Goal: Task Accomplishment & Management: Manage account settings

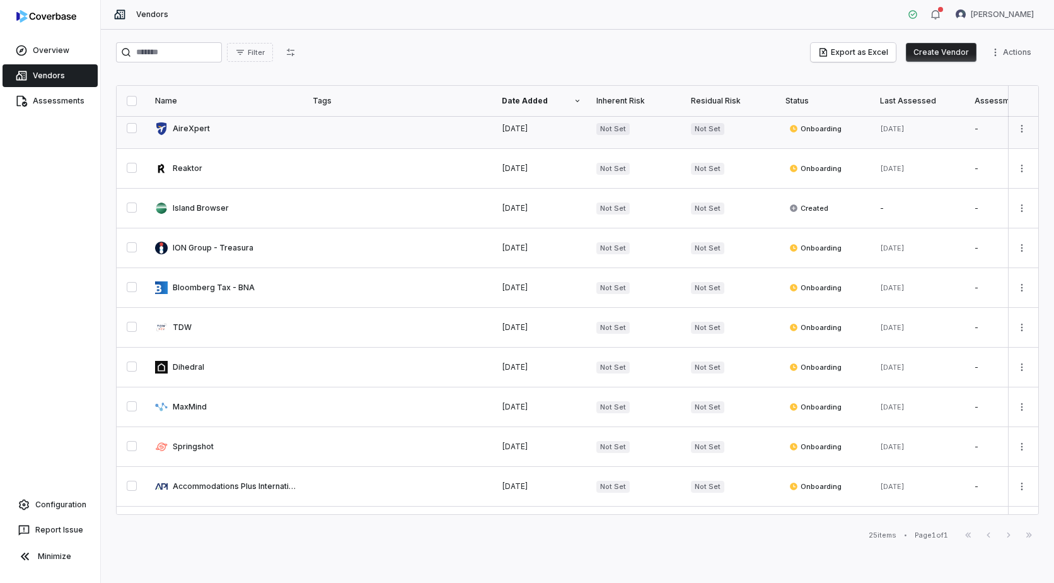
scroll to position [189, 0]
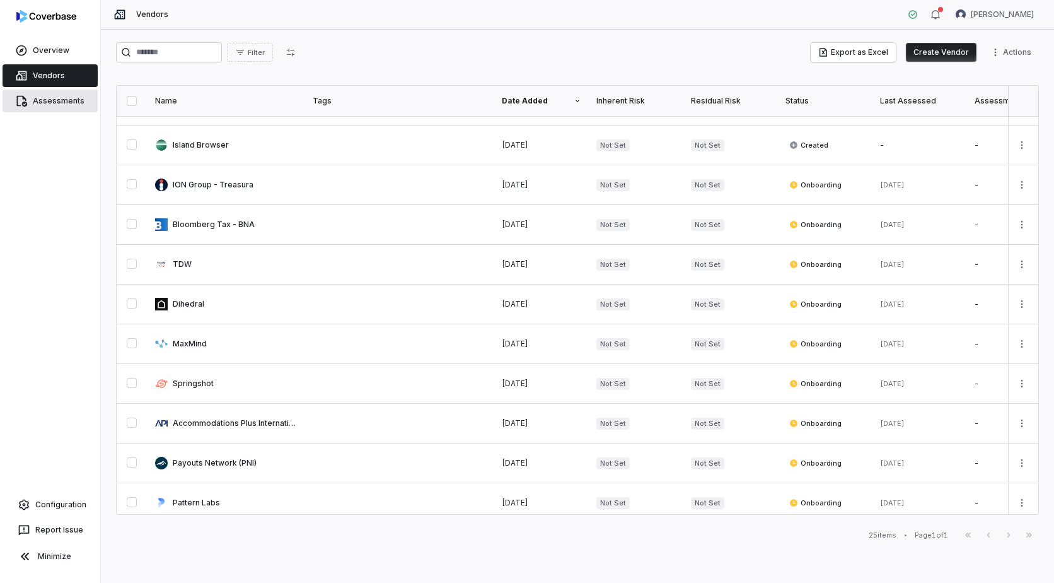
click at [53, 91] on link "Assessments" at bounding box center [50, 101] width 95 height 23
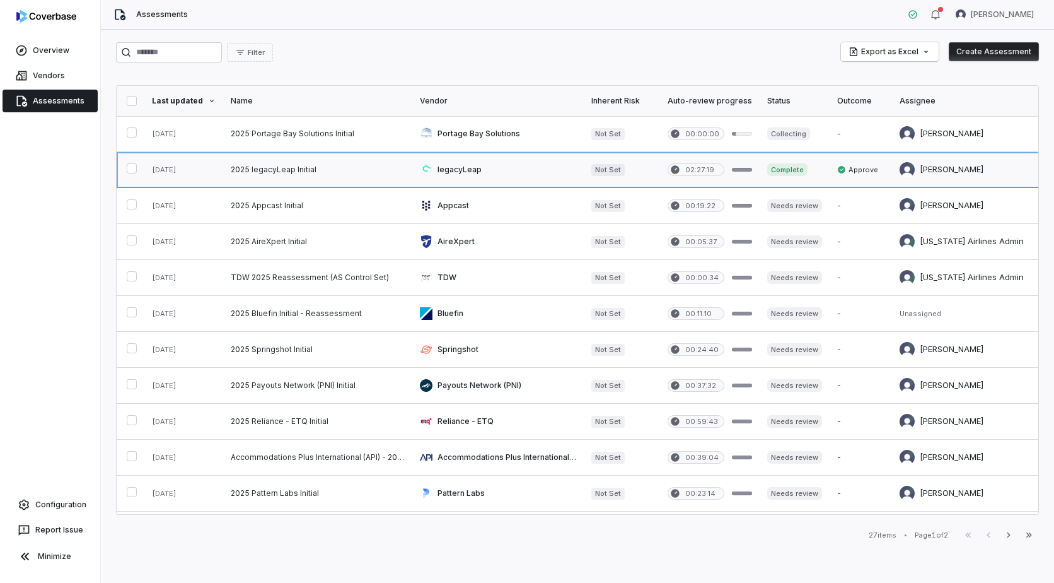
click at [295, 172] on link at bounding box center [317, 169] width 189 height 35
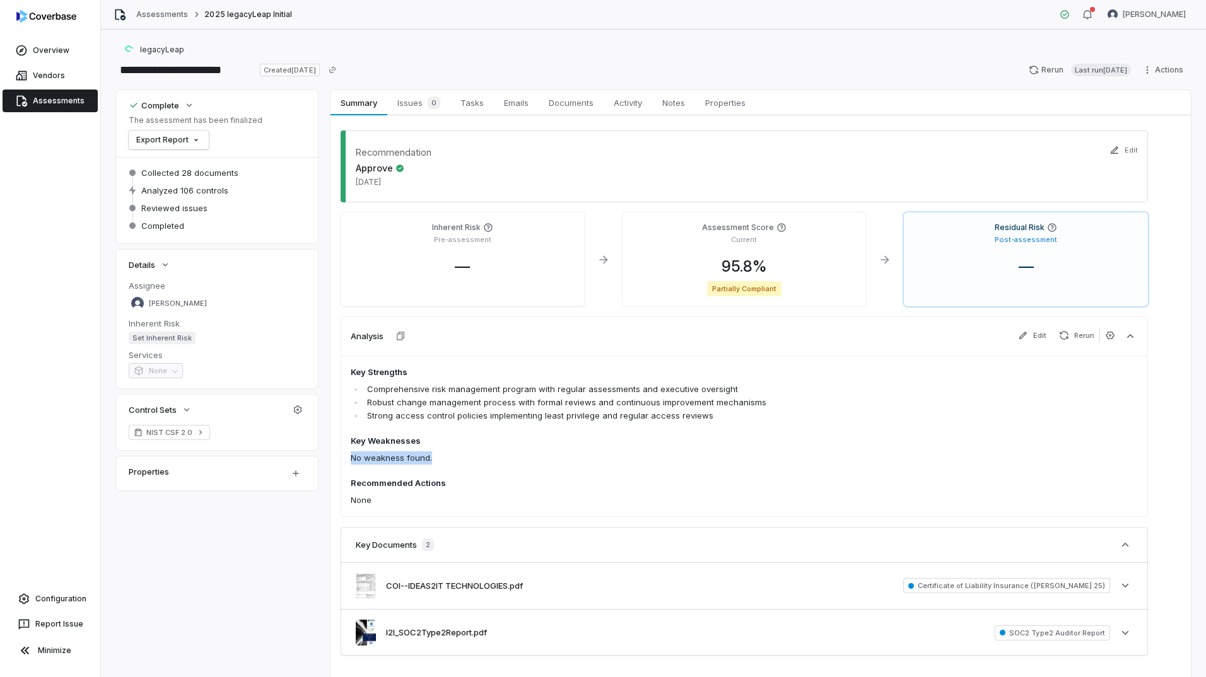
drag, startPoint x: 351, startPoint y: 456, endPoint x: 435, endPoint y: 460, distance: 83.9
click at [435, 460] on p "No weakness found." at bounding box center [665, 457] width 629 height 13
drag, startPoint x: 435, startPoint y: 460, endPoint x: 439, endPoint y: 499, distance: 38.6
click at [439, 499] on p "None" at bounding box center [665, 500] width 629 height 13
click at [44, 32] on div at bounding box center [50, 19] width 100 height 38
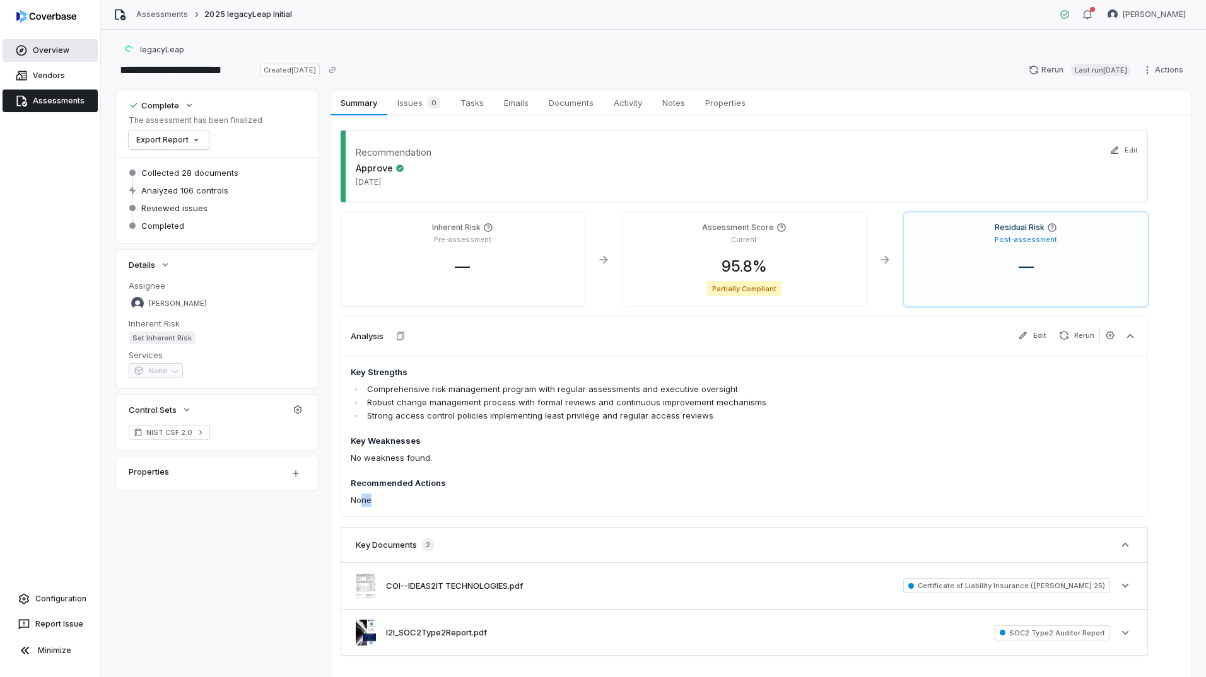
click at [45, 46] on span "Overview" at bounding box center [51, 50] width 37 height 10
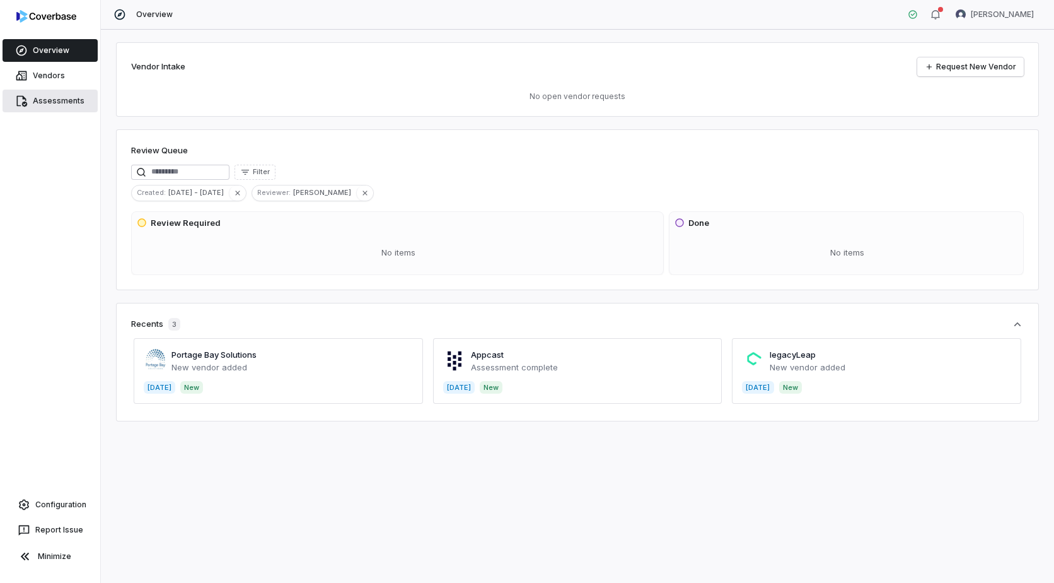
click at [45, 96] on span "Assessments" at bounding box center [59, 101] width 52 height 10
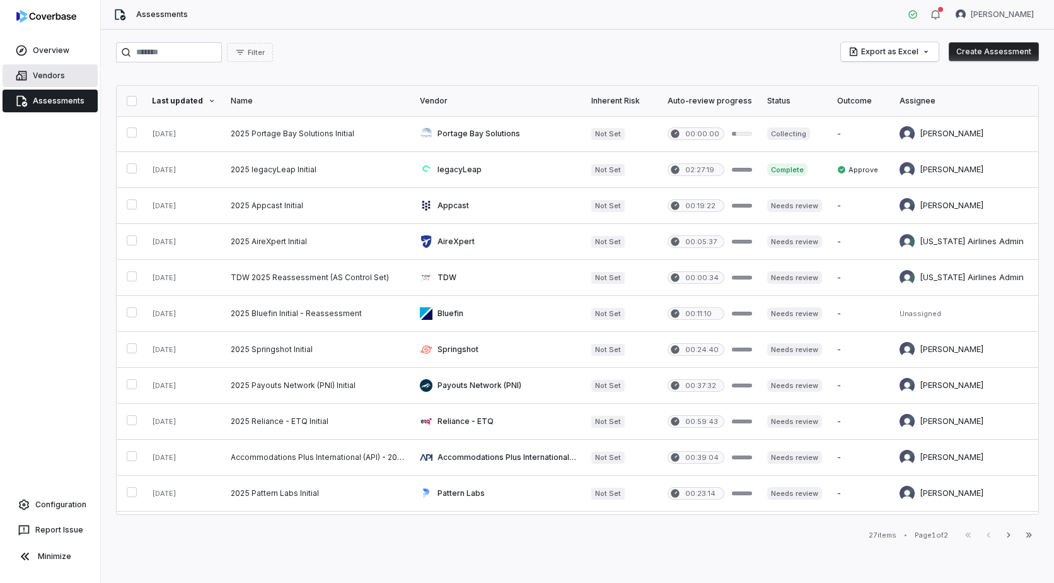
click at [40, 71] on span "Vendors" at bounding box center [49, 76] width 32 height 10
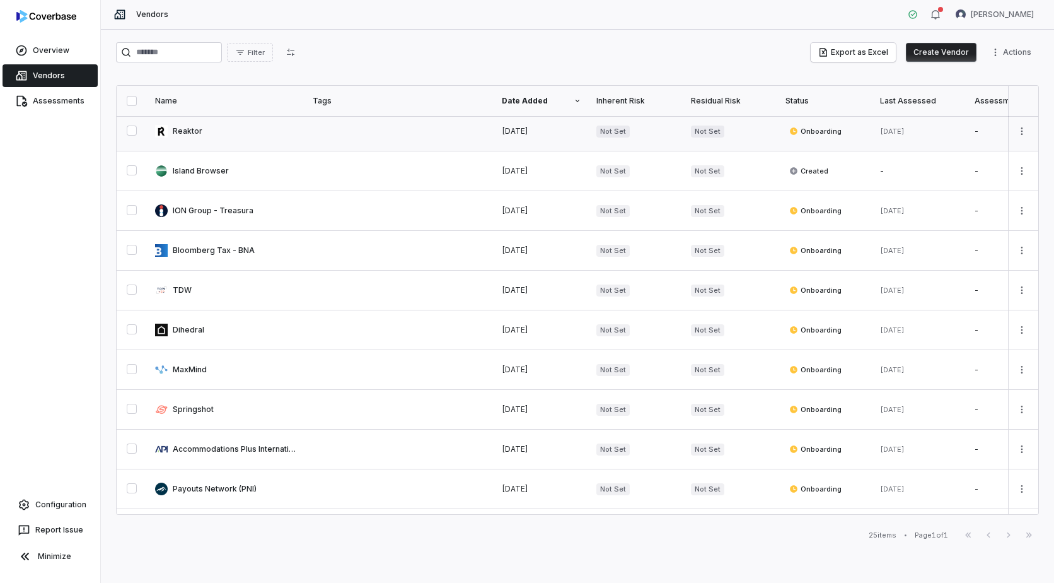
scroll to position [160, 0]
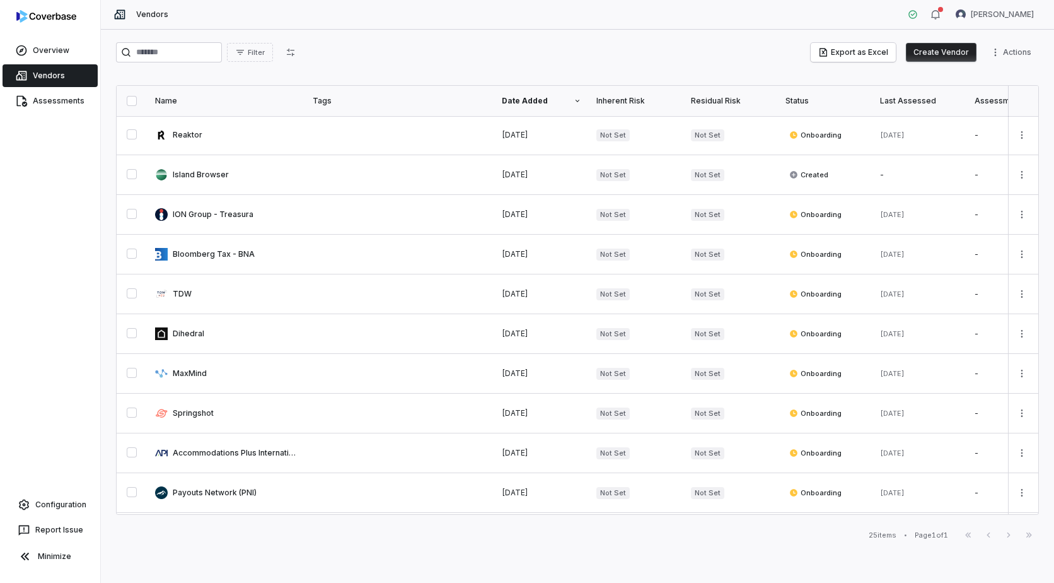
click at [934, 50] on button "Create Vendor" at bounding box center [941, 52] width 71 height 19
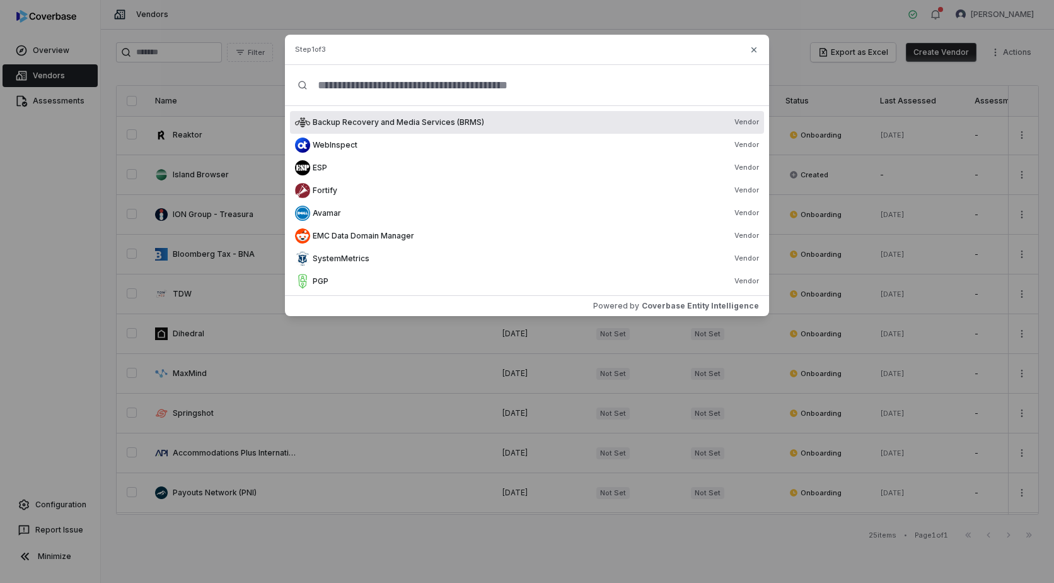
click at [355, 93] on input "text" at bounding box center [532, 85] width 449 height 40
click at [417, 89] on input "text" at bounding box center [532, 85] width 449 height 40
paste input "**********"
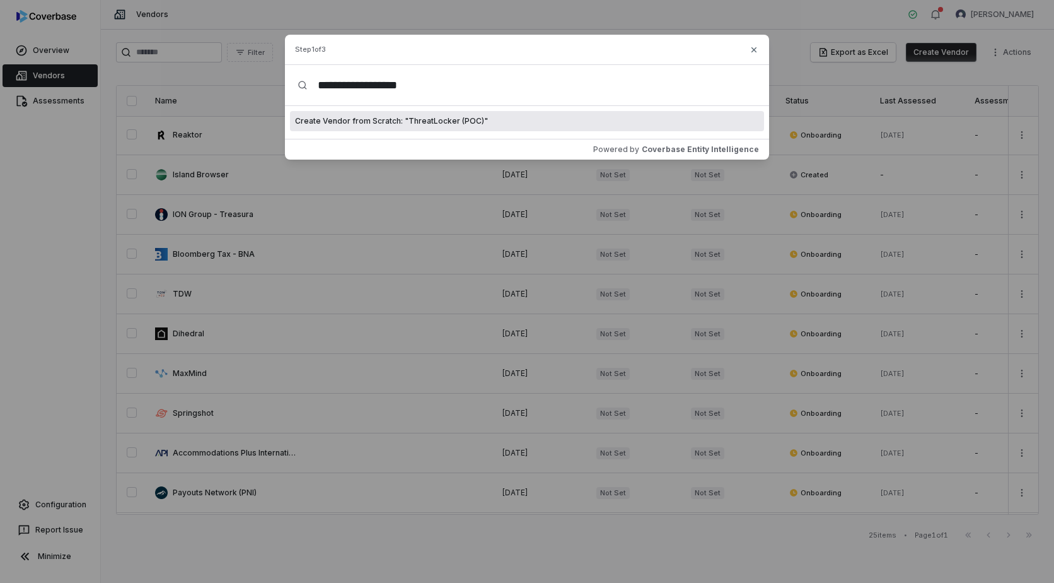
type input "**********"
click at [450, 121] on span "Create Vendor from Scratch: " ThreatLocker (POC) "" at bounding box center [391, 121] width 193 height 10
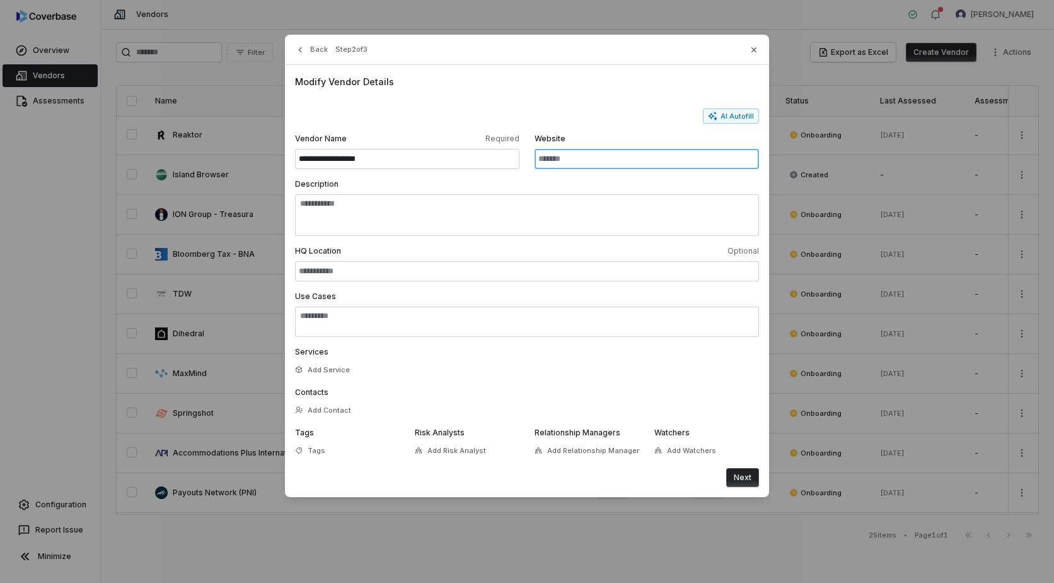
click at [557, 152] on input "Website" at bounding box center [647, 159] width 224 height 20
paste input "**********"
drag, startPoint x: 680, startPoint y: 159, endPoint x: 461, endPoint y: 151, distance: 219.6
click at [461, 151] on div "**********" at bounding box center [527, 151] width 464 height 35
click at [611, 158] on input "**********" at bounding box center [647, 159] width 224 height 20
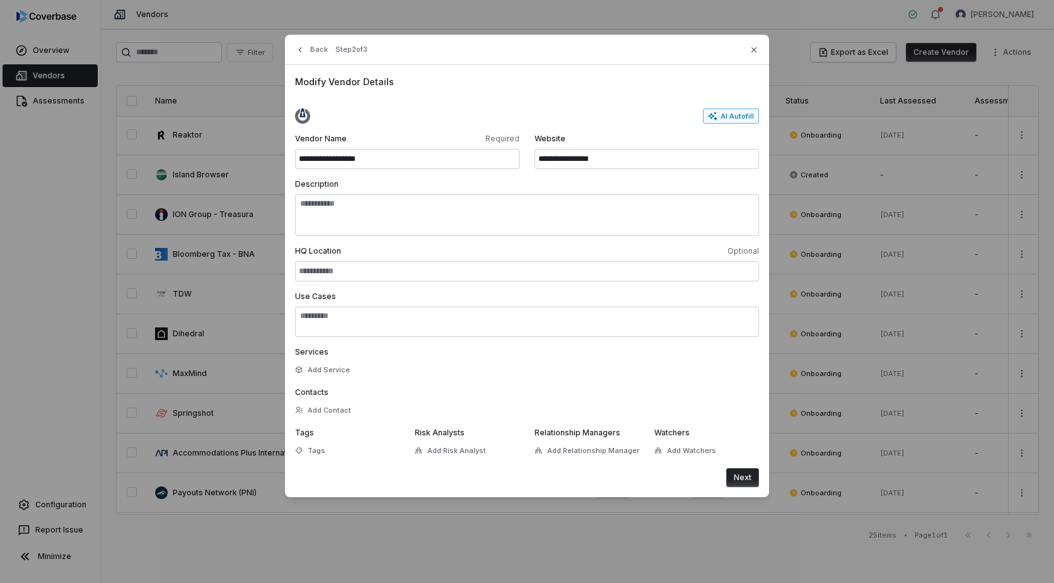
click at [718, 120] on icon "button" at bounding box center [713, 116] width 10 height 10
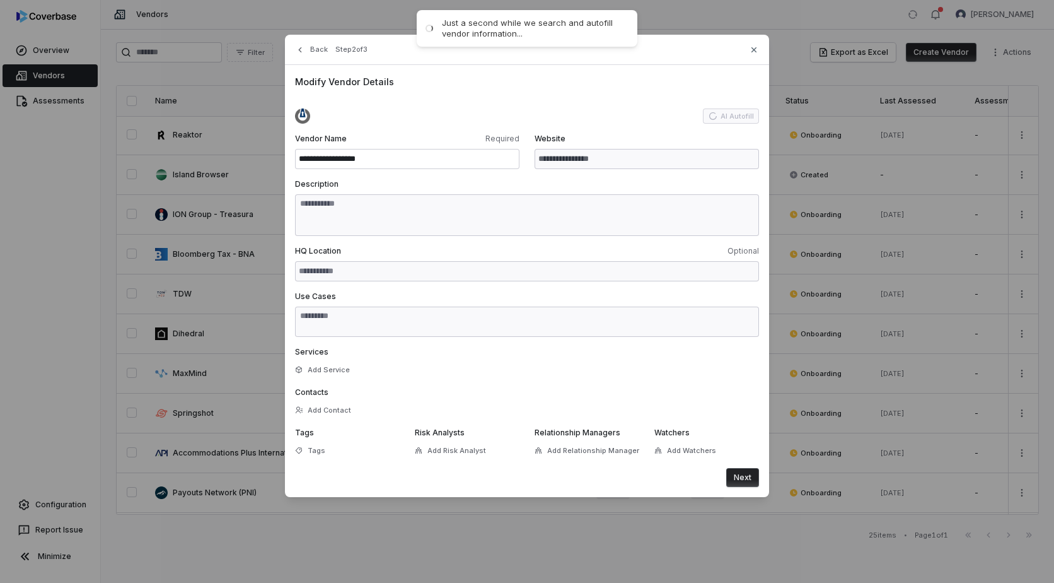
type input "**********"
type textarea "**********"
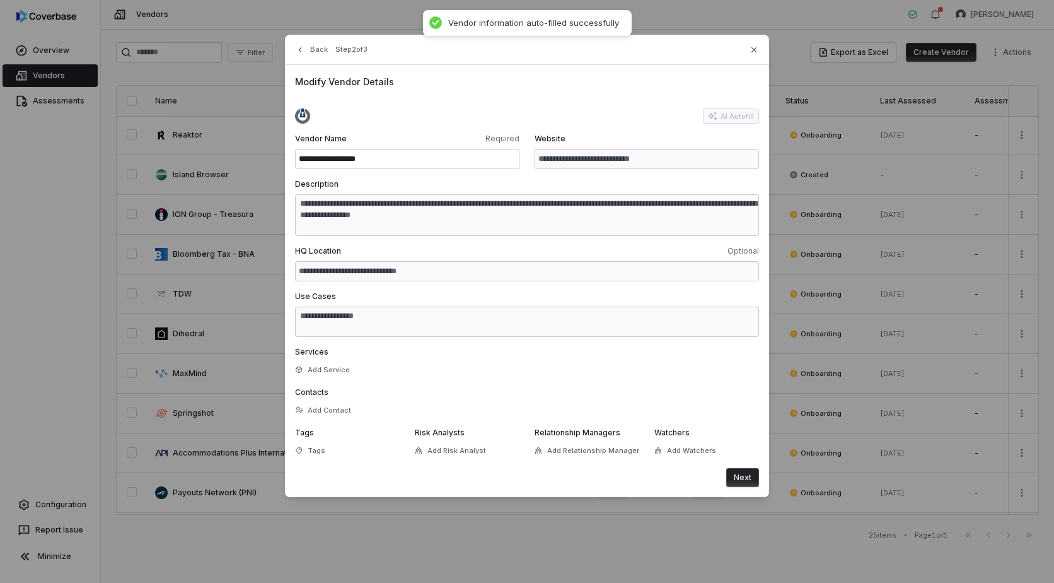
type textarea "**********"
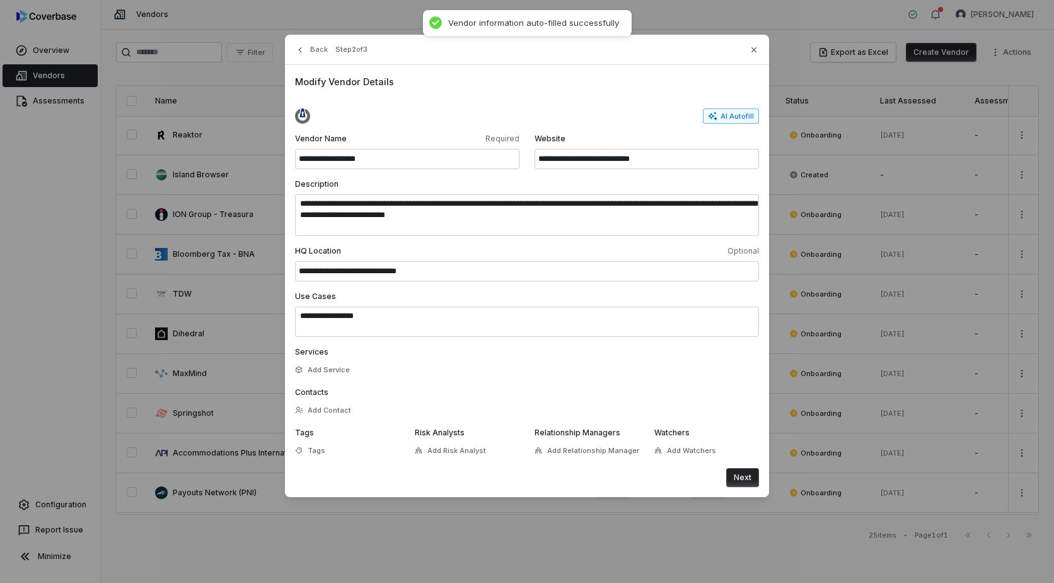
click at [743, 475] on button "Next" at bounding box center [742, 477] width 33 height 19
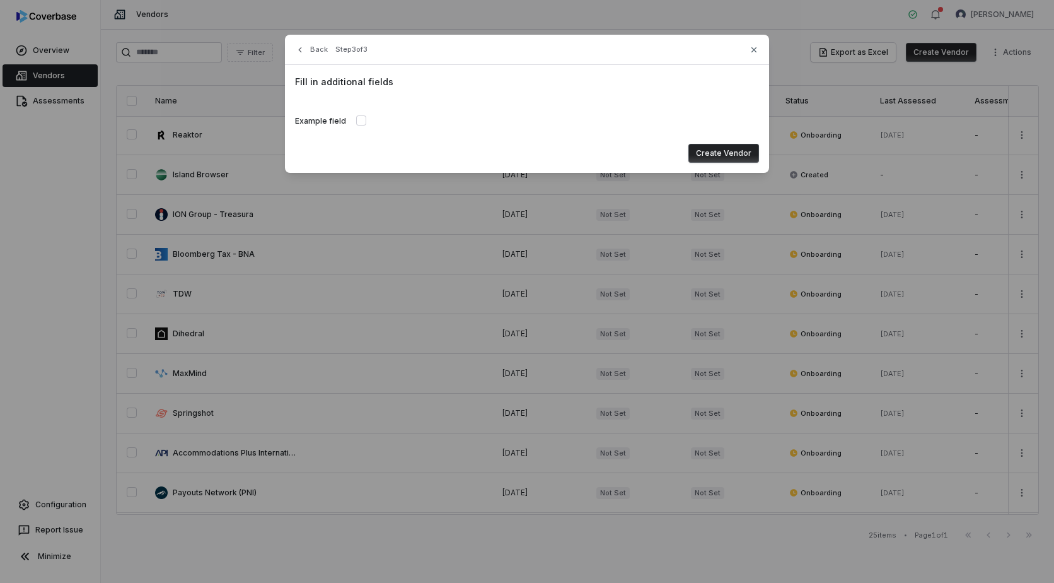
click at [711, 154] on button "Create Vendor" at bounding box center [724, 153] width 71 height 19
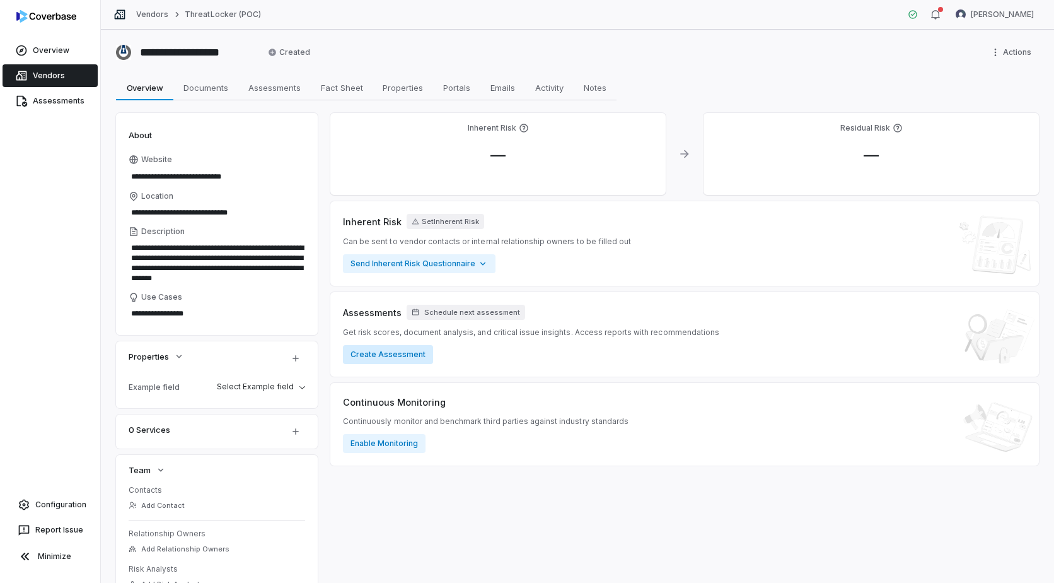
click at [395, 352] on button "Create Assessment" at bounding box center [388, 354] width 90 height 19
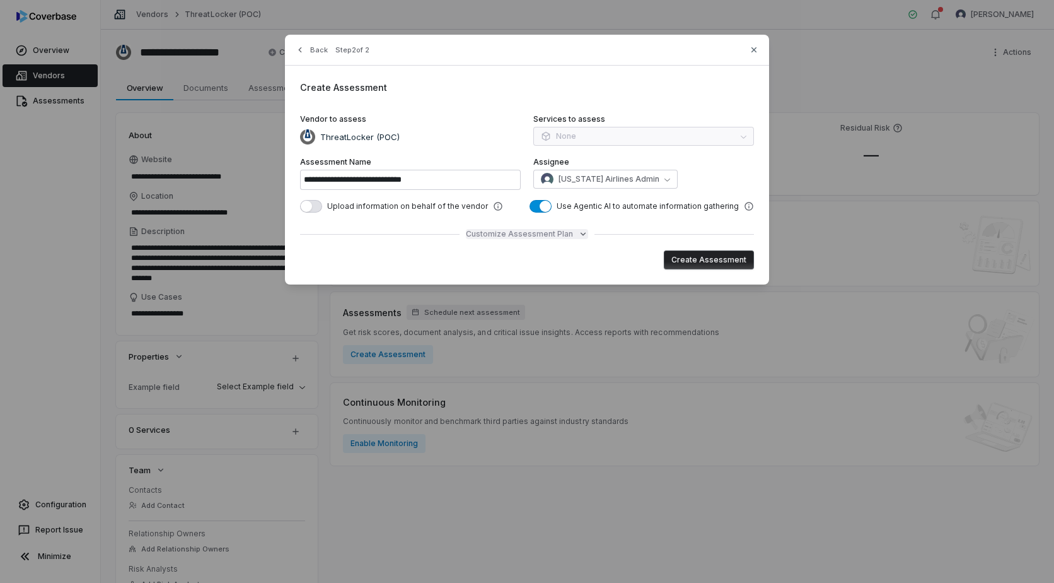
click at [515, 234] on span "Customize Assessment Plan" at bounding box center [519, 234] width 107 height 10
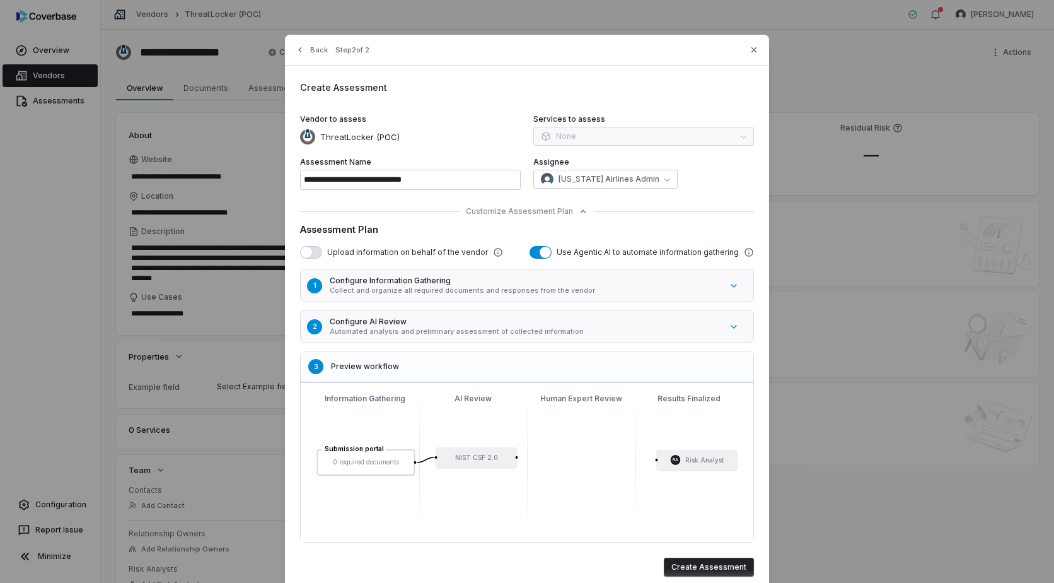
click at [306, 252] on span "button" at bounding box center [306, 252] width 11 height 11
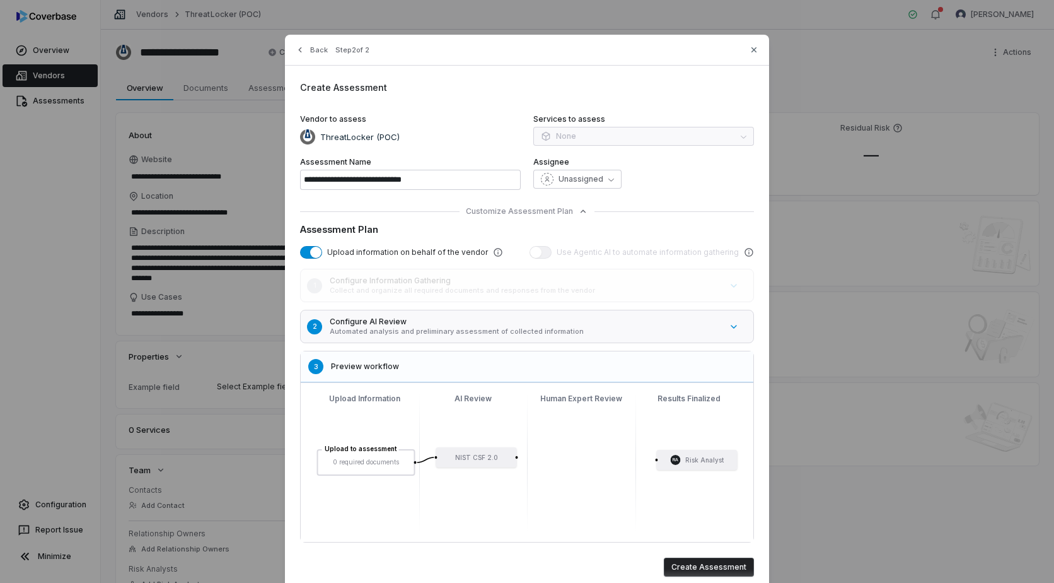
click at [692, 565] on button "Create Assessment" at bounding box center [709, 566] width 90 height 19
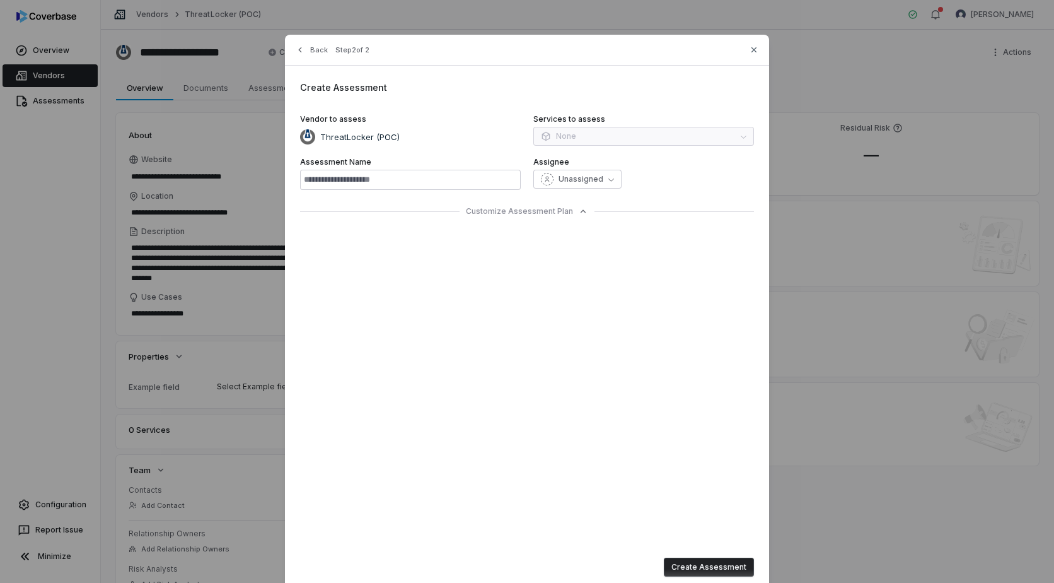
type input "**********"
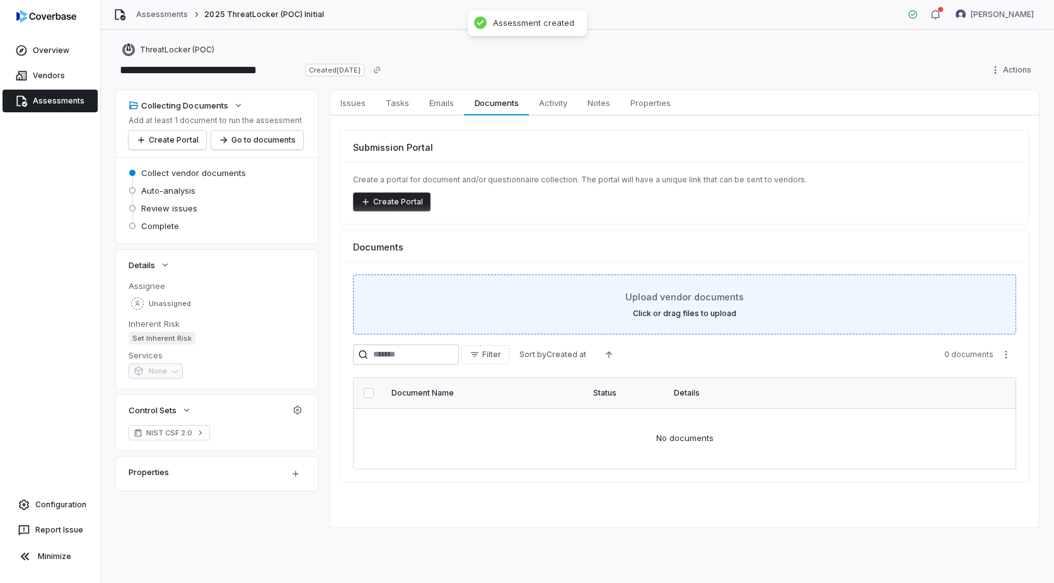
click at [683, 308] on label "Click or drag files to upload" at bounding box center [684, 313] width 103 height 10
click at [648, 298] on span "Upload vendor documents" at bounding box center [684, 296] width 119 height 13
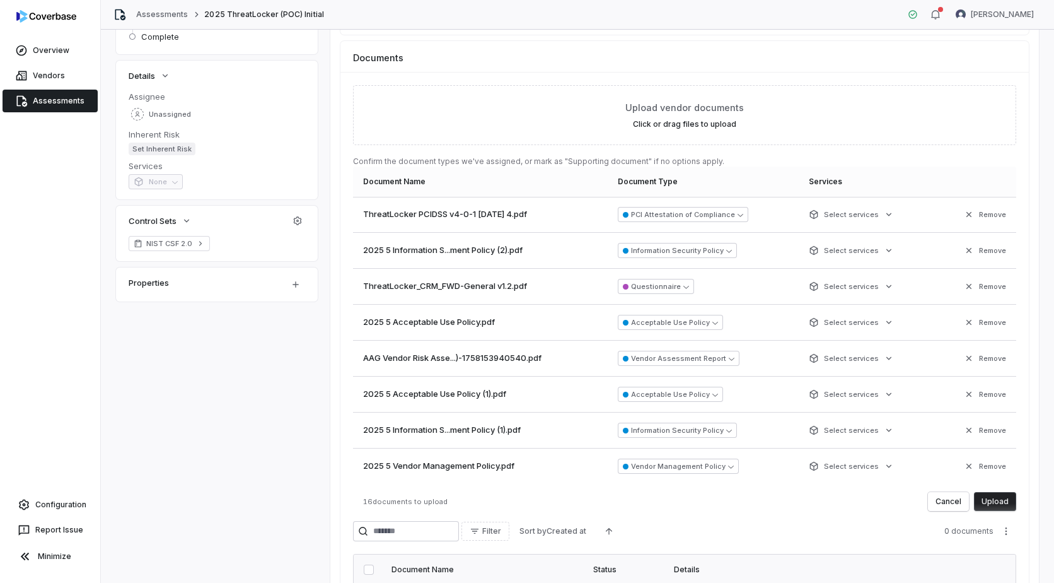
click at [988, 497] on button "Upload" at bounding box center [995, 501] width 42 height 19
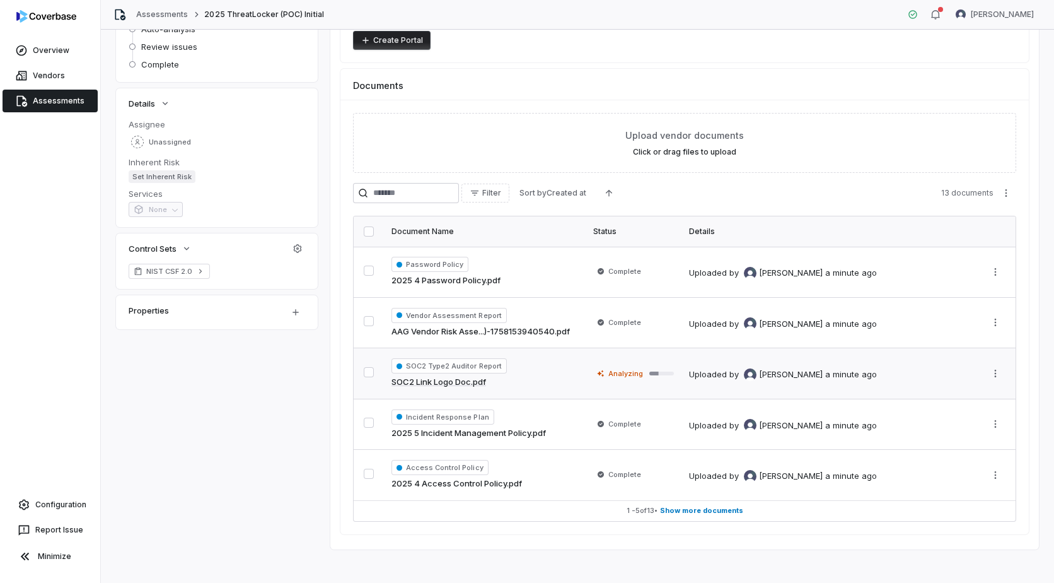
scroll to position [168, 0]
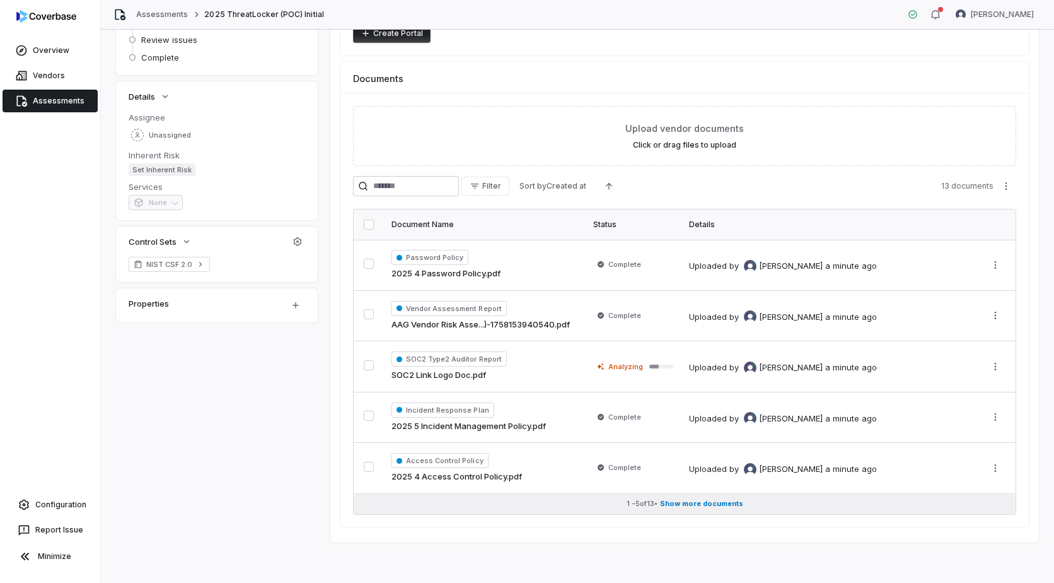
click at [678, 496] on button "1 - 5 of 13 • Show more documents" at bounding box center [685, 504] width 662 height 20
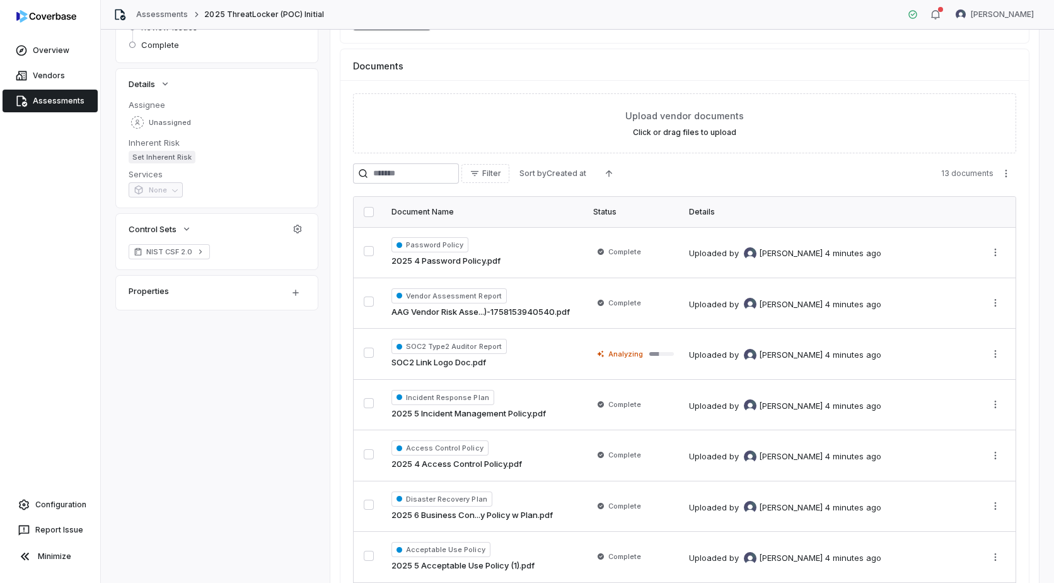
scroll to position [7, 0]
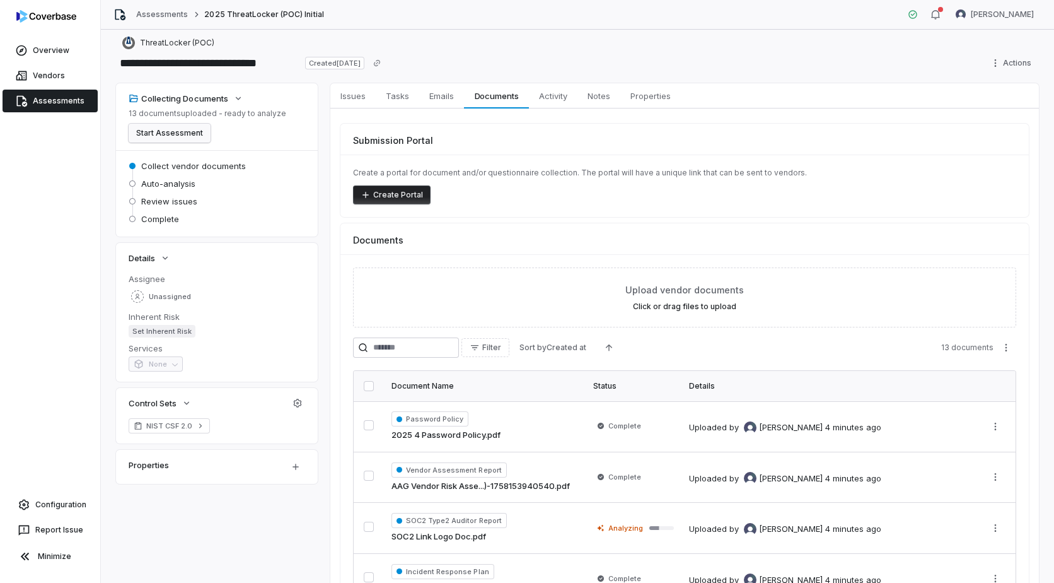
click at [178, 133] on button "Start Assessment" at bounding box center [170, 133] width 82 height 19
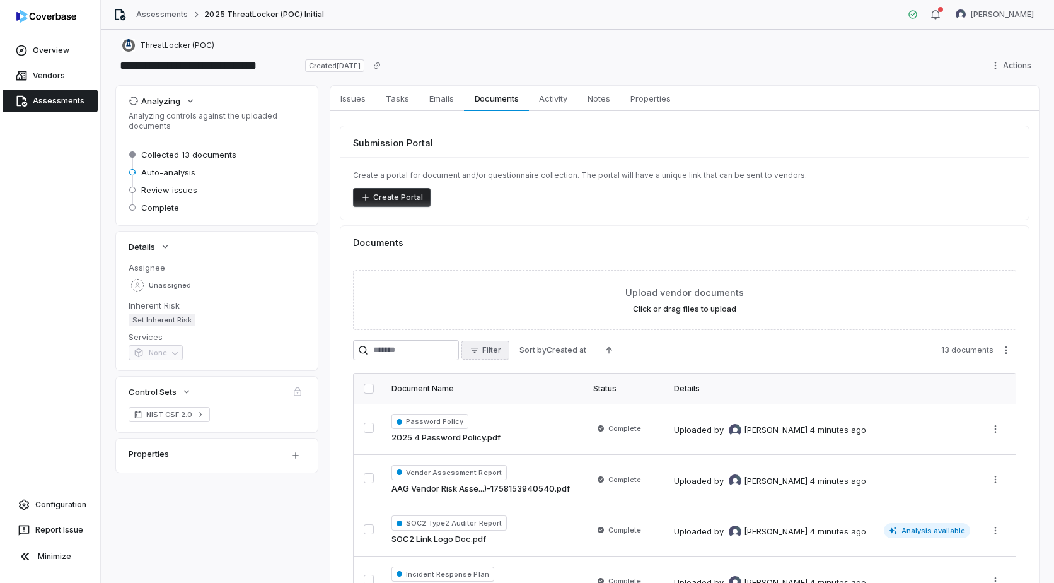
scroll to position [0, 0]
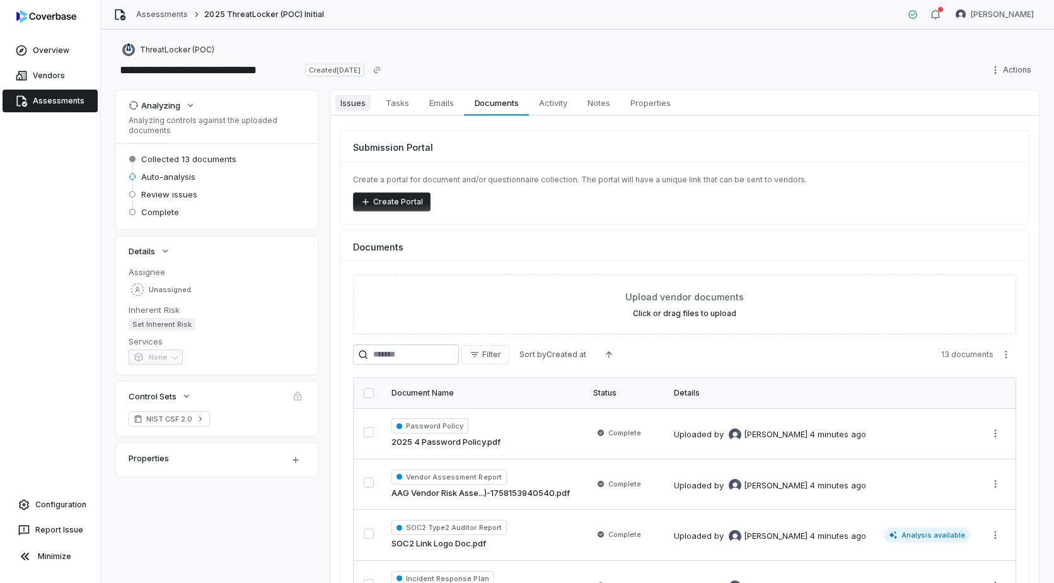
click at [370, 107] on link "Issues Issues" at bounding box center [352, 102] width 45 height 25
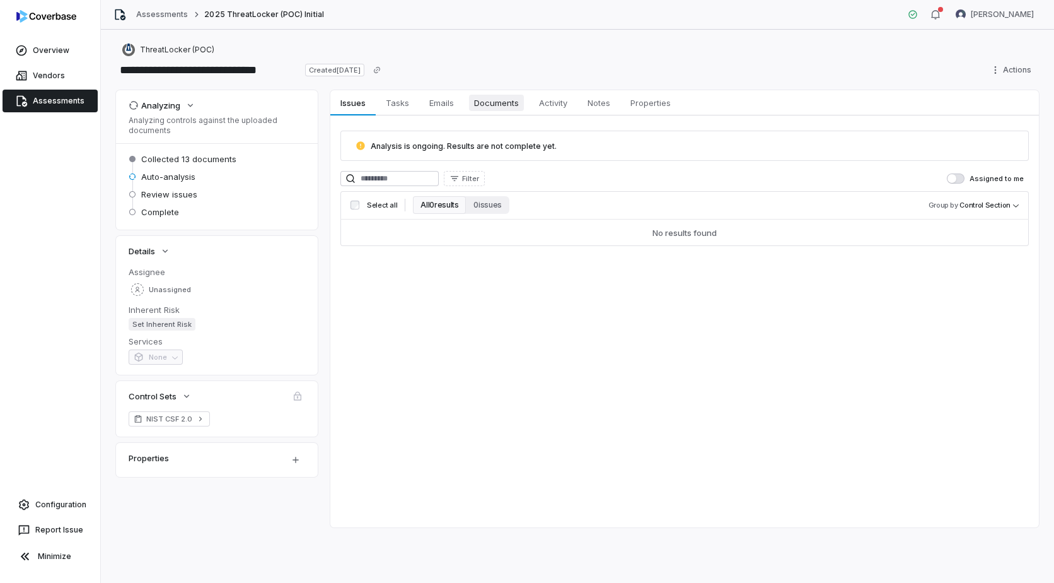
click at [482, 109] on span "Documents" at bounding box center [496, 103] width 55 height 16
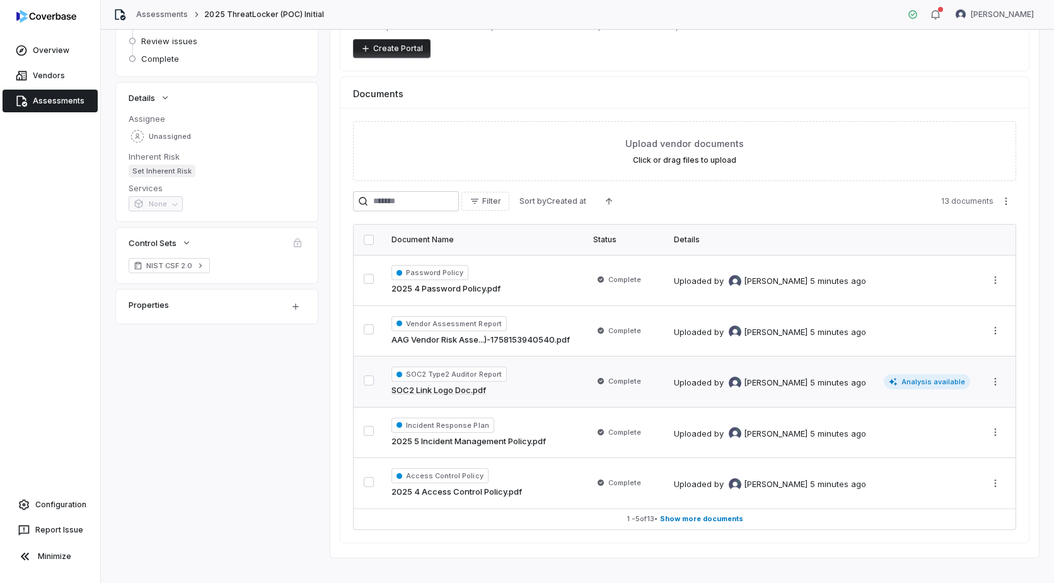
scroll to position [168, 0]
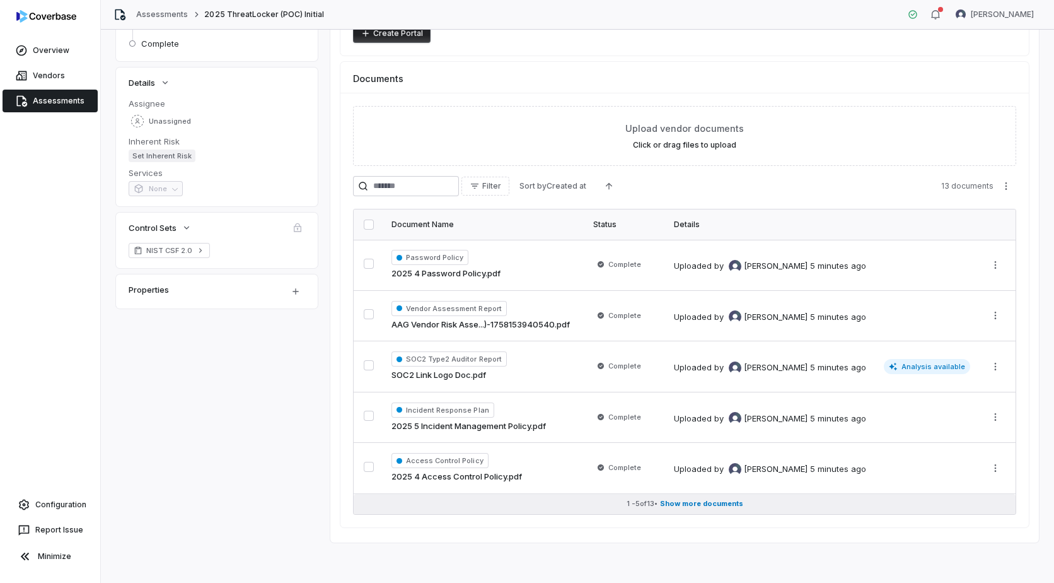
click at [699, 506] on span "Show more documents" at bounding box center [701, 503] width 83 height 9
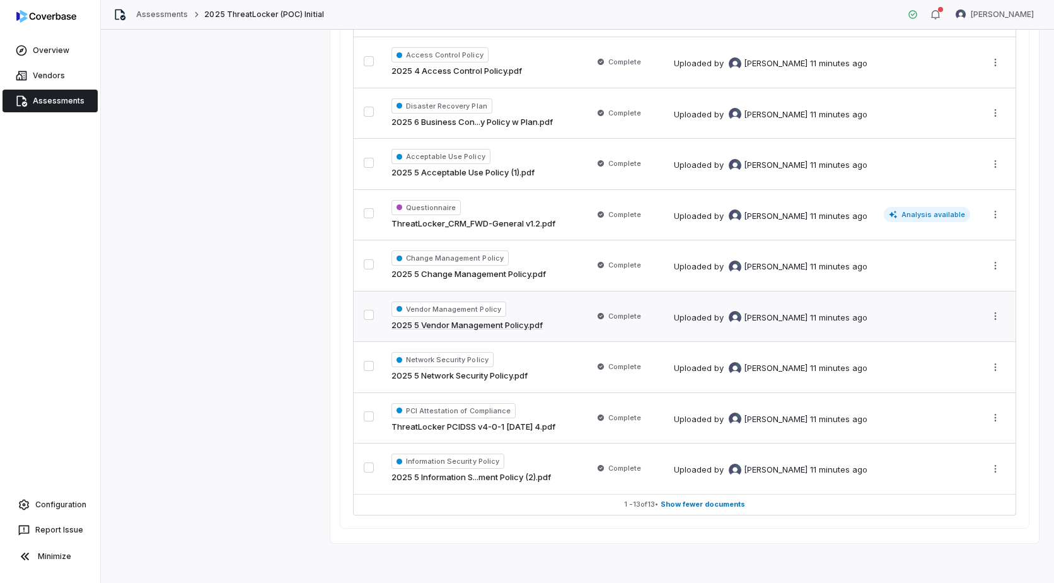
scroll to position [574, 0]
click at [204, 303] on div "Analyzing Analyzing controls against the uploaded documents Collected 13 docume…" at bounding box center [577, 29] width 923 height 1026
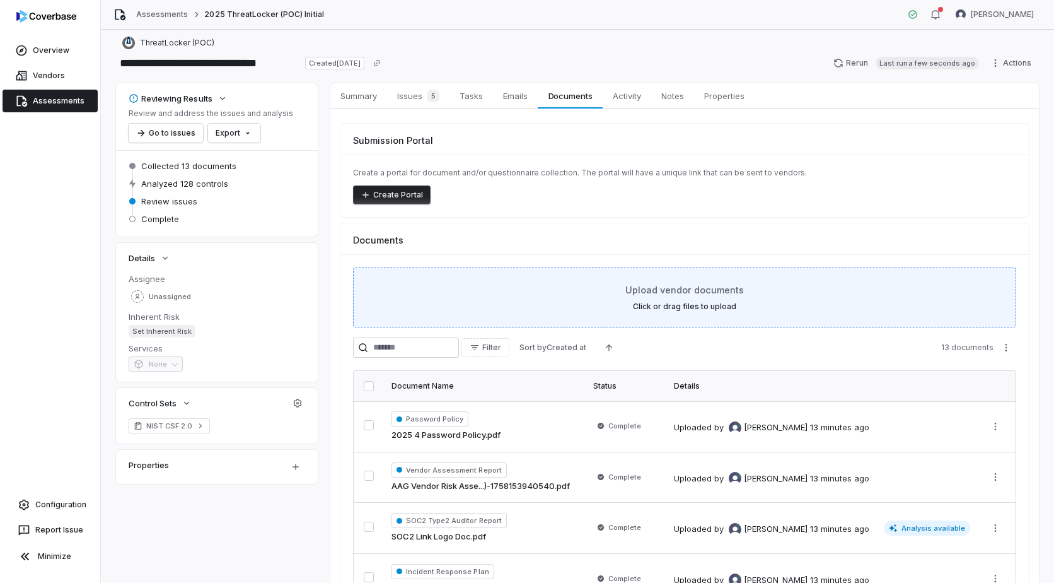
scroll to position [0, 0]
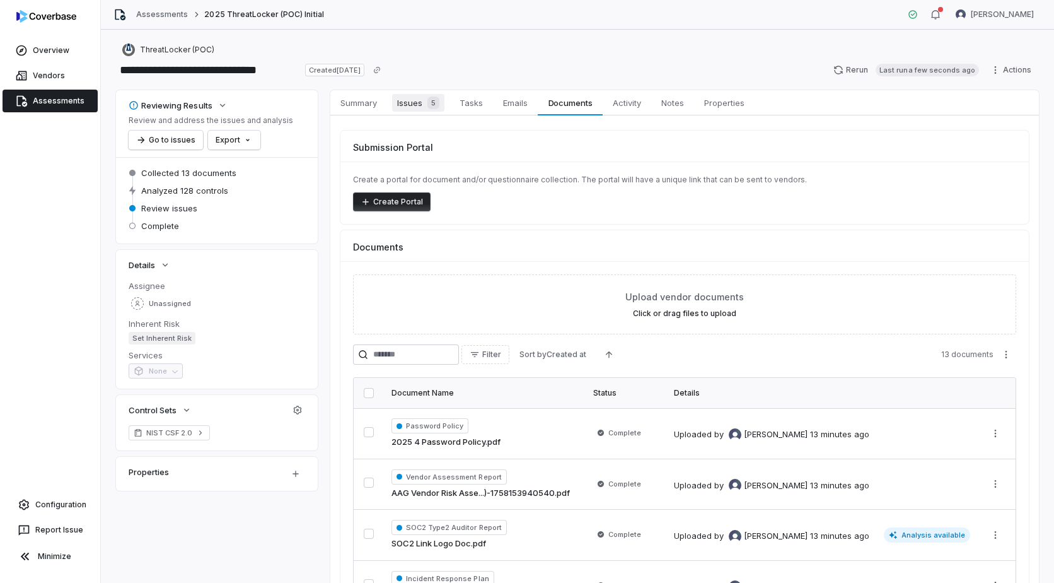
click at [405, 103] on span "Issues 5" at bounding box center [418, 103] width 52 height 18
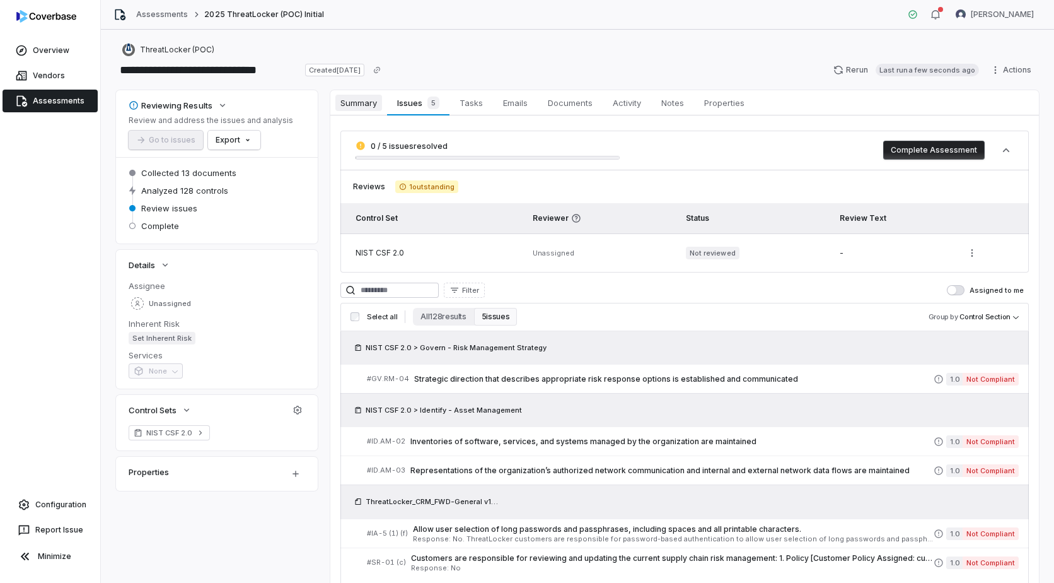
click at [358, 112] on link "Summary Summary" at bounding box center [358, 102] width 57 height 25
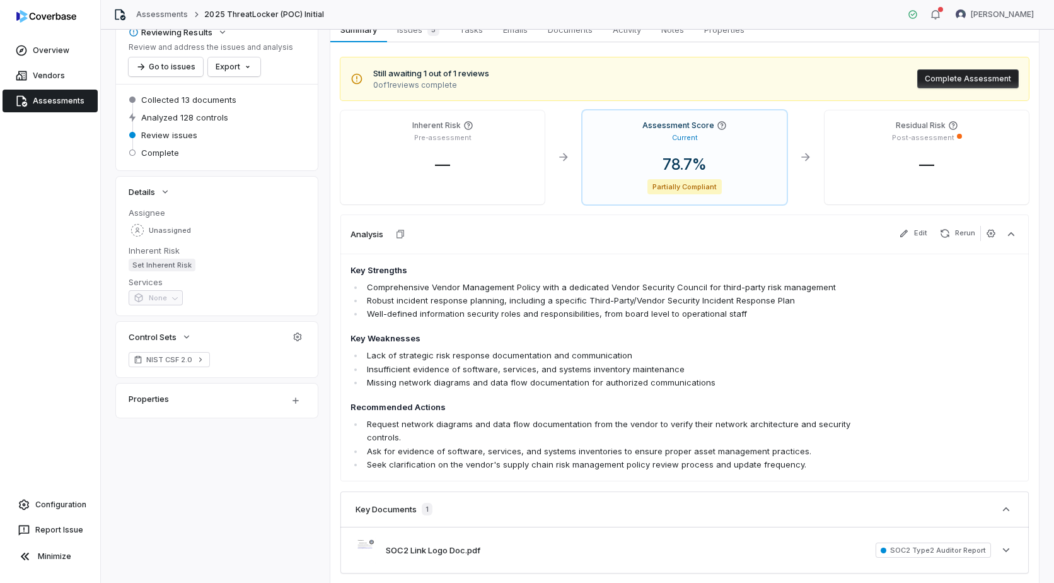
scroll to position [136, 0]
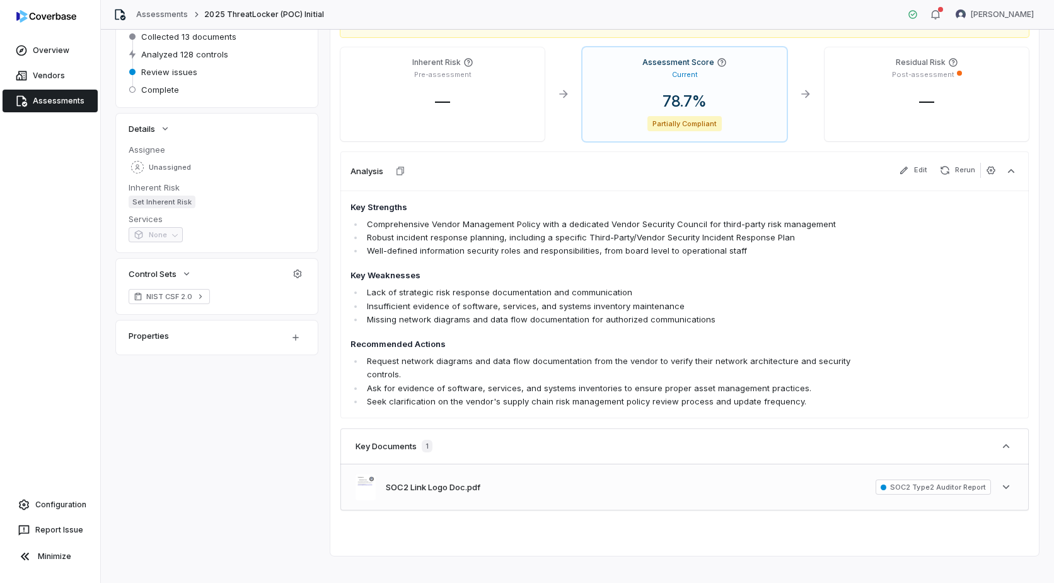
click at [605, 464] on div "SOC2 Link Logo Doc.pdf SOC2 Type2 Auditor Report See more" at bounding box center [684, 487] width 689 height 46
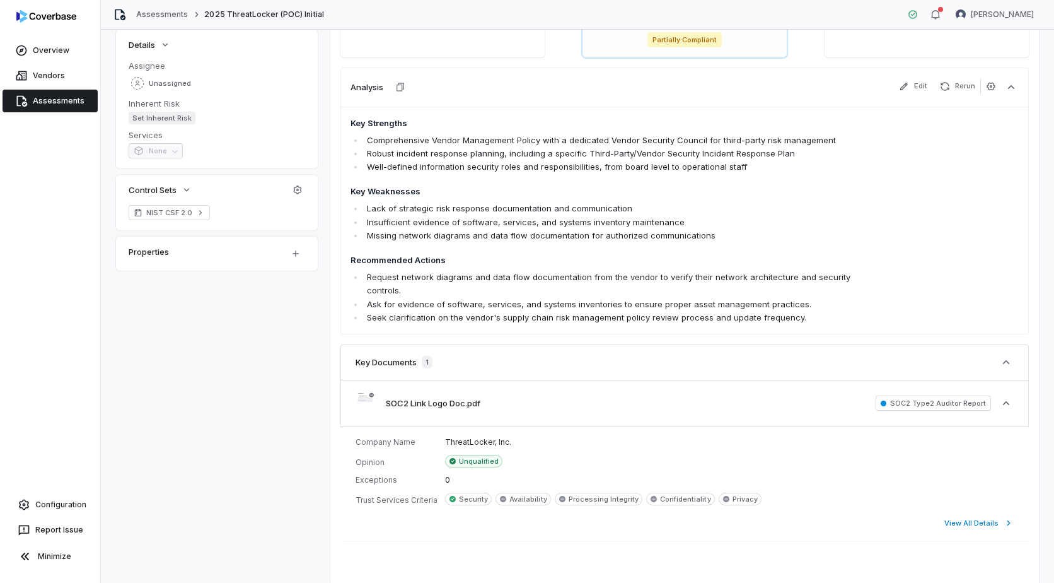
scroll to position [250, 0]
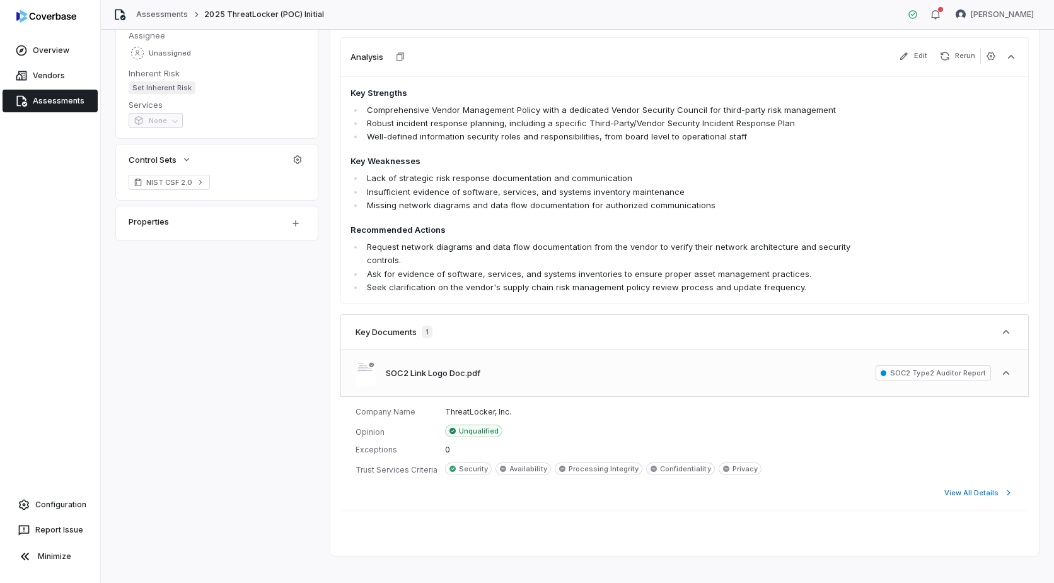
click at [444, 366] on div "SOC2 Link Logo Doc.pdf" at bounding box center [418, 373] width 125 height 26
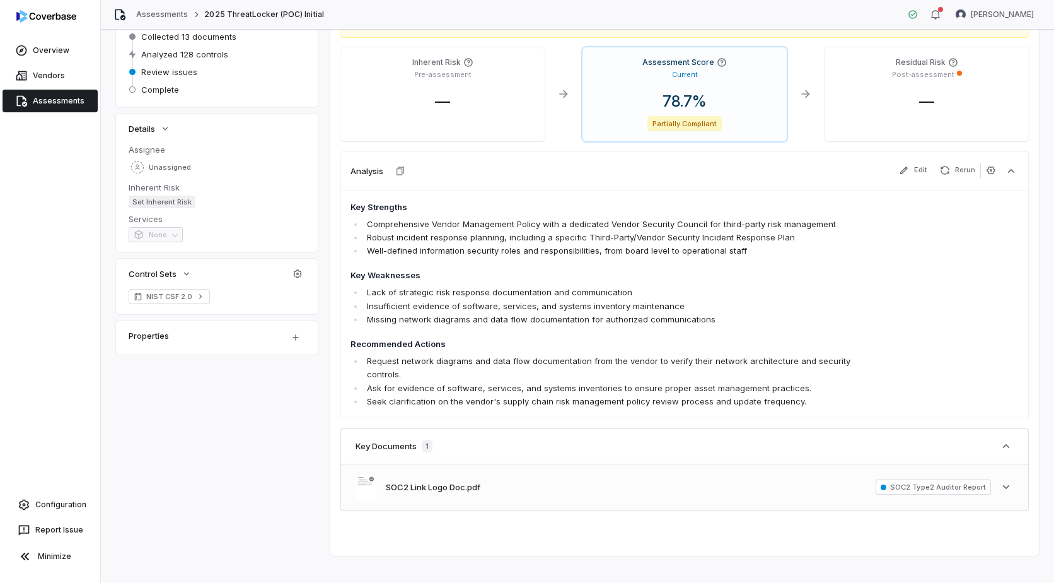
click at [941, 479] on span "SOC2 Type2 Auditor Report" at bounding box center [933, 486] width 115 height 15
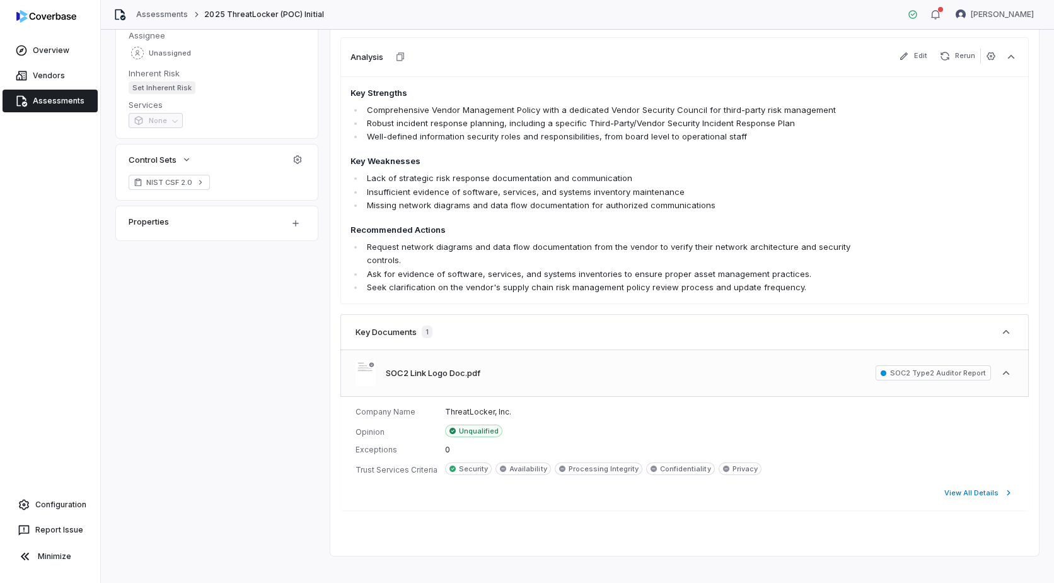
drag, startPoint x: 376, startPoint y: 356, endPoint x: 360, endPoint y: 356, distance: 16.4
click at [360, 360] on img at bounding box center [366, 373] width 20 height 26
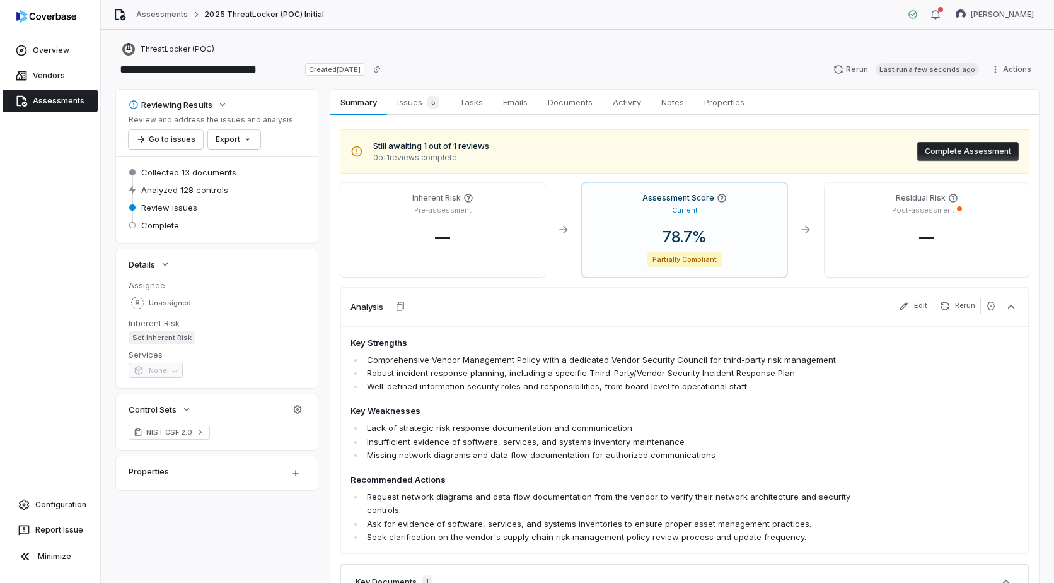
scroll to position [0, 0]
click at [415, 110] on span "Issues 5" at bounding box center [418, 103] width 52 height 18
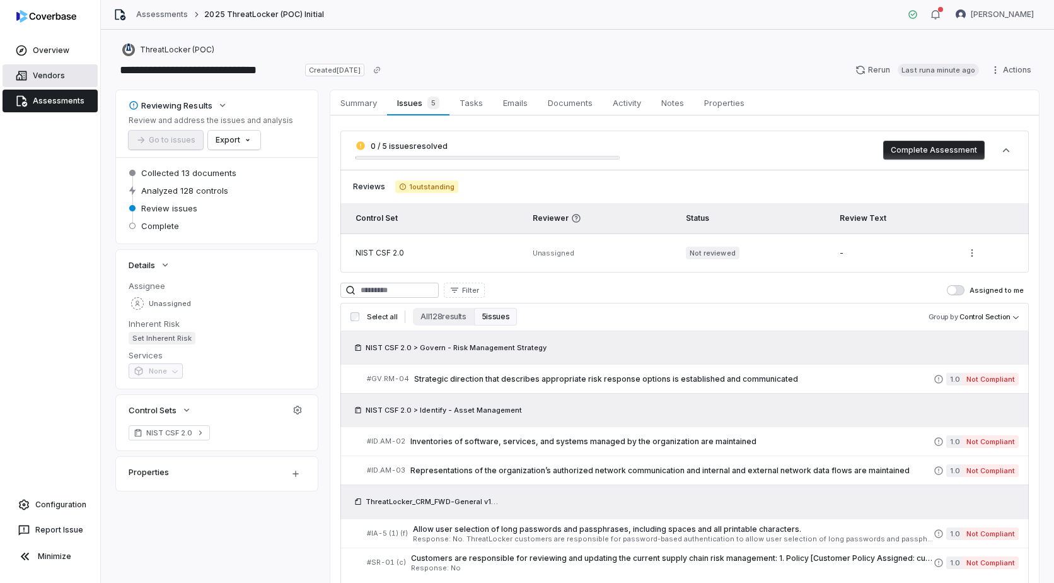
click at [48, 74] on span "Vendors" at bounding box center [49, 76] width 32 height 10
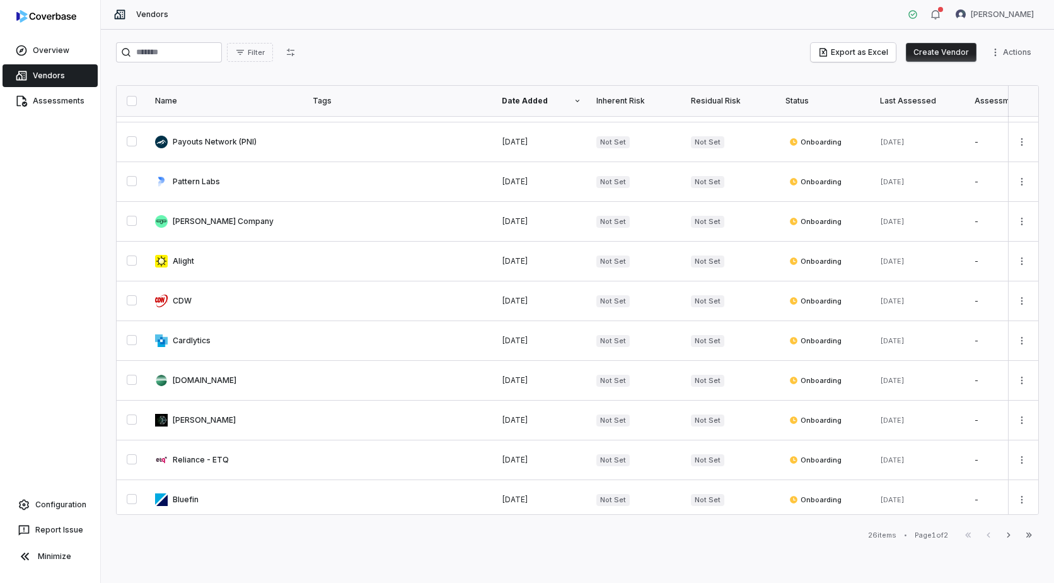
scroll to position [601, 0]
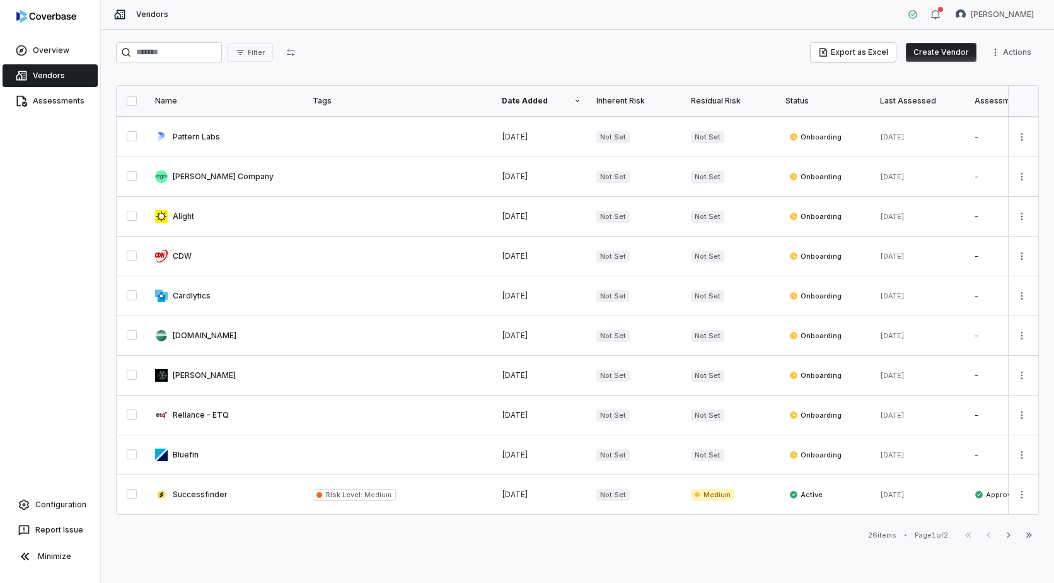
click at [944, 52] on button "Create Vendor" at bounding box center [941, 52] width 71 height 19
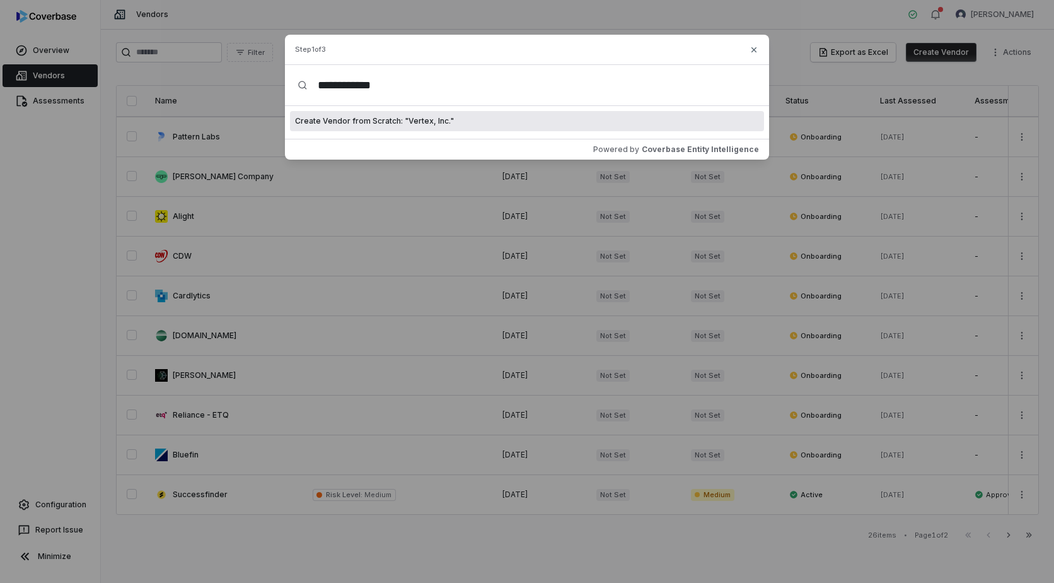
type input "**********"
click at [406, 124] on span "Create Vendor from Scratch: " Vertex, Inc. "" at bounding box center [374, 121] width 159 height 10
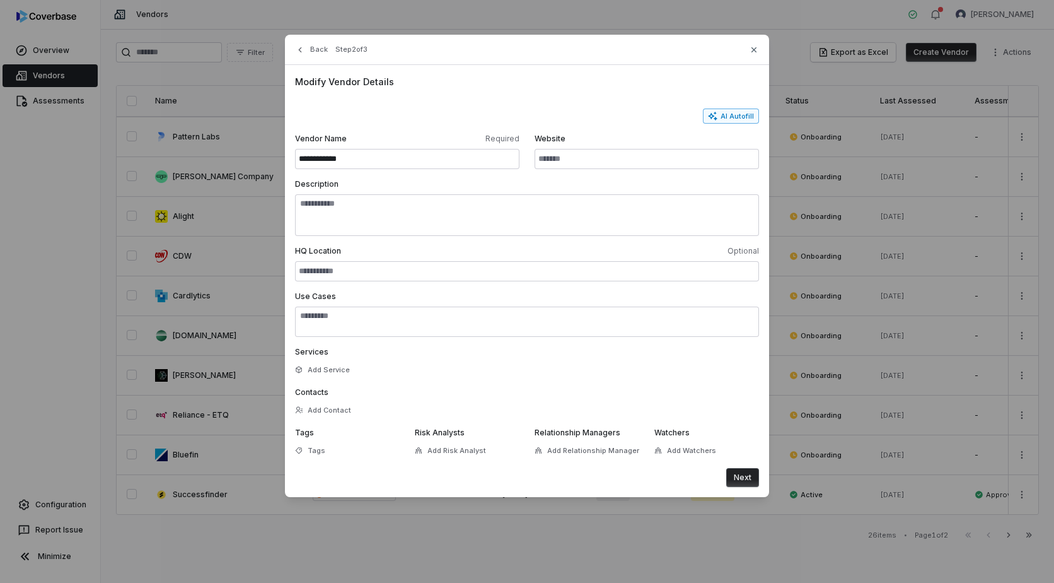
click at [712, 115] on icon "button" at bounding box center [713, 116] width 10 height 10
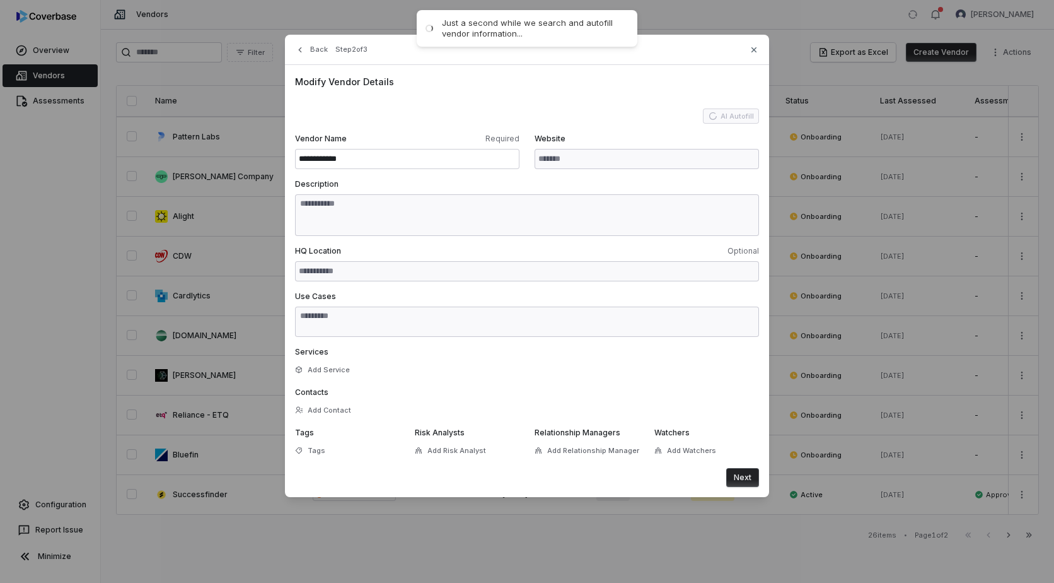
type input "**********"
type textarea "**********"
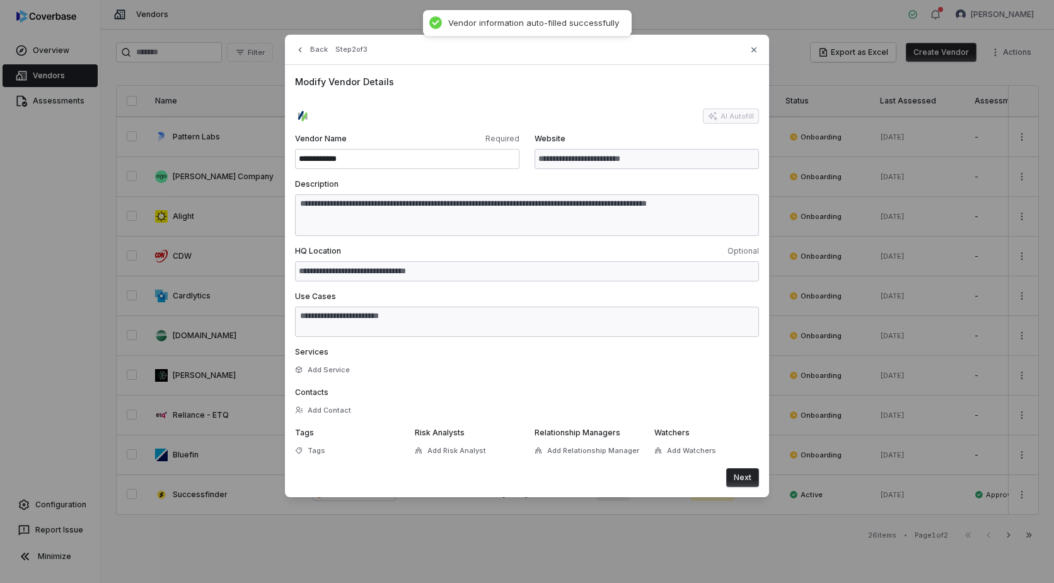
type textarea "**********"
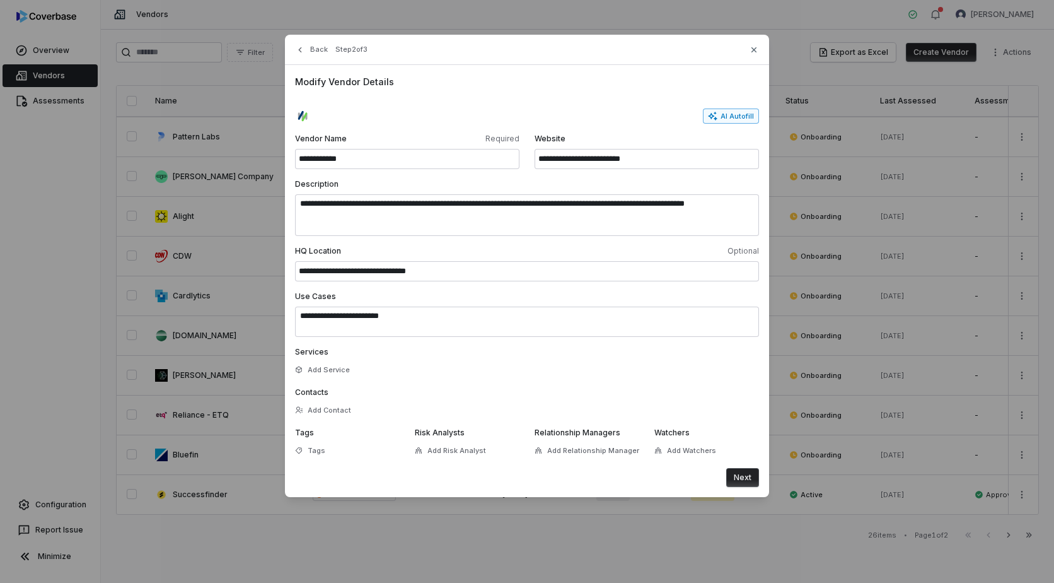
click at [745, 475] on button "Next" at bounding box center [742, 477] width 33 height 19
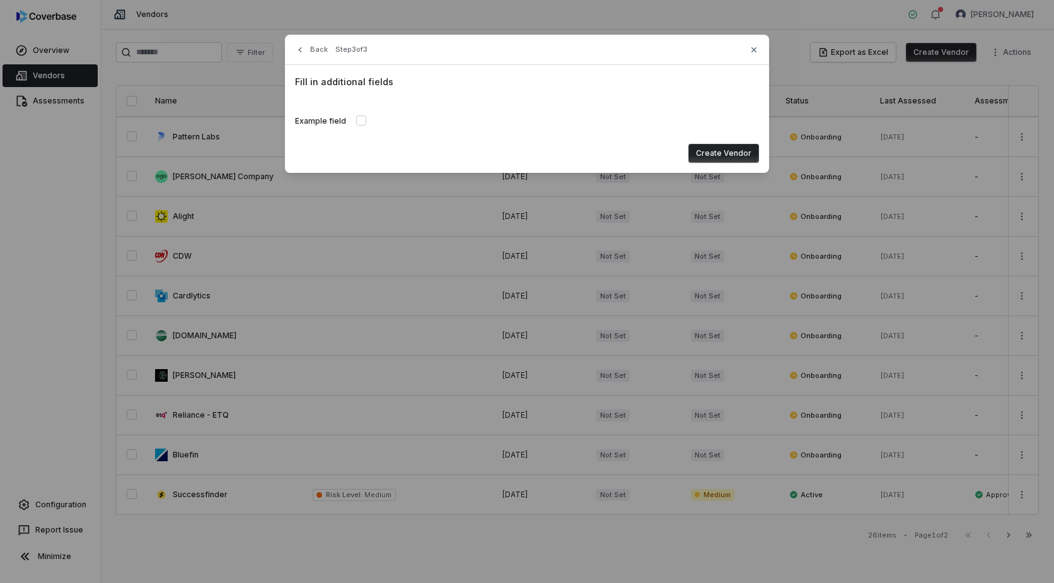
click at [728, 152] on button "Create Vendor" at bounding box center [724, 153] width 71 height 19
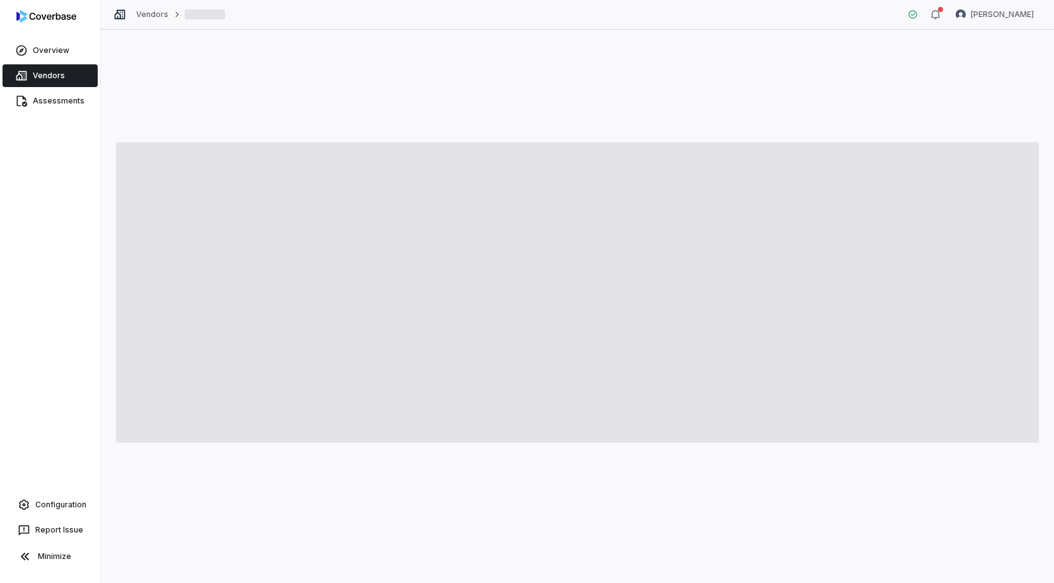
type textarea "*"
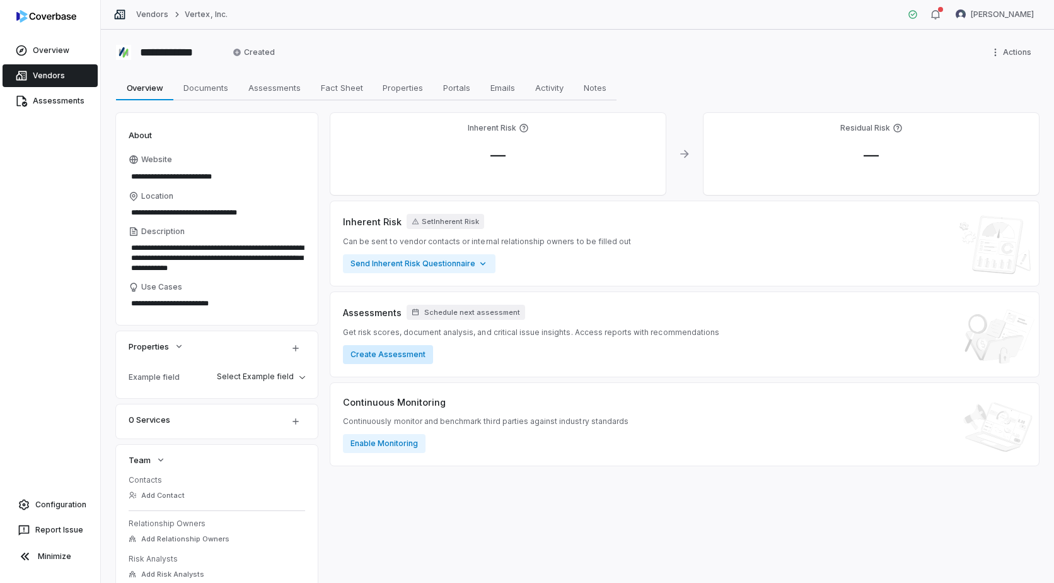
click at [383, 355] on button "Create Assessment" at bounding box center [388, 354] width 90 height 19
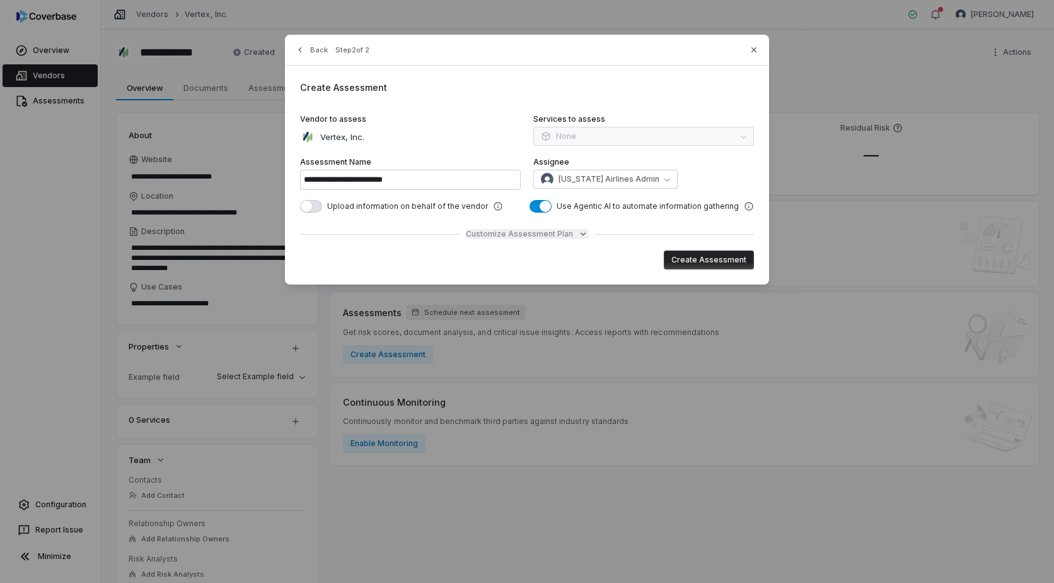
click at [567, 235] on span "Customize Assessment Plan" at bounding box center [519, 234] width 107 height 10
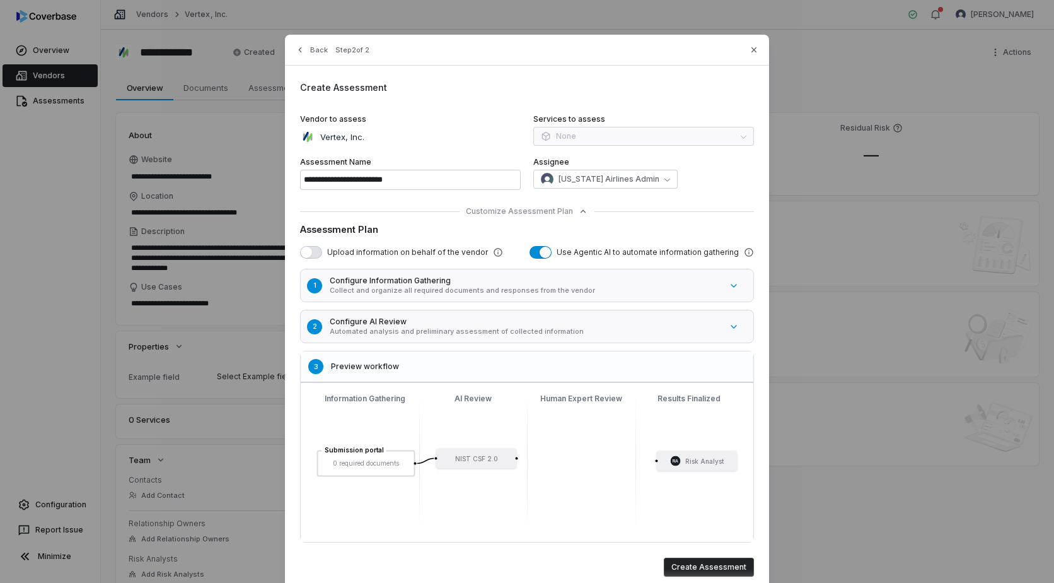
click at [310, 253] on button "button" at bounding box center [311, 252] width 22 height 13
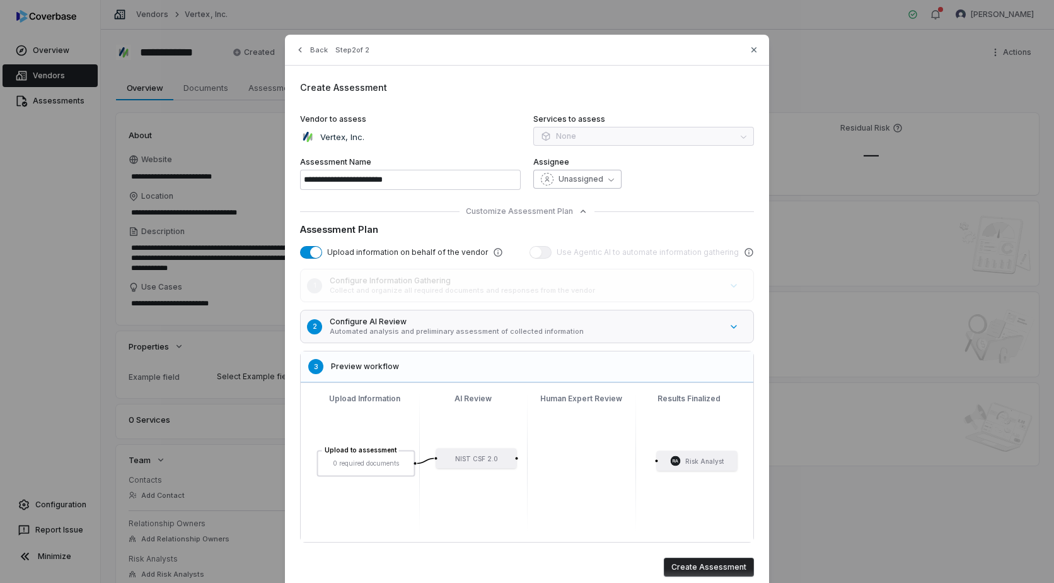
click at [559, 180] on span "Unassigned" at bounding box center [581, 179] width 45 height 10
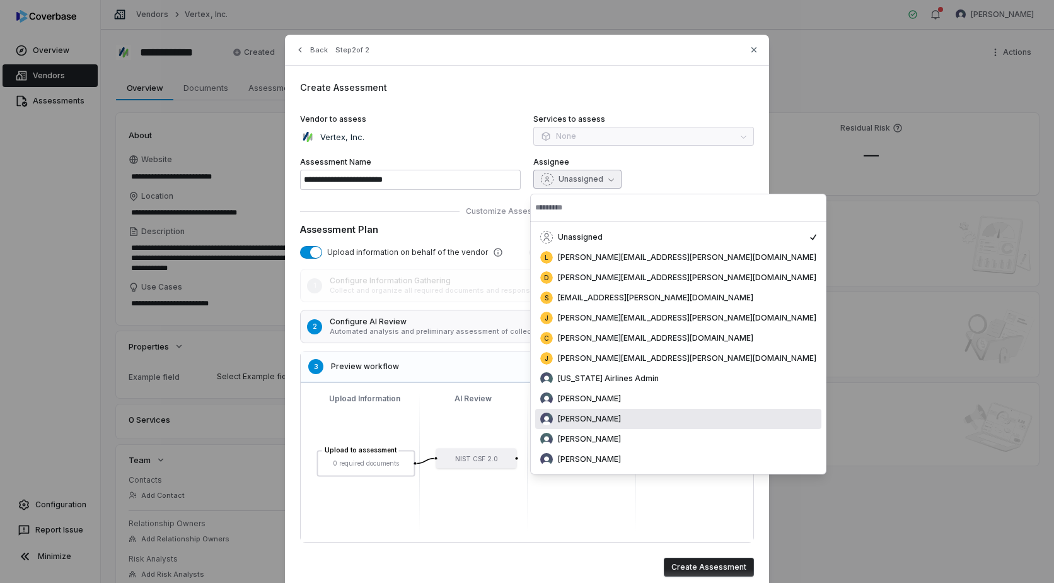
click at [572, 417] on span "[PERSON_NAME]" at bounding box center [589, 419] width 63 height 10
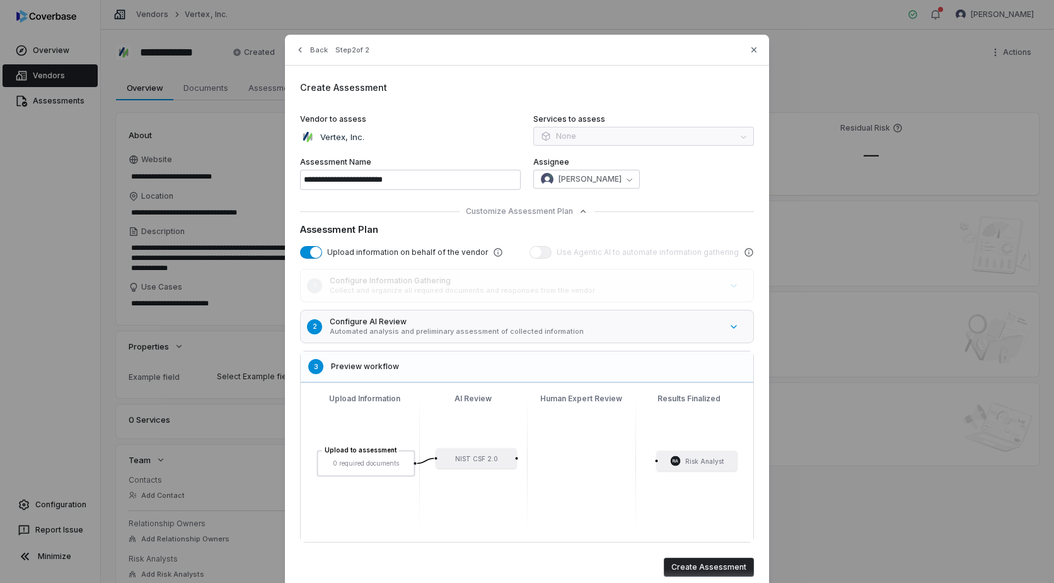
click at [661, 184] on div "[PERSON_NAME]" at bounding box center [643, 179] width 221 height 19
click at [693, 566] on button "Create Assessment" at bounding box center [709, 566] width 90 height 19
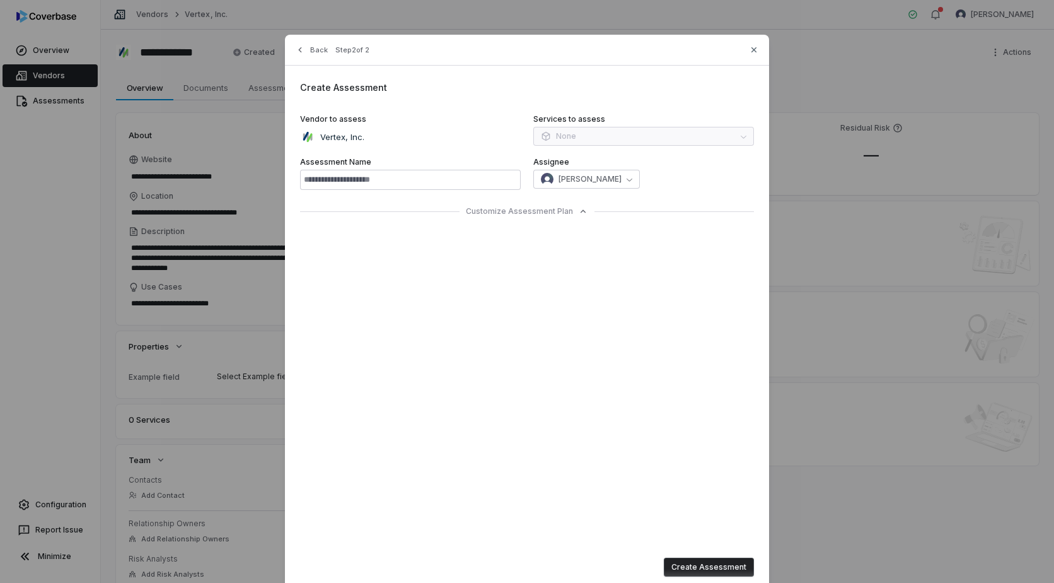
type input "**********"
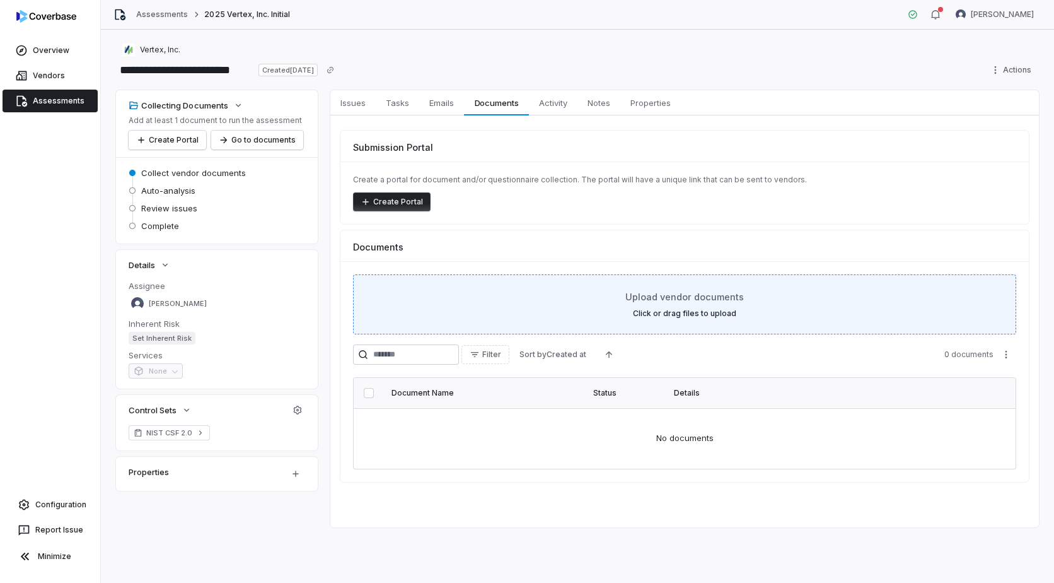
click at [676, 303] on div "Upload vendor documents Click or drag files to upload" at bounding box center [685, 304] width 632 height 28
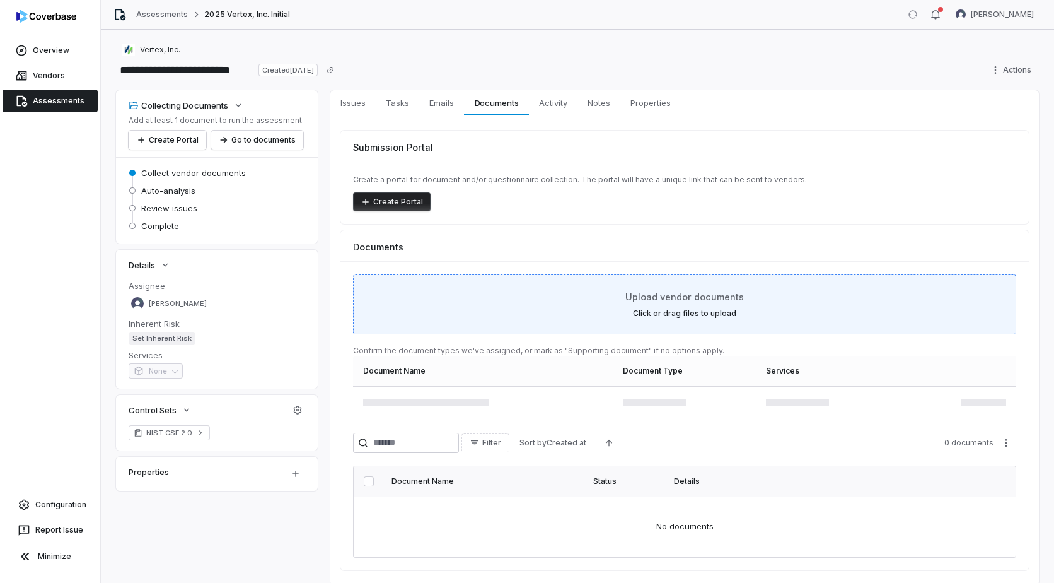
click at [634, 308] on label "Click or drag files to upload" at bounding box center [684, 313] width 103 height 10
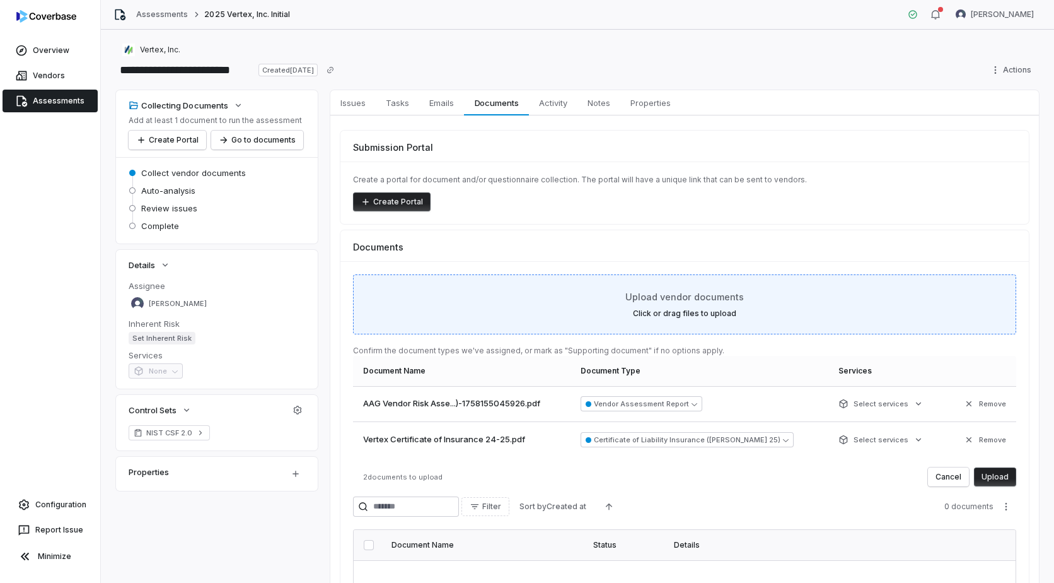
click at [642, 304] on div "Upload vendor documents Click or drag files to upload" at bounding box center [685, 304] width 632 height 28
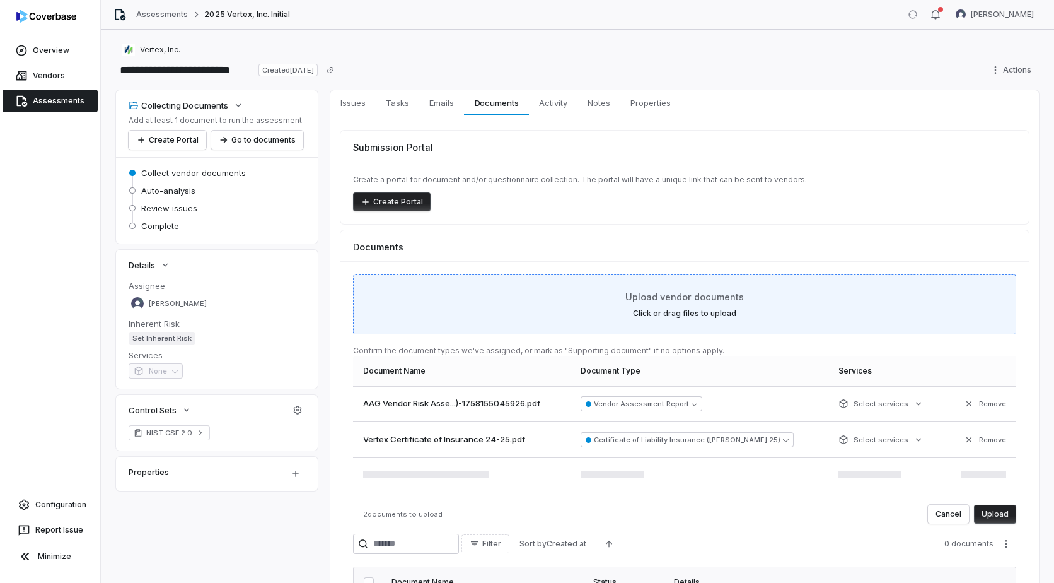
click at [644, 310] on label "Click or drag files to upload" at bounding box center [684, 313] width 103 height 10
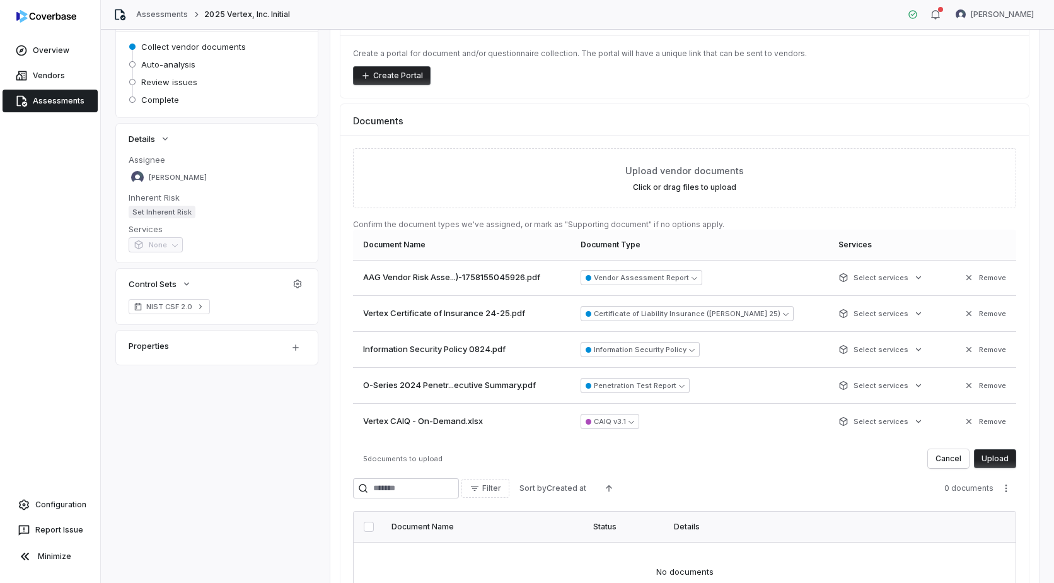
scroll to position [63, 0]
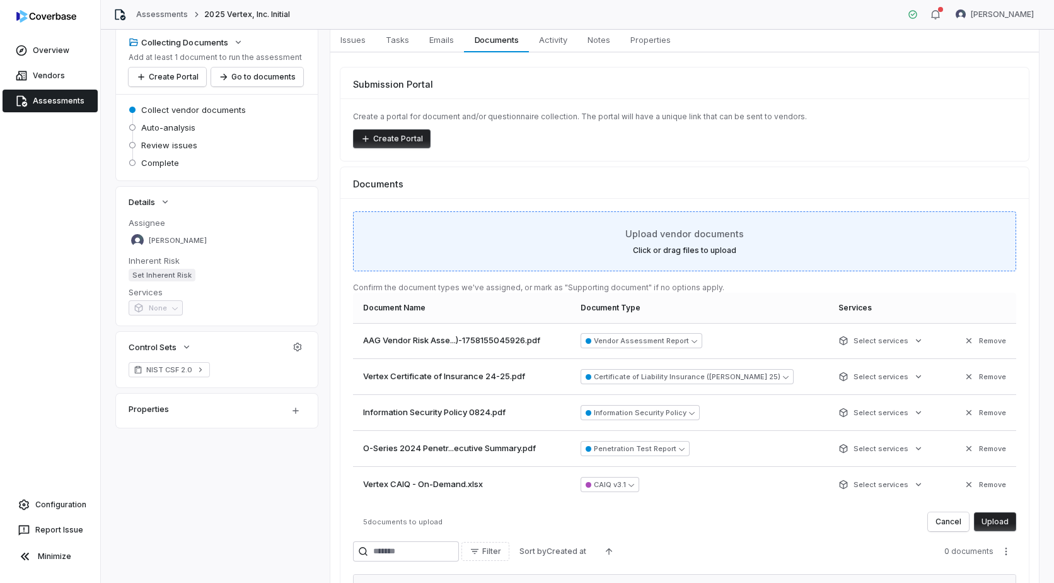
click at [656, 235] on span "Upload vendor documents" at bounding box center [684, 233] width 119 height 13
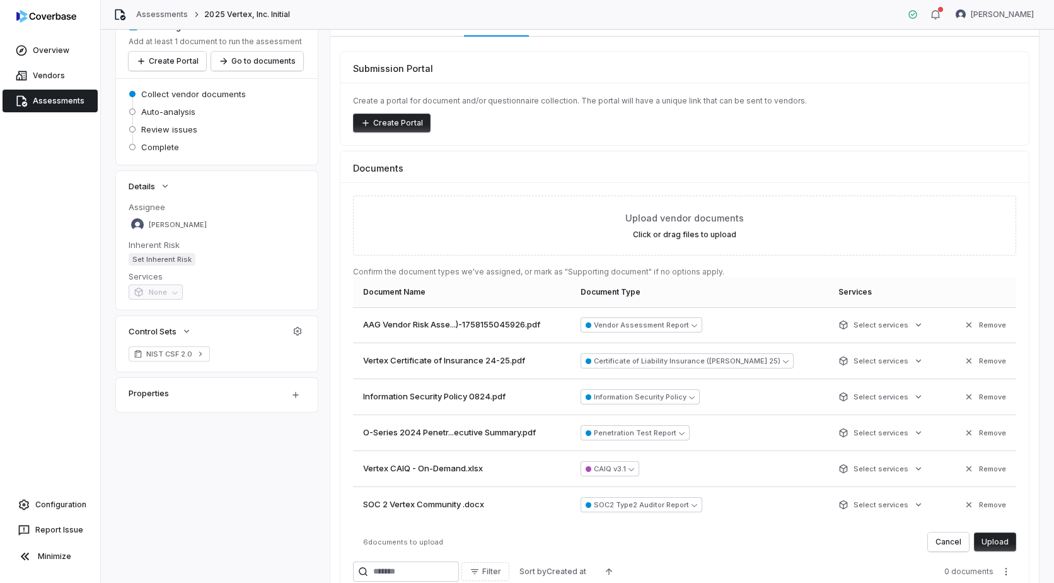
scroll to position [126, 0]
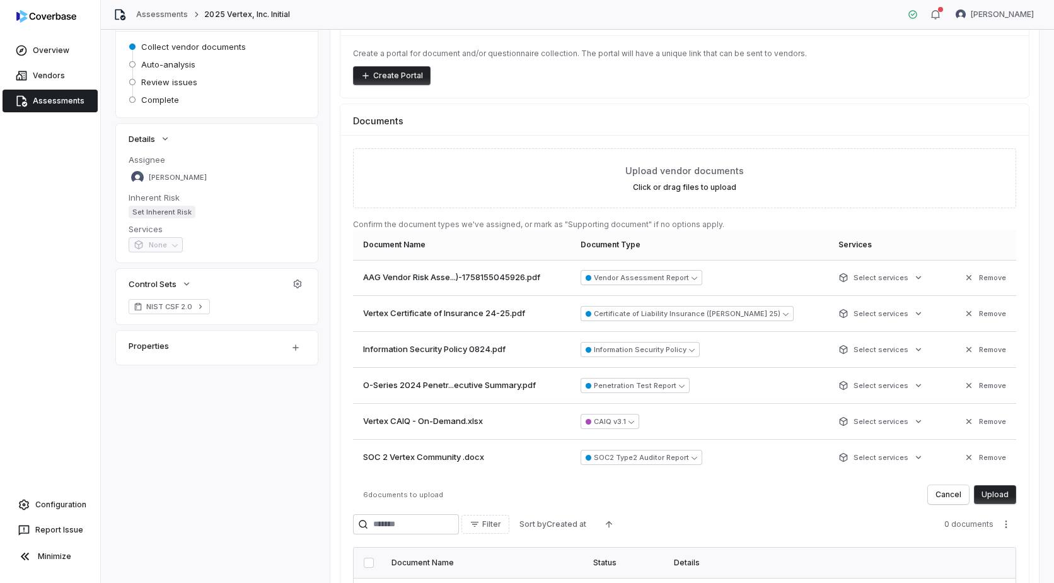
click at [989, 490] on button "Upload" at bounding box center [995, 494] width 42 height 19
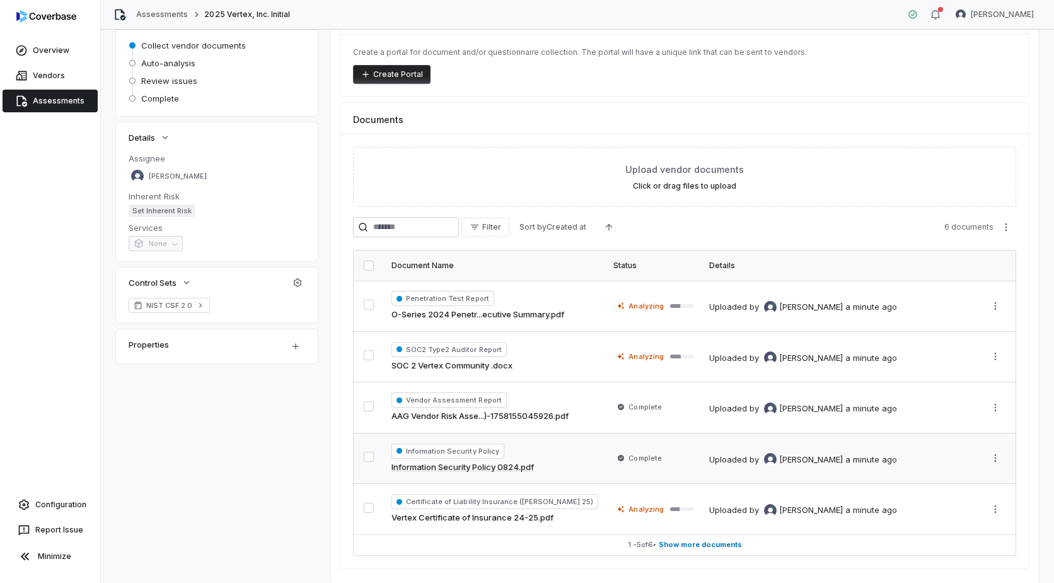
scroll to position [105, 0]
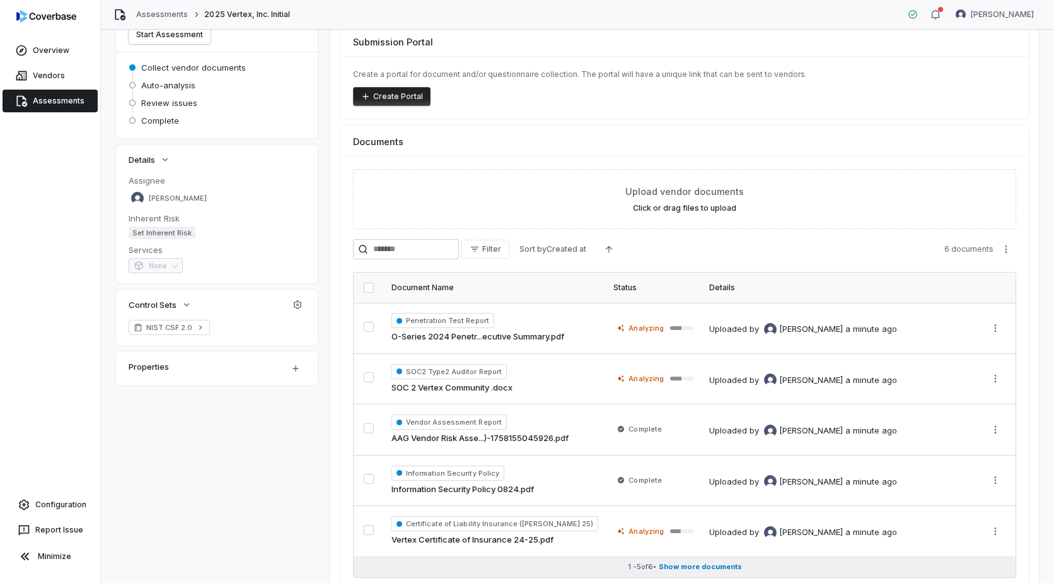
click at [712, 562] on span "Show more documents" at bounding box center [700, 566] width 83 height 9
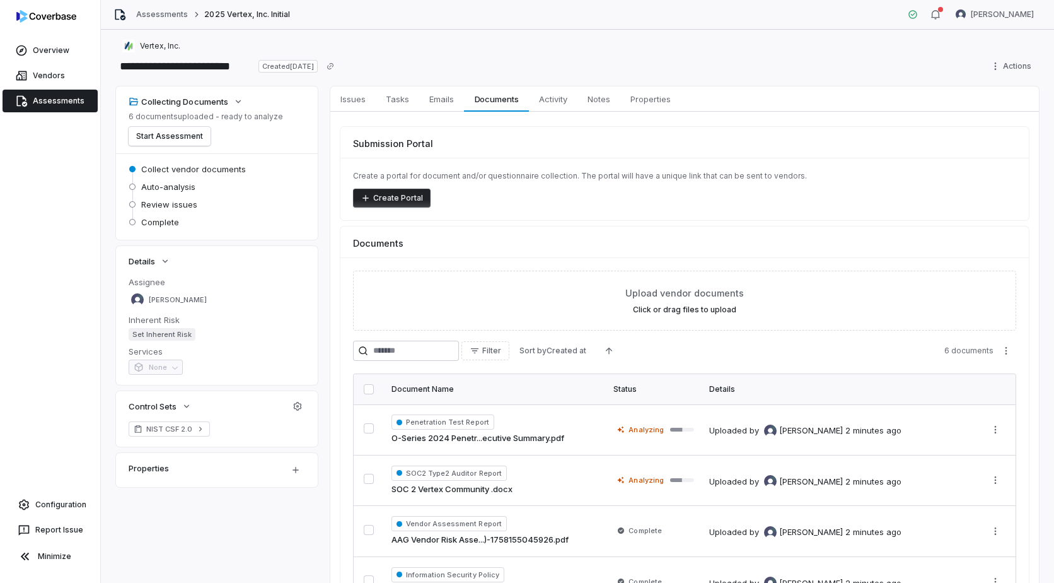
scroll to position [0, 0]
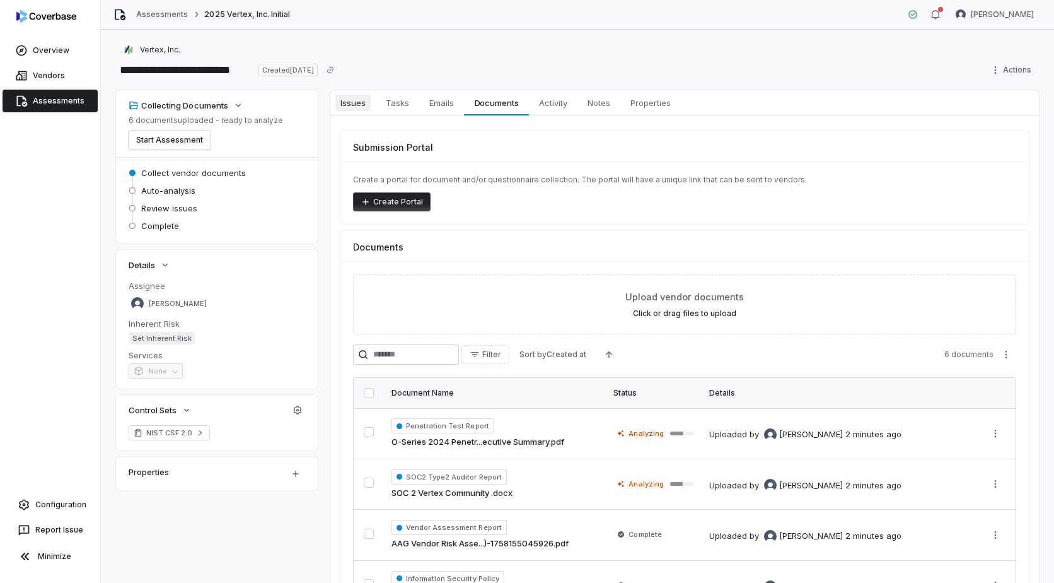
click at [358, 102] on span "Issues" at bounding box center [352, 103] width 35 height 16
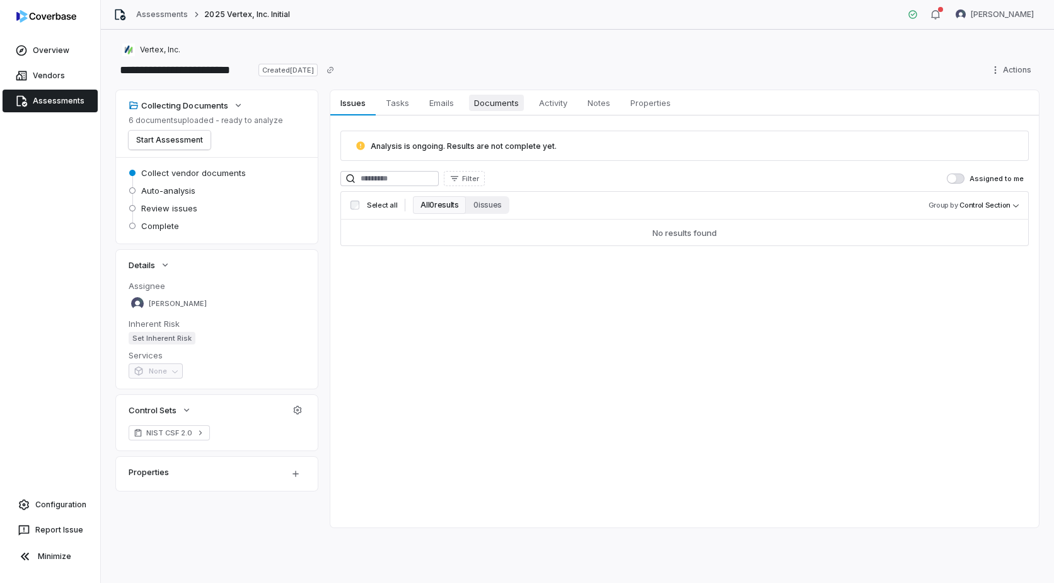
click at [489, 102] on span "Documents" at bounding box center [496, 103] width 55 height 16
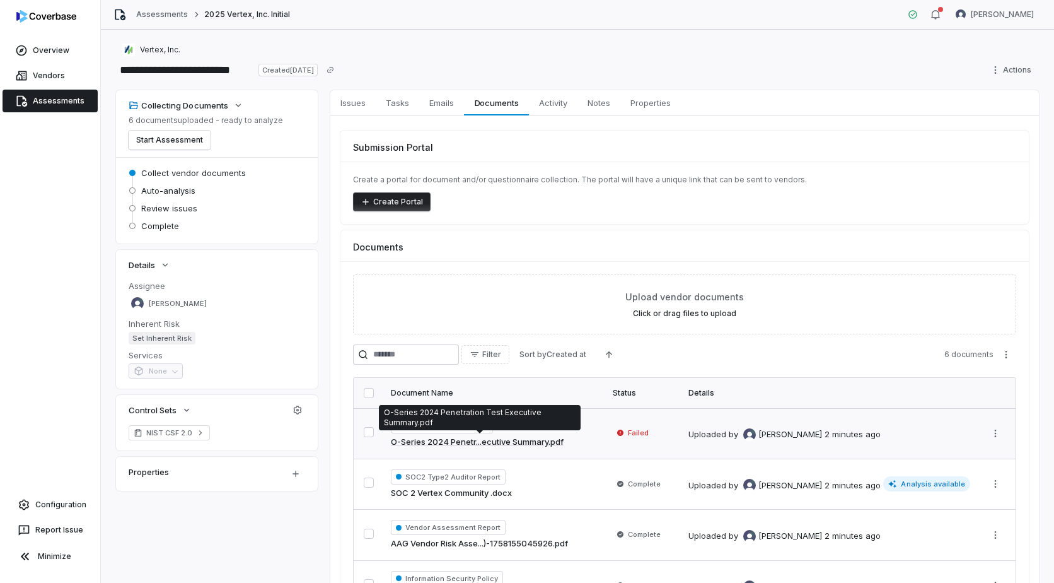
click at [485, 438] on link "O-Series 2024 Penetr...ecutive Summary.pdf" at bounding box center [477, 442] width 173 height 13
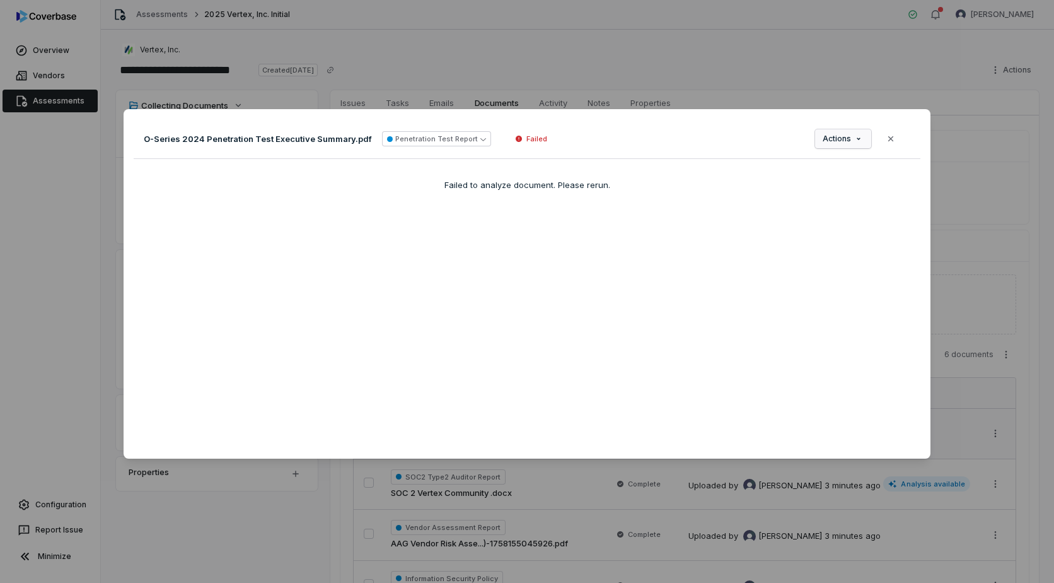
click at [846, 140] on div "Document Preview O-Series 2024 Penetration Test Executive Summary.pdf Penetrati…" at bounding box center [527, 291] width 1054 height 405
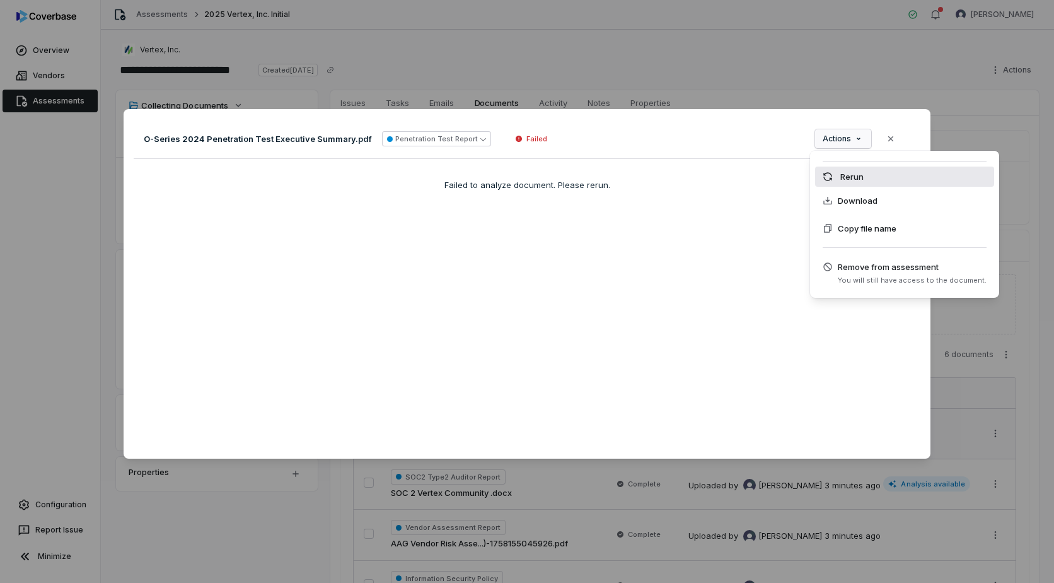
click at [875, 182] on div "Rerun" at bounding box center [904, 176] width 179 height 20
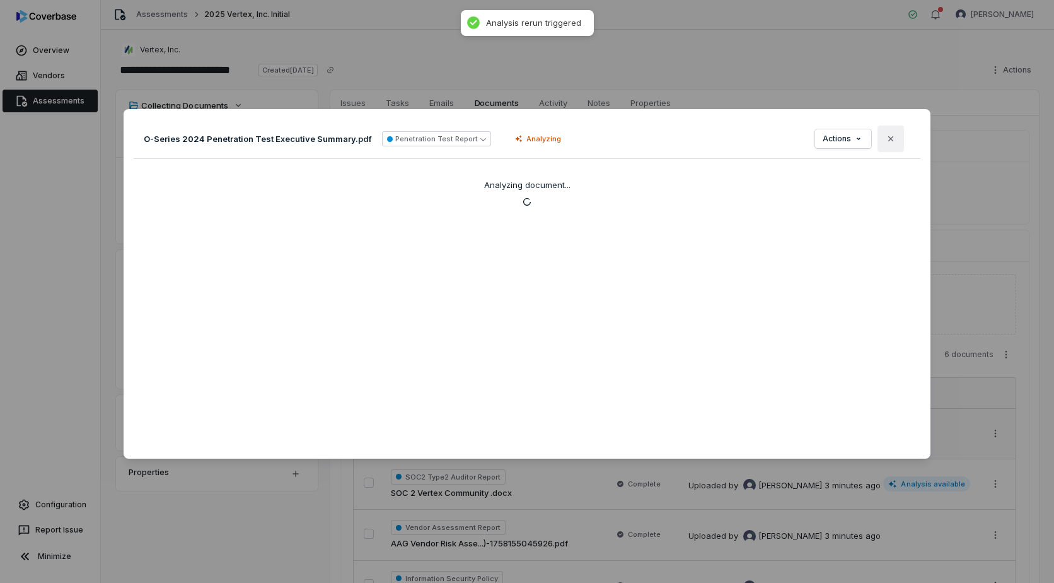
click at [886, 141] on icon "button" at bounding box center [891, 139] width 10 height 10
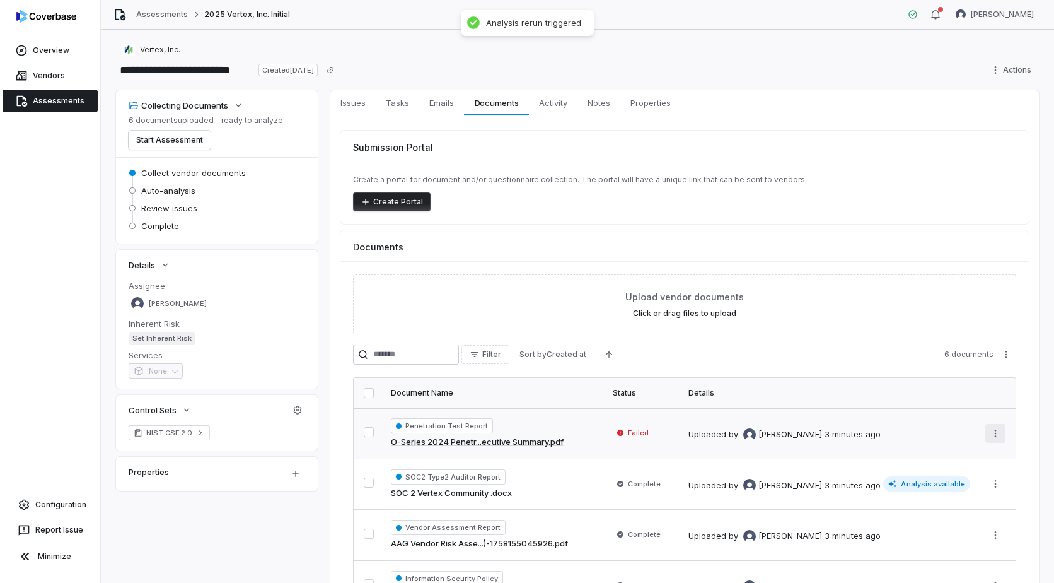
click at [989, 431] on html "**********" at bounding box center [527, 291] width 1054 height 583
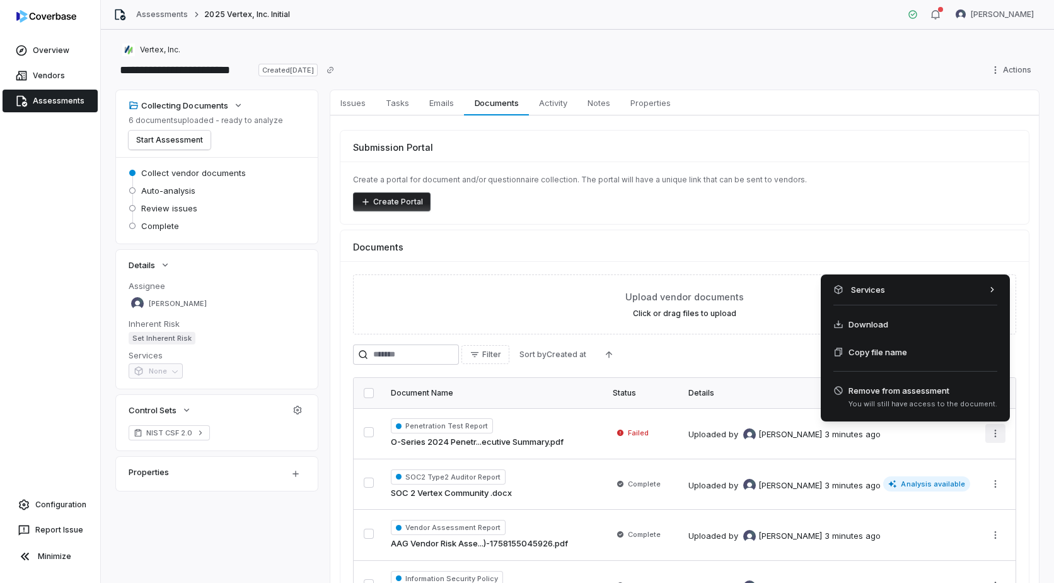
click at [337, 511] on html "**********" at bounding box center [527, 291] width 1054 height 583
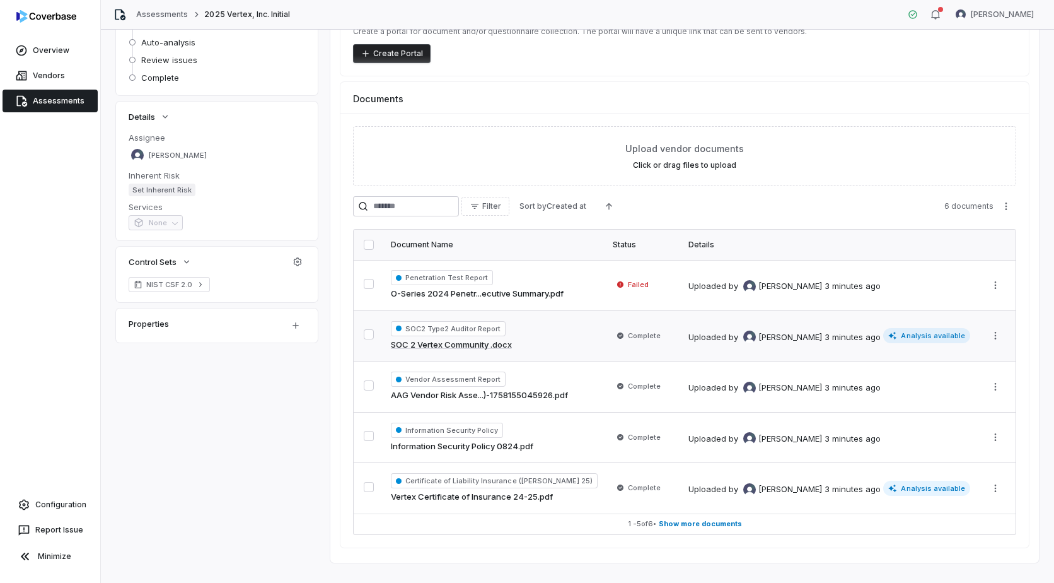
scroll to position [168, 0]
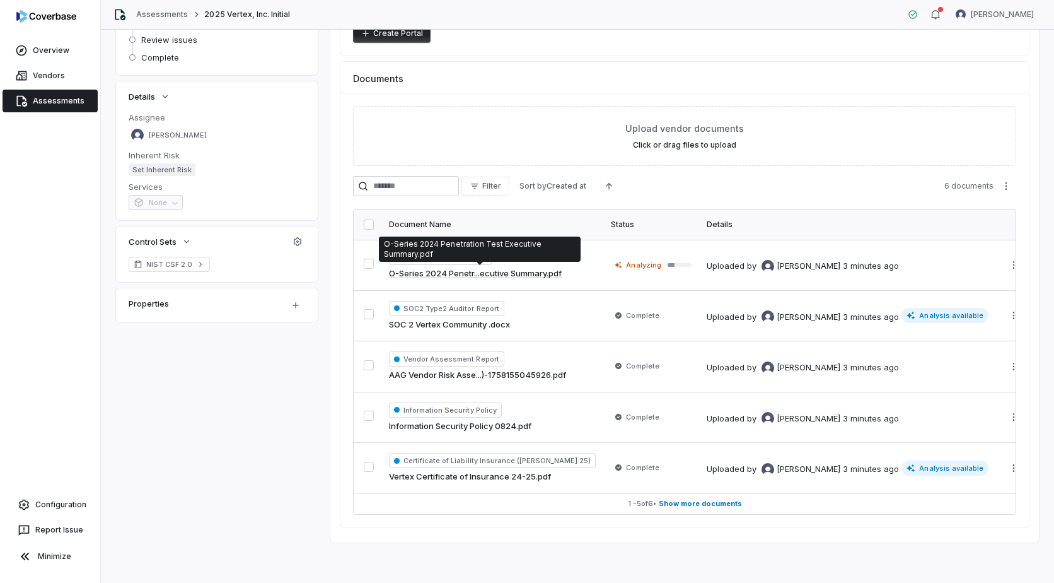
click at [500, 273] on link "O-Series 2024 Penetr...ecutive Summary.pdf" at bounding box center [475, 273] width 173 height 13
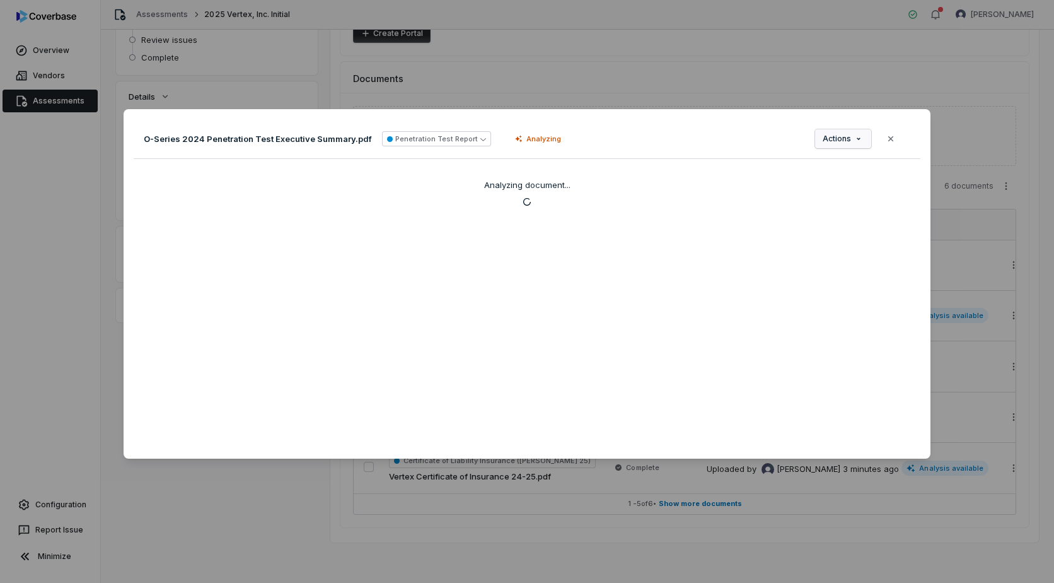
click at [849, 139] on div "Document Preview O-Series 2024 Penetration Test Executive Summary.pdf Penetrati…" at bounding box center [527, 291] width 1054 height 405
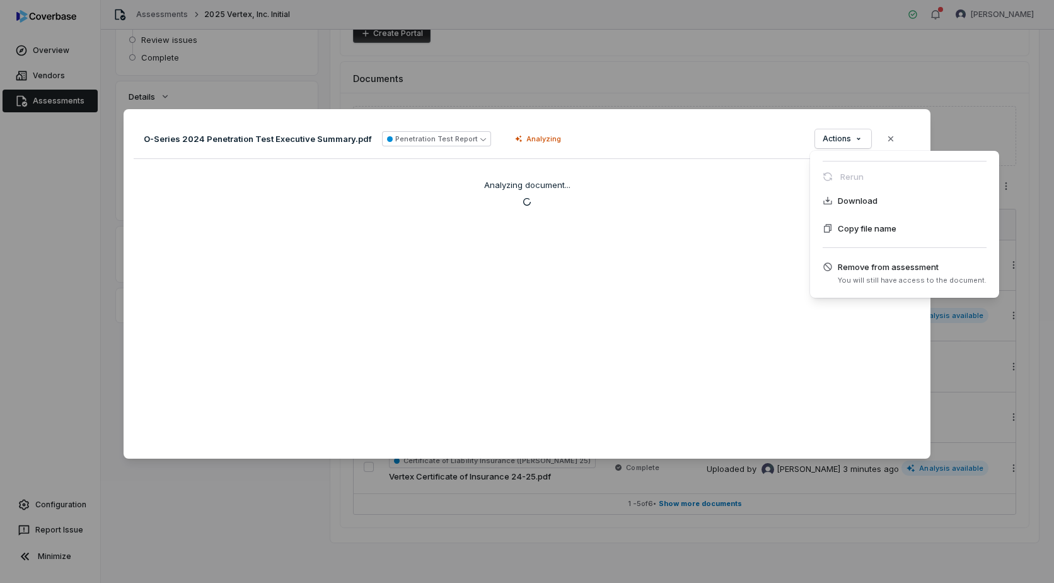
click at [728, 173] on div "Document Preview O-Series 2024 Penetration Test Executive Summary.pdf Penetrati…" at bounding box center [527, 291] width 1054 height 405
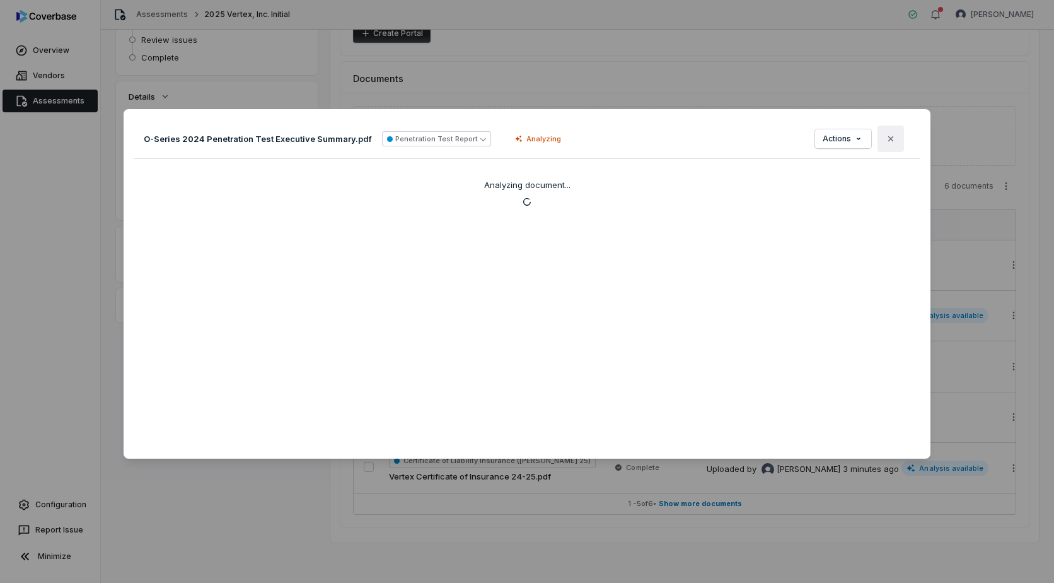
click at [888, 141] on icon "button" at bounding box center [891, 139] width 10 height 10
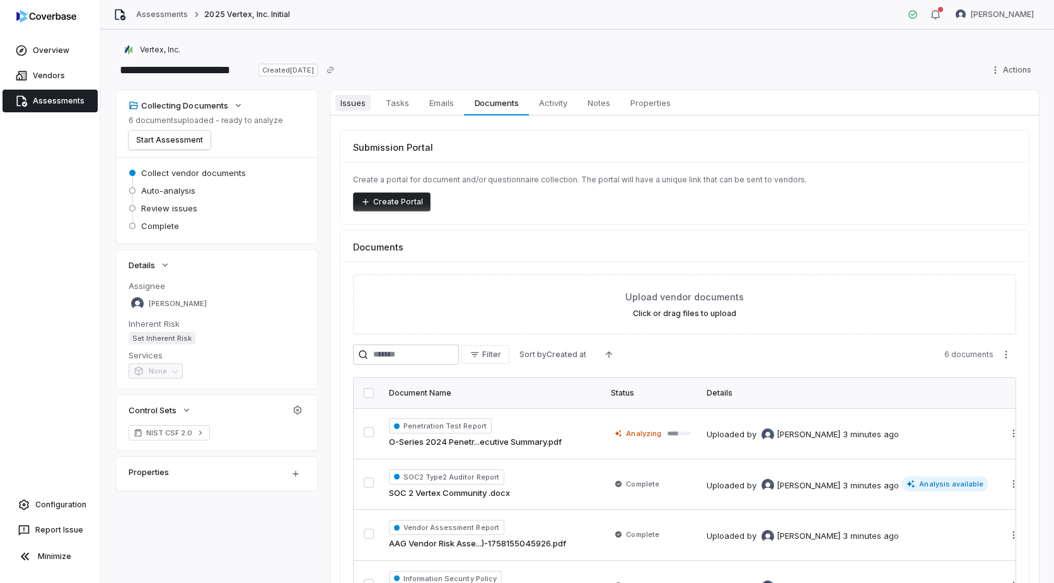
click at [357, 103] on span "Issues" at bounding box center [352, 103] width 35 height 16
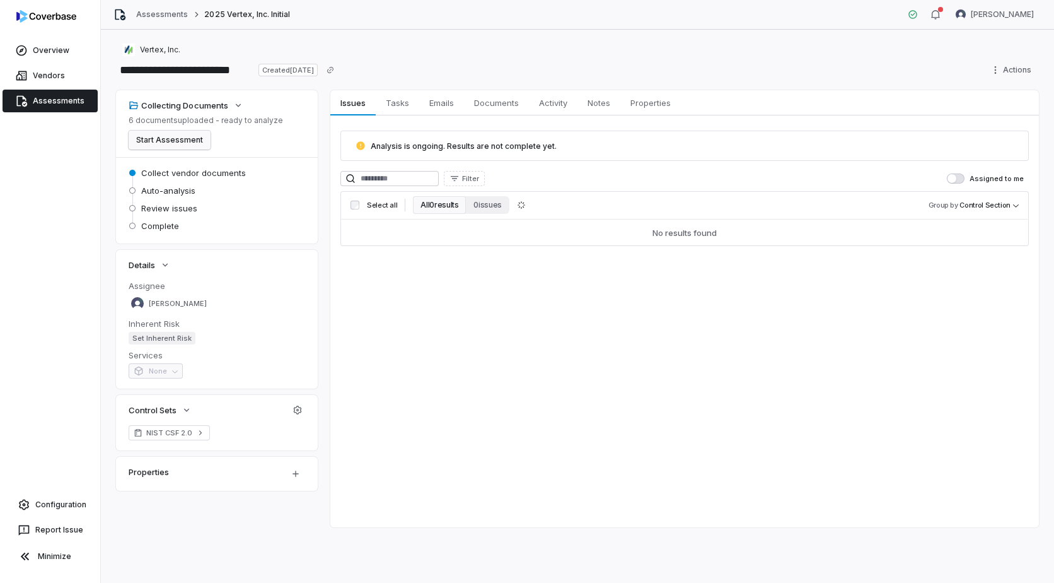
click at [167, 134] on button "Start Assessment" at bounding box center [170, 140] width 82 height 19
click at [390, 101] on span "Tasks" at bounding box center [397, 103] width 33 height 16
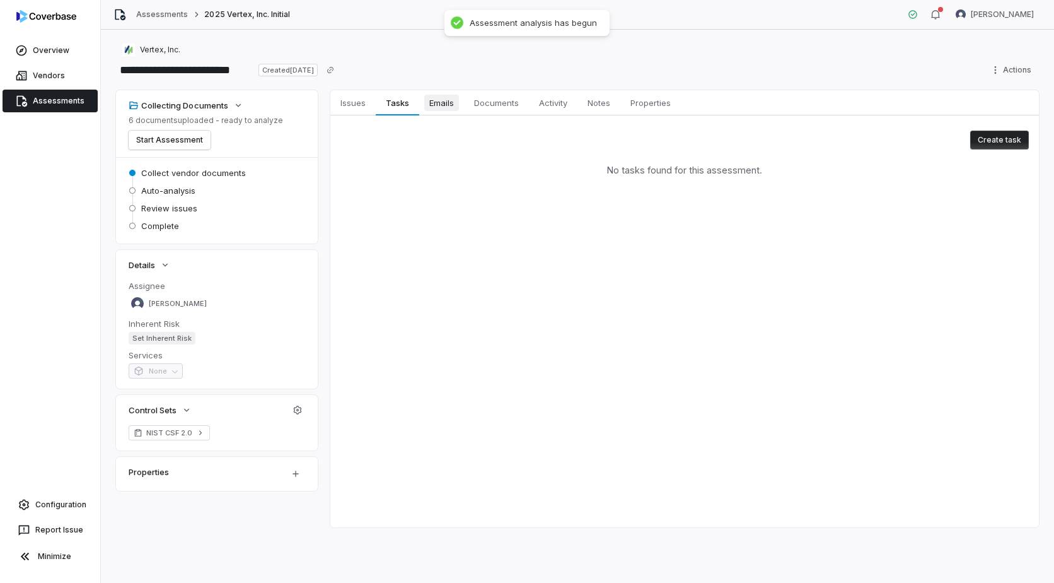
drag, startPoint x: 442, startPoint y: 101, endPoint x: 460, endPoint y: 102, distance: 18.3
click at [442, 102] on span "Emails" at bounding box center [441, 103] width 35 height 16
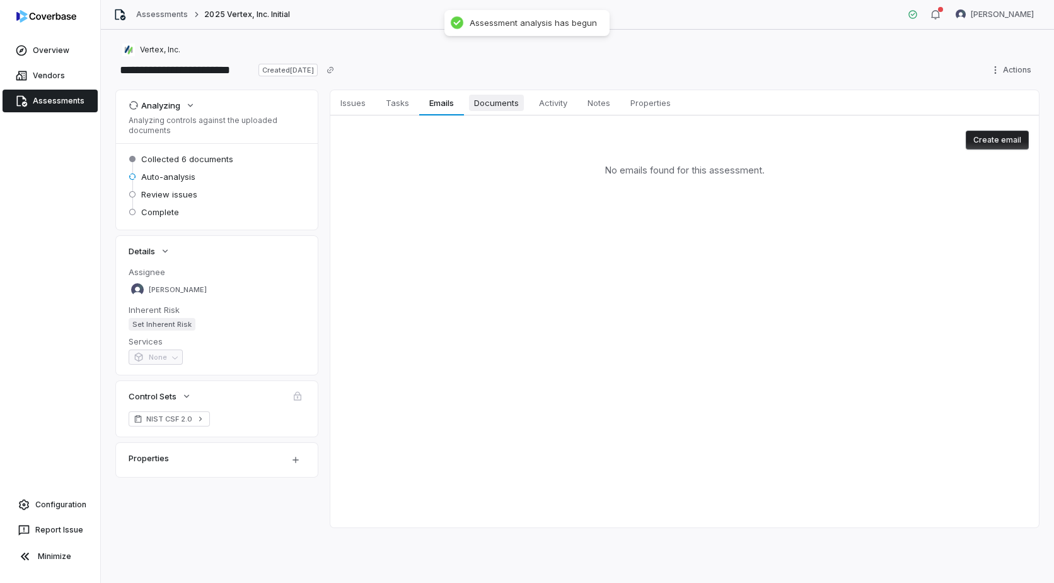
click at [493, 103] on span "Documents" at bounding box center [496, 103] width 55 height 16
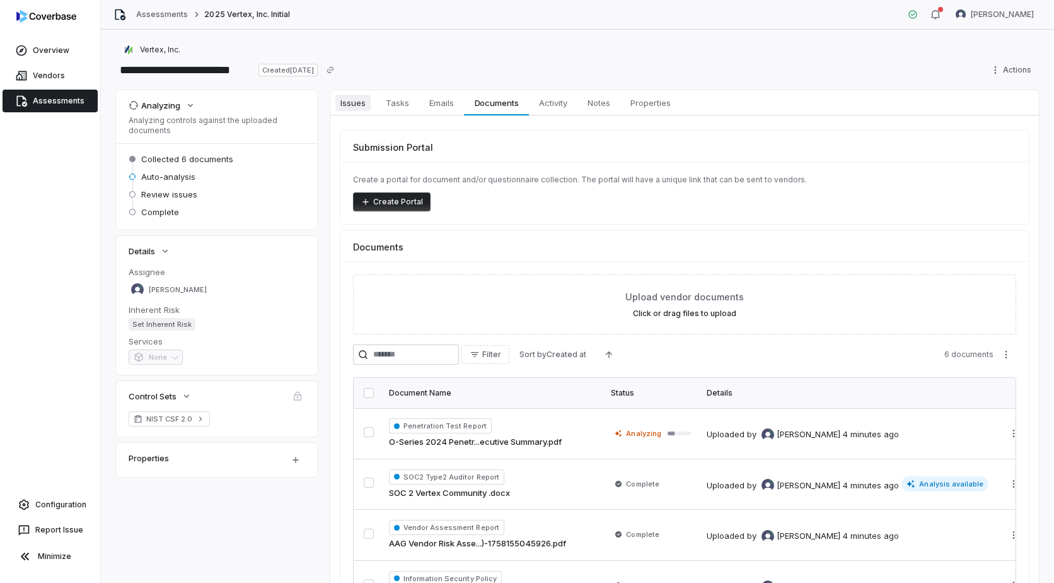
click at [343, 110] on span "Issues" at bounding box center [352, 103] width 35 height 16
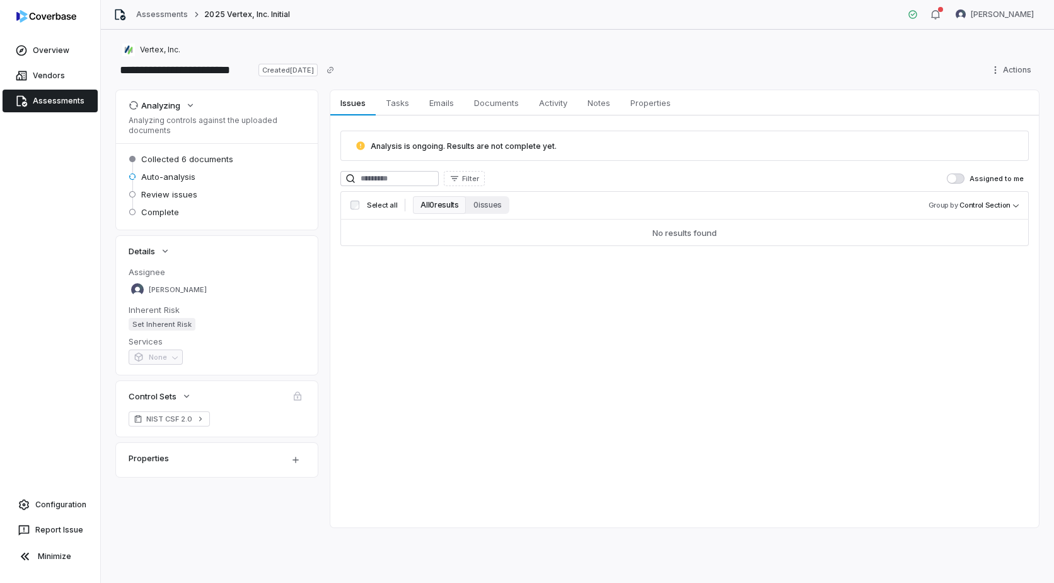
click at [53, 98] on span "Assessments" at bounding box center [59, 101] width 52 height 10
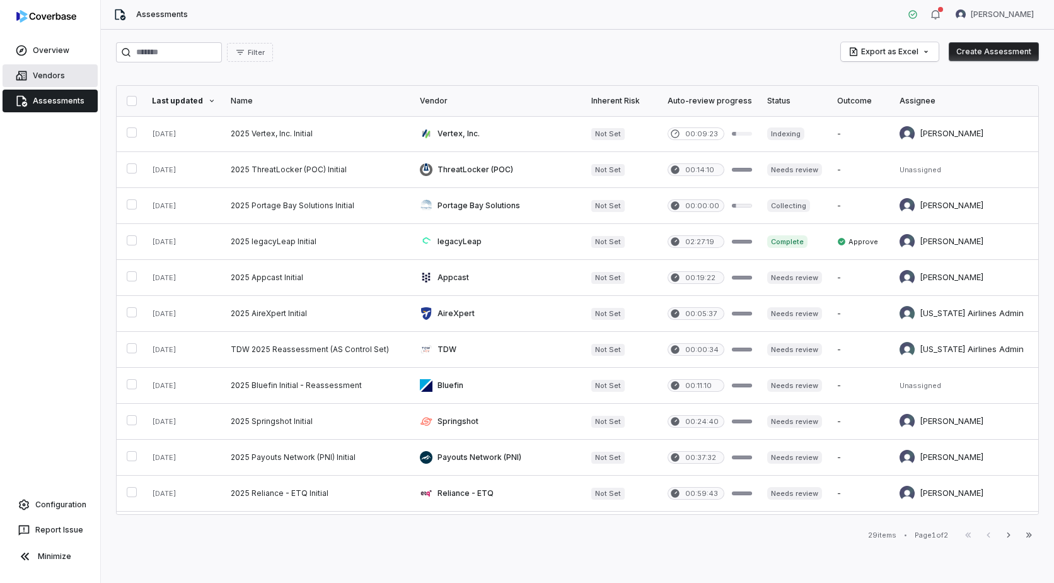
click at [87, 72] on link "Vendors" at bounding box center [50, 75] width 95 height 23
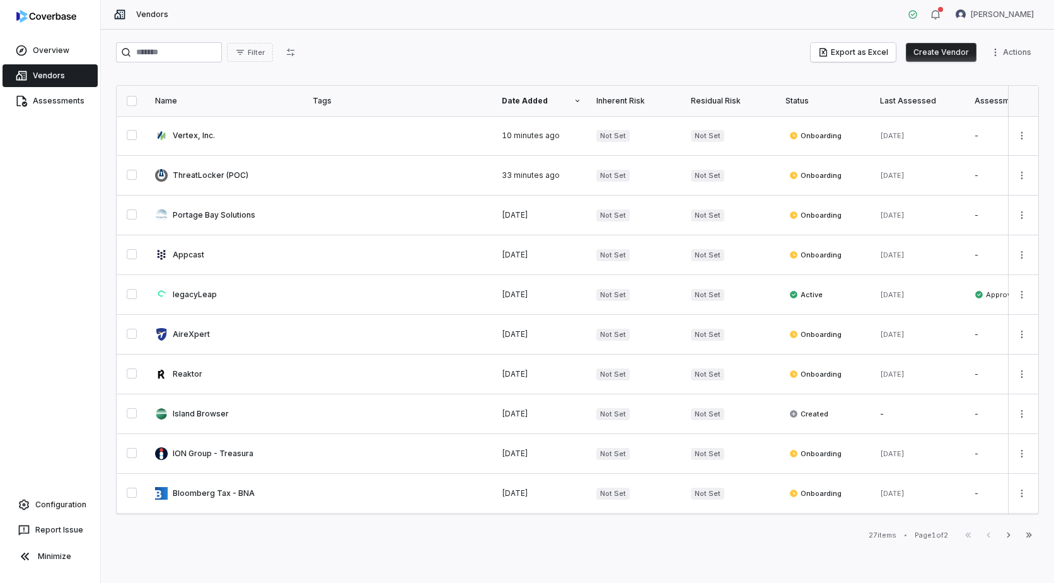
click at [951, 55] on button "Create Vendor" at bounding box center [941, 52] width 71 height 19
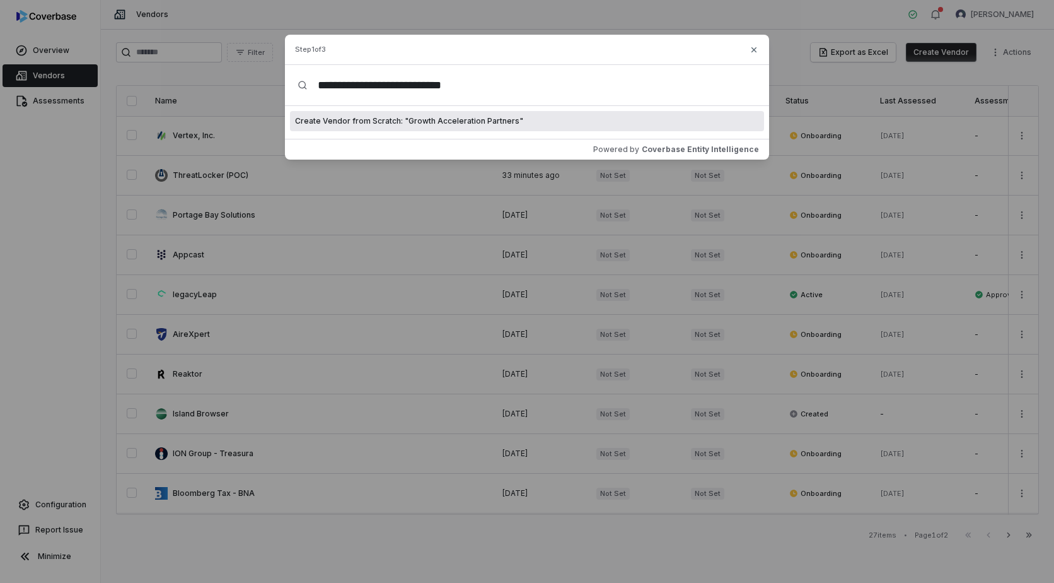
type input "**********"
click at [484, 123] on span "Create Vendor from Scratch: " Growth Acceleration Partners "" at bounding box center [409, 121] width 228 height 10
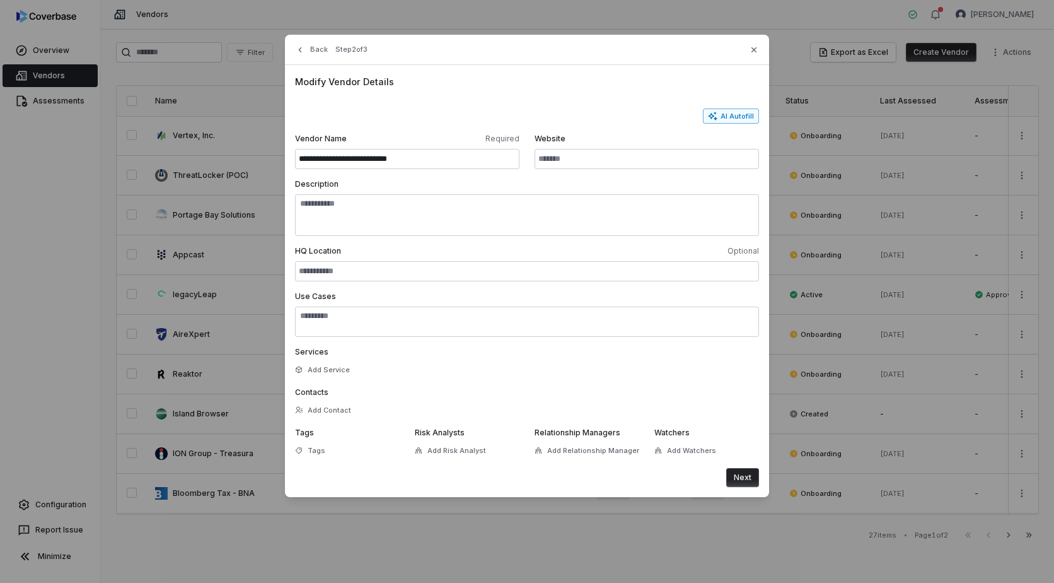
click at [752, 117] on button "AI Autofill" at bounding box center [731, 115] width 56 height 15
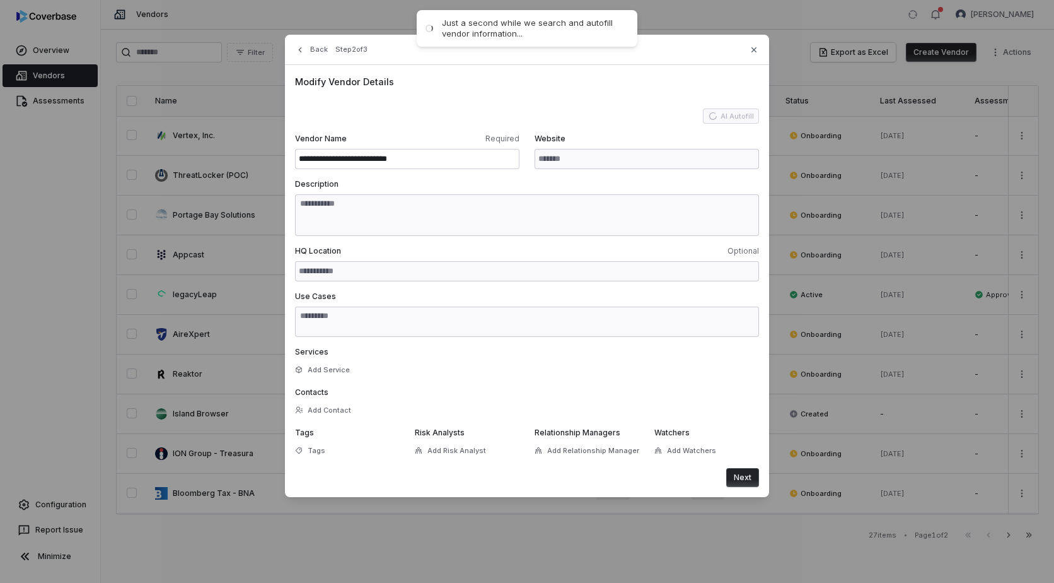
type input "**********"
type textarea "**********"
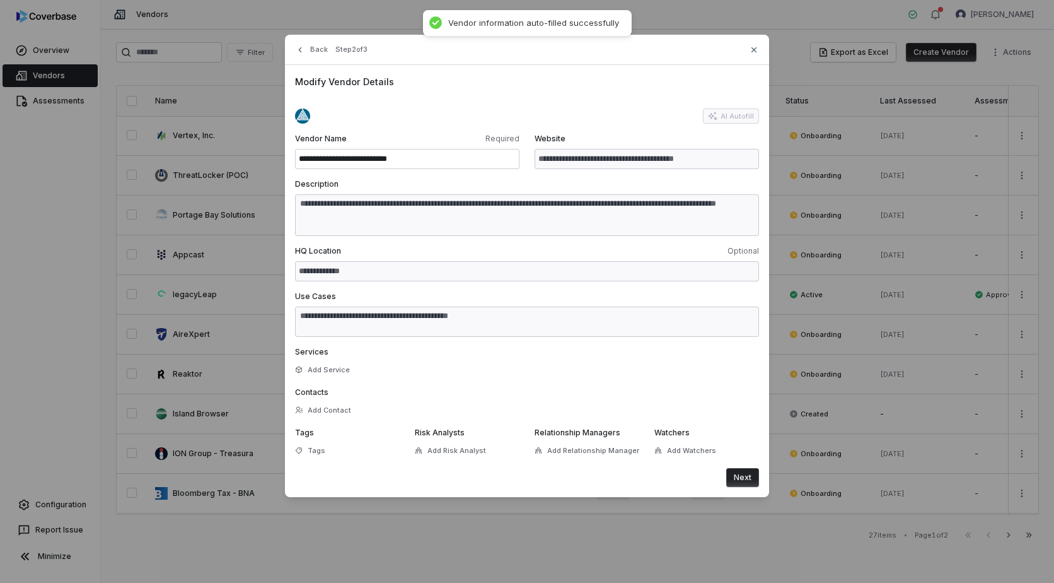
type textarea "**********"
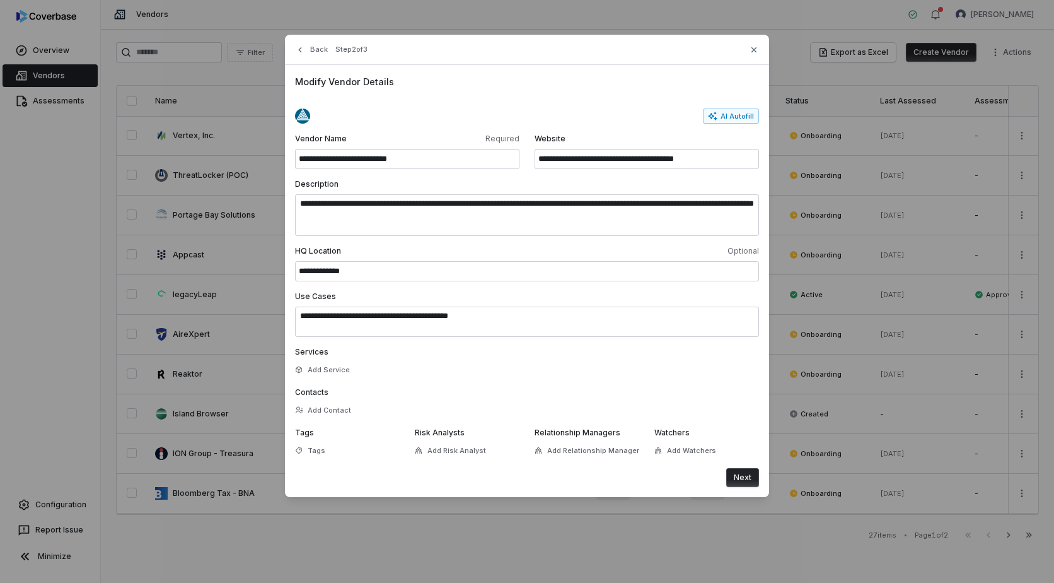
click at [742, 475] on button "Next" at bounding box center [742, 477] width 33 height 19
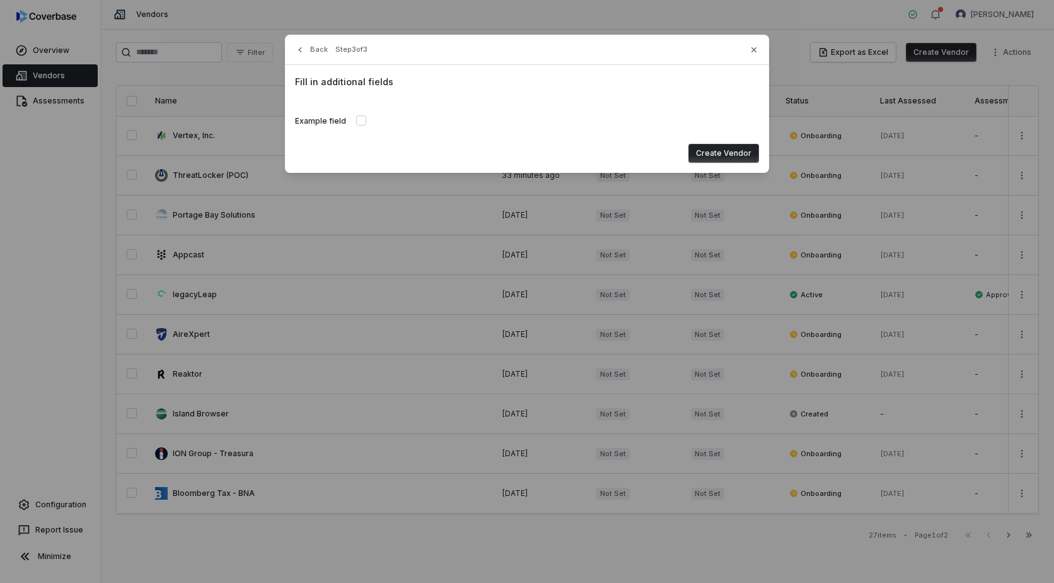
click at [716, 153] on button "Create Vendor" at bounding box center [724, 153] width 71 height 19
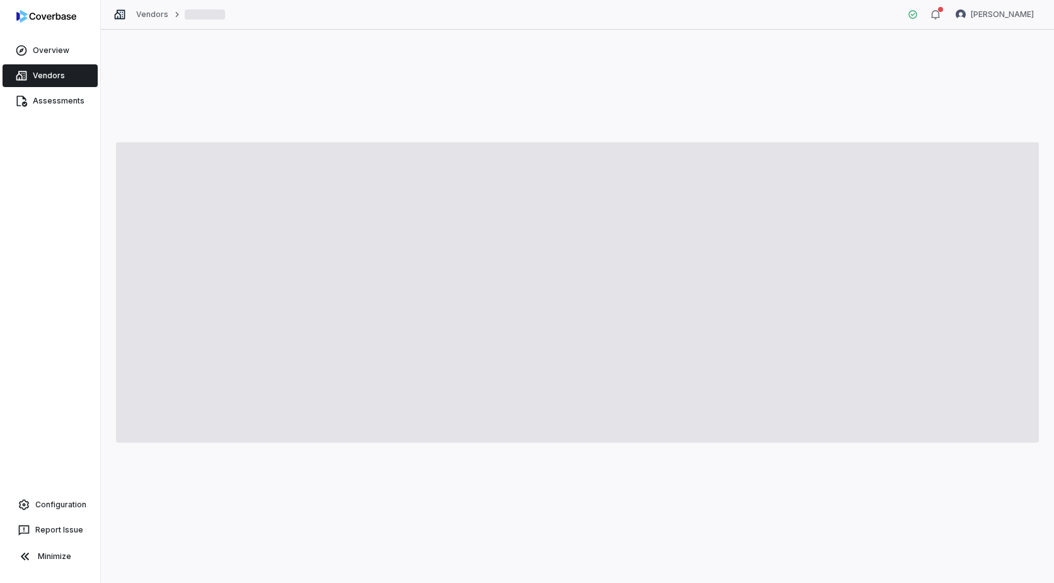
type textarea "*"
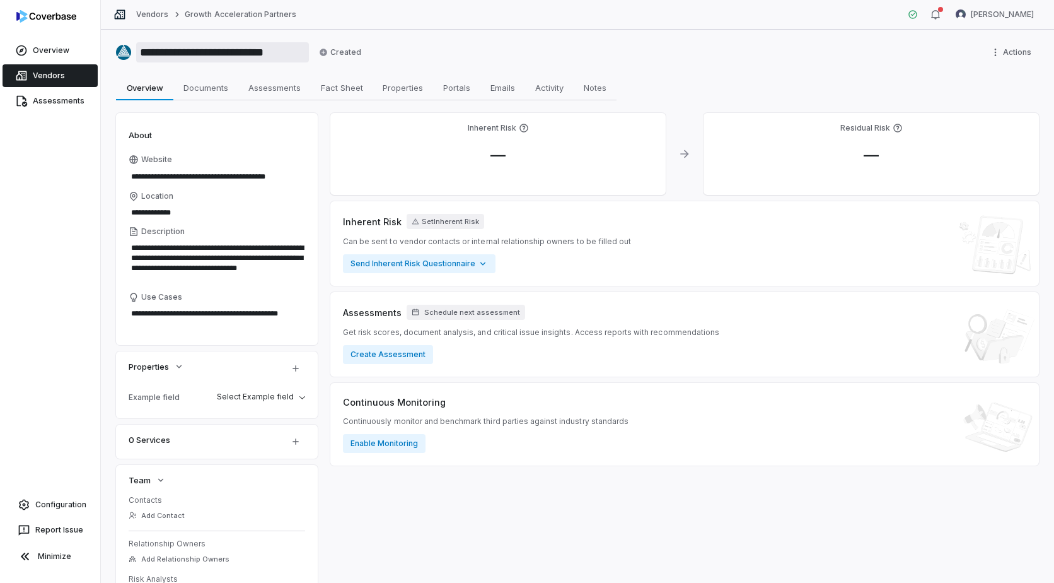
click at [215, 55] on input "**********" at bounding box center [222, 52] width 173 height 20
click at [55, 98] on span "Assessments" at bounding box center [59, 101] width 52 height 10
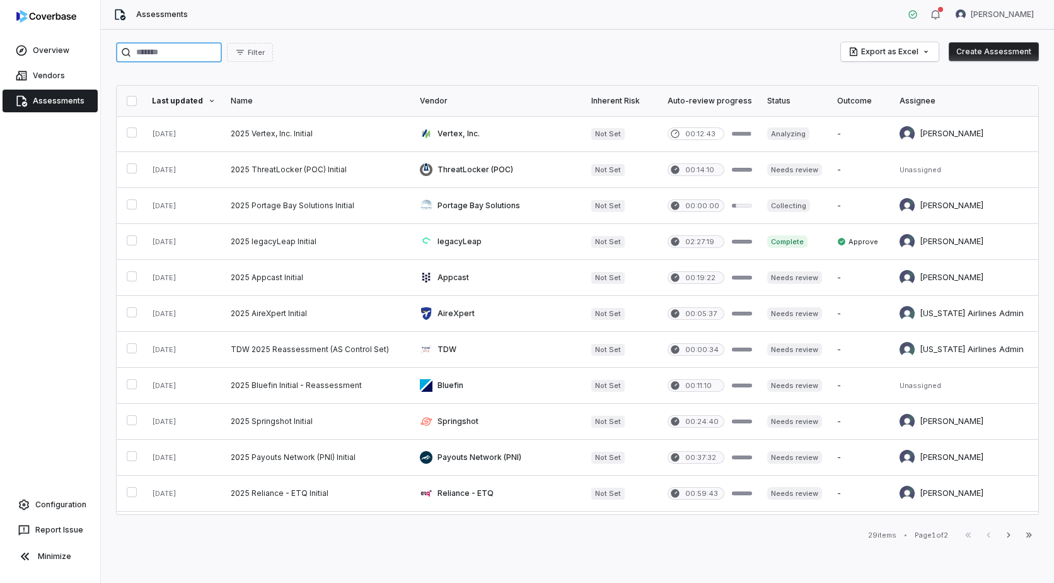
click at [199, 55] on input "search" at bounding box center [169, 52] width 106 height 20
paste input "**********"
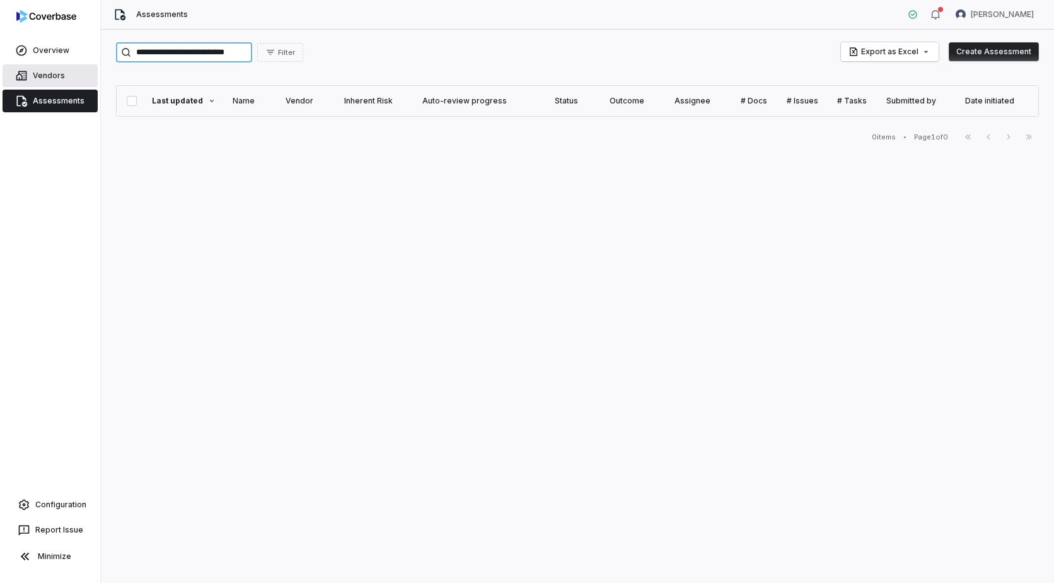
type input "**********"
click at [49, 82] on link "Vendors" at bounding box center [50, 75] width 95 height 23
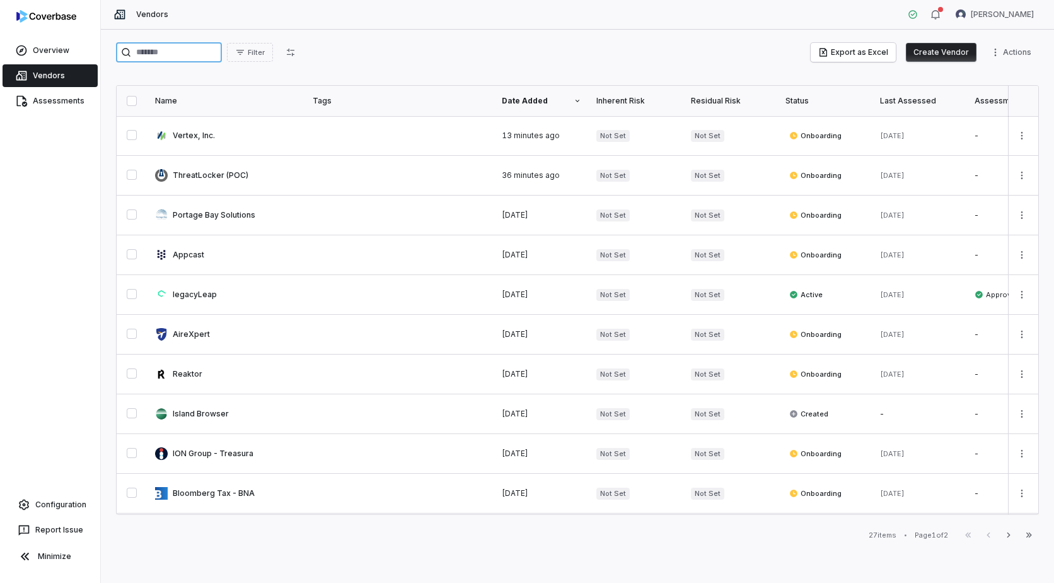
click at [187, 59] on input "search" at bounding box center [169, 52] width 106 height 20
paste input "**********"
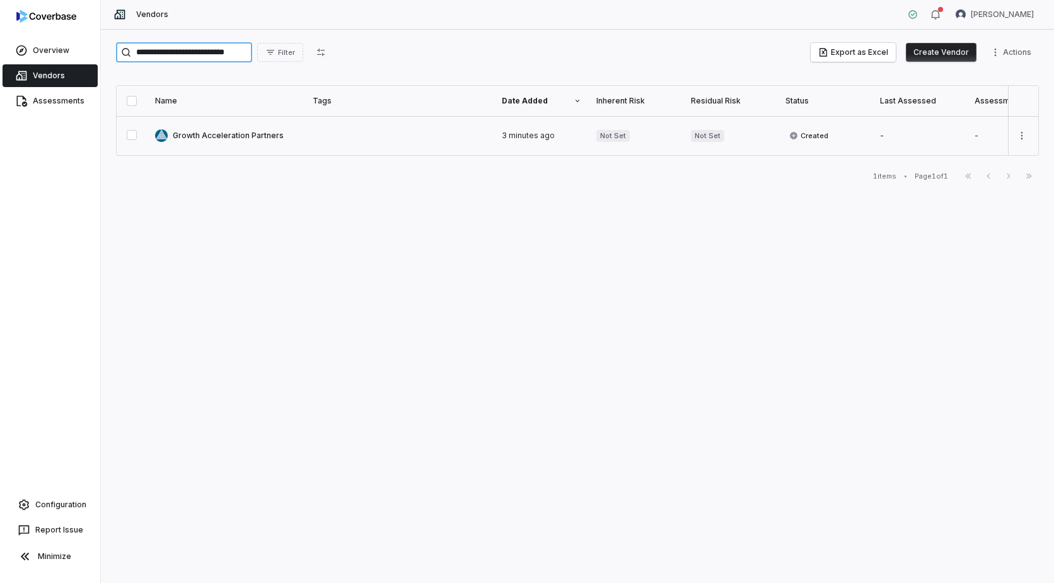
type input "**********"
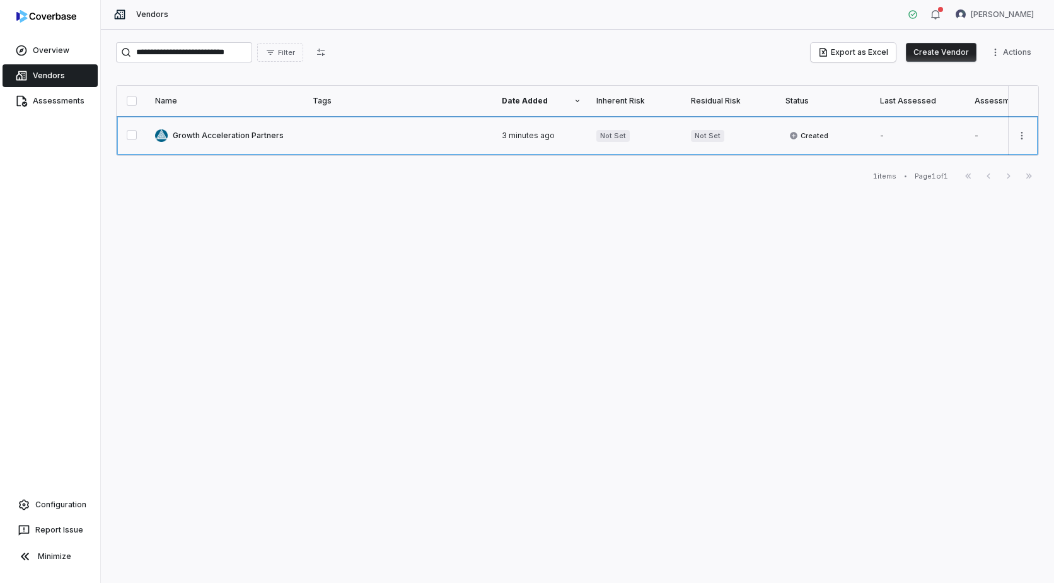
scroll to position [0, 0]
click at [240, 133] on link at bounding box center [227, 135] width 158 height 39
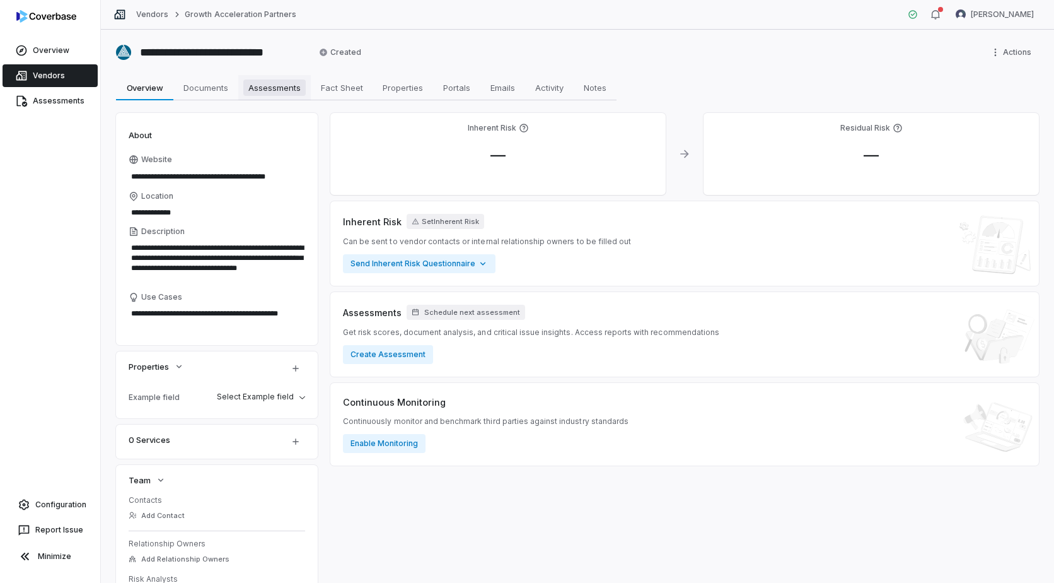
click at [282, 95] on span "Assessments" at bounding box center [274, 87] width 62 height 16
type textarea "*"
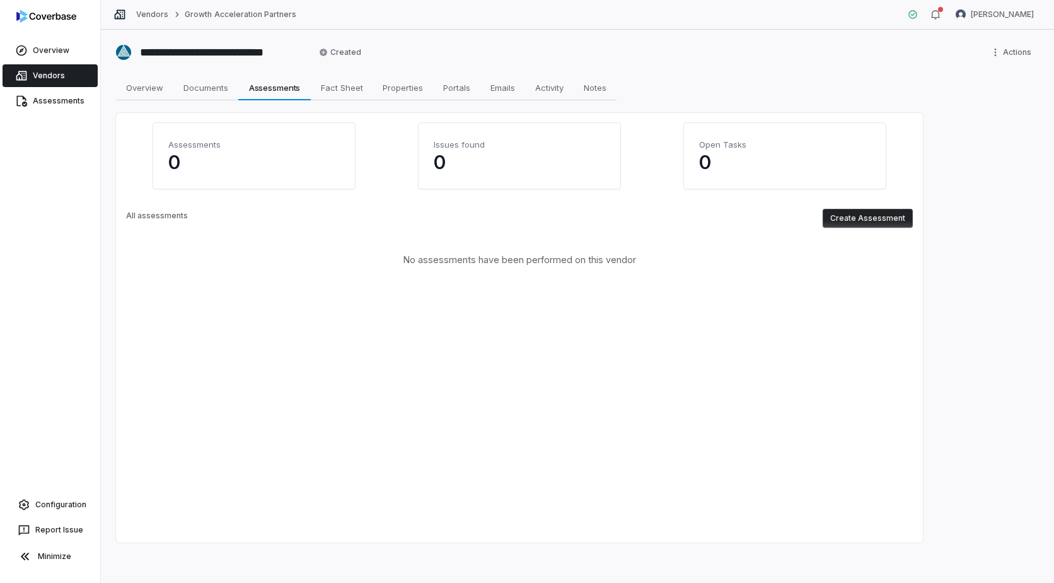
click at [859, 213] on button "Create Assessment" at bounding box center [868, 218] width 90 height 19
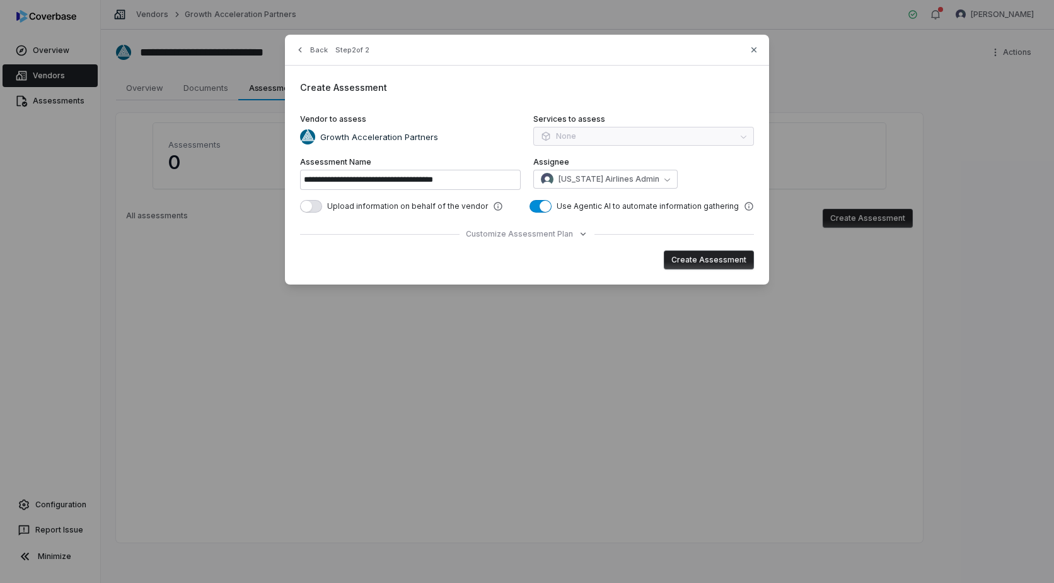
click at [574, 243] on div "**********" at bounding box center [527, 160] width 484 height 250
click at [575, 237] on button "Customize Assessment Plan" at bounding box center [527, 234] width 122 height 10
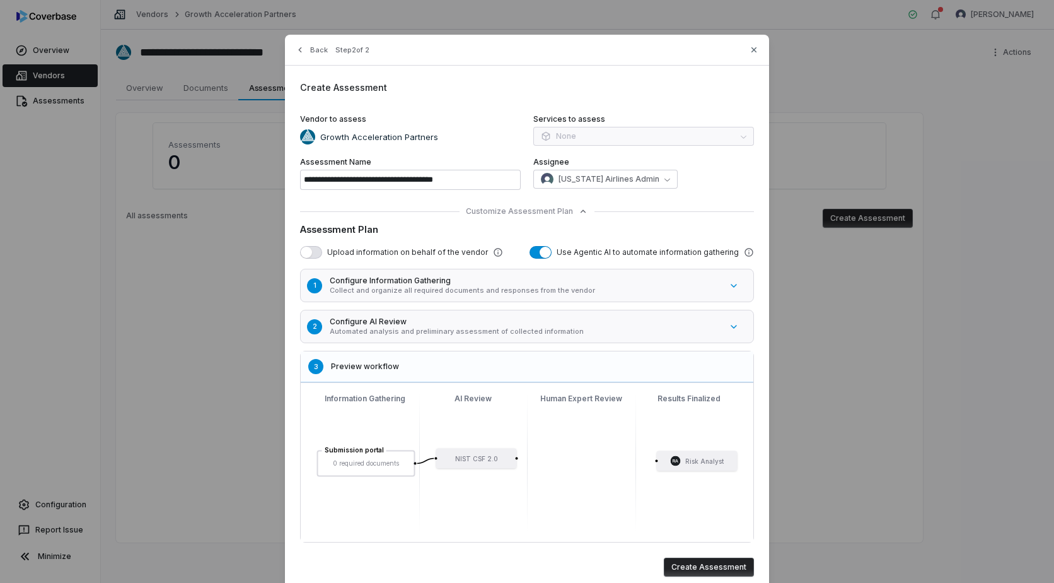
click at [308, 256] on button "button" at bounding box center [311, 252] width 22 height 13
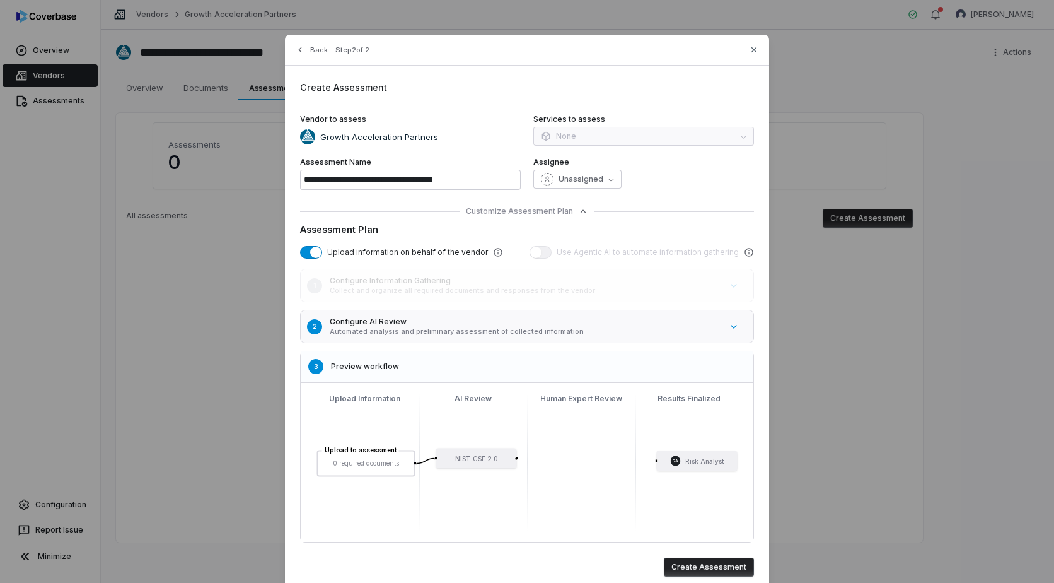
click at [703, 566] on button "Create Assessment" at bounding box center [709, 566] width 90 height 19
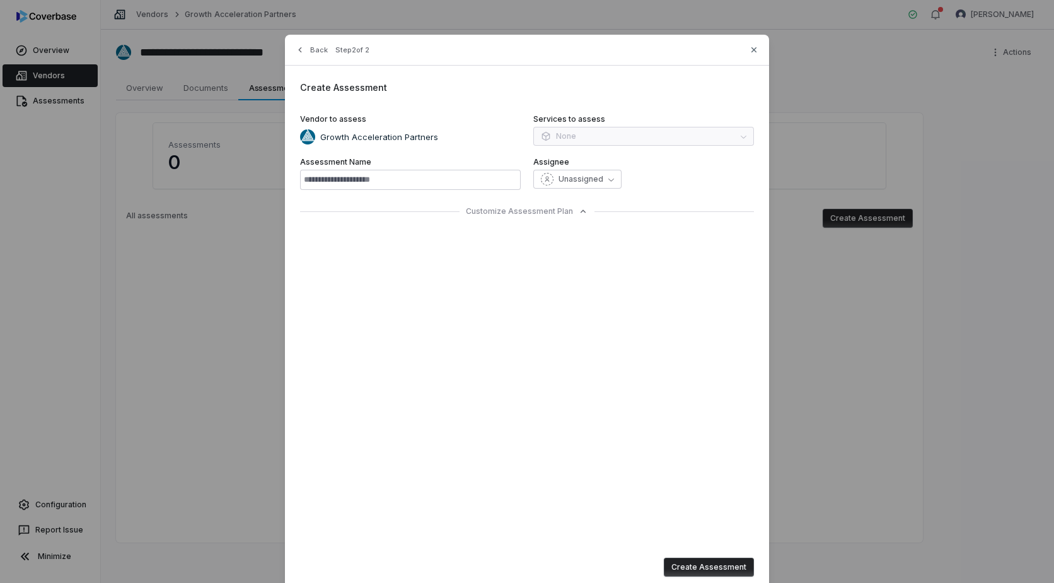
type input "**********"
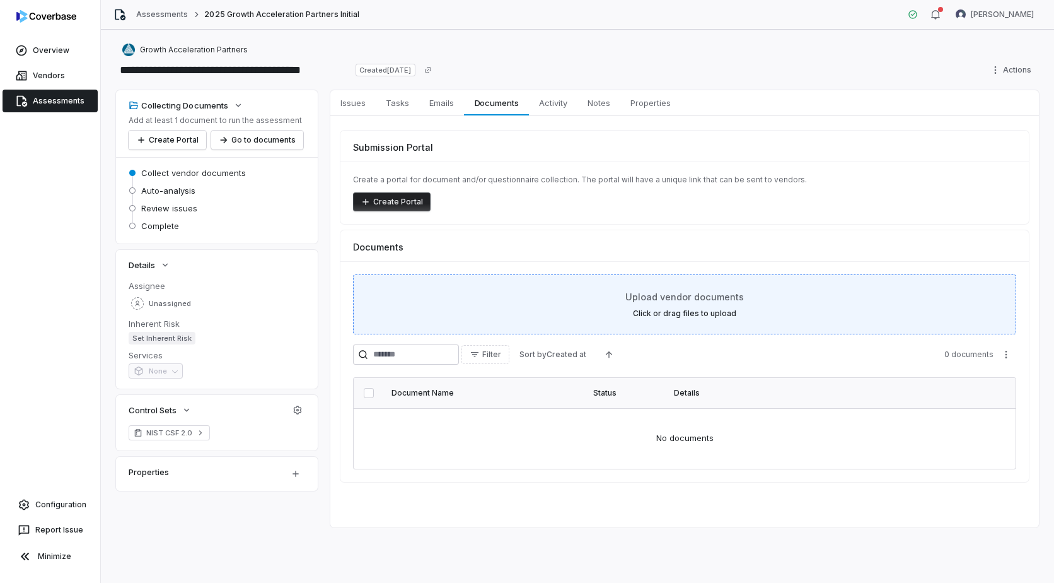
click at [685, 310] on label "Click or drag files to upload" at bounding box center [684, 313] width 103 height 10
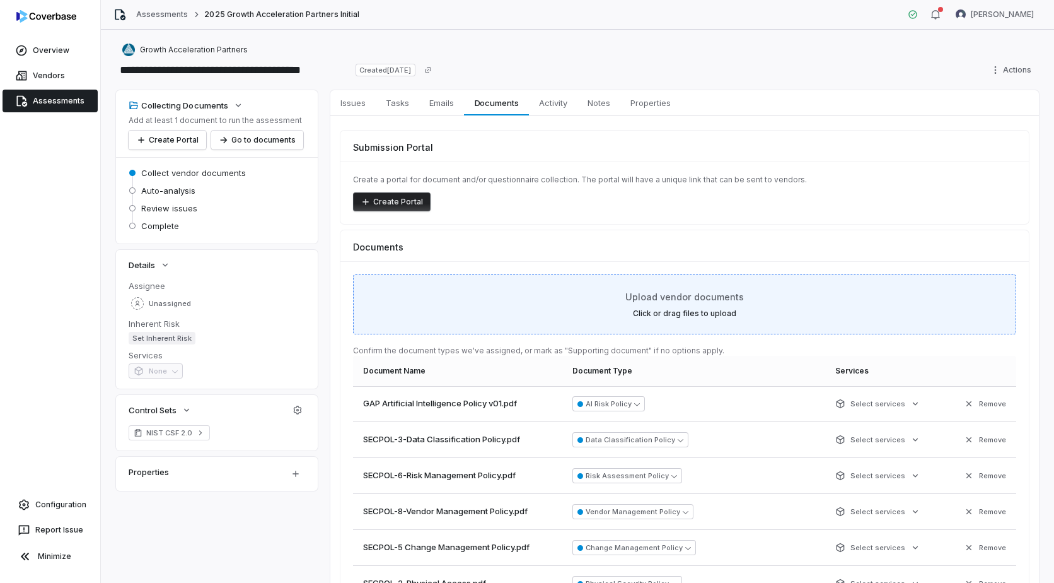
click at [665, 298] on span "Upload vendor documents" at bounding box center [684, 296] width 119 height 13
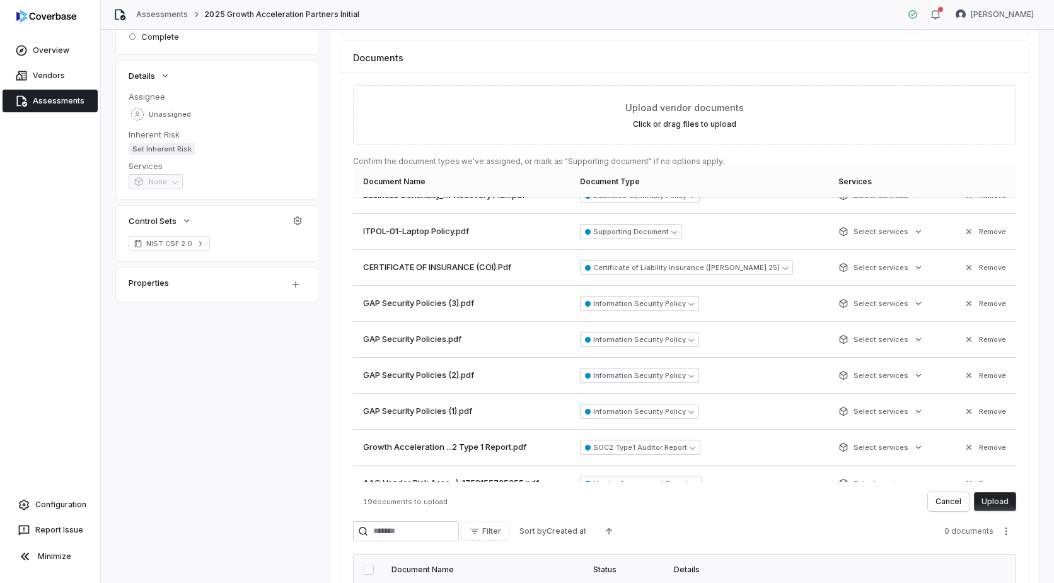
scroll to position [397, 0]
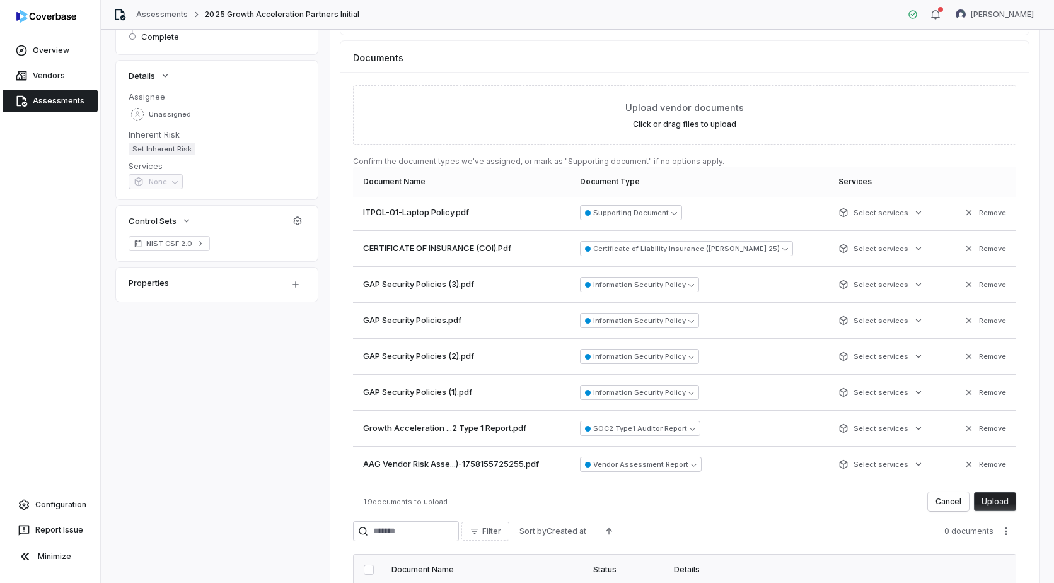
click at [990, 501] on button "Upload" at bounding box center [995, 501] width 42 height 19
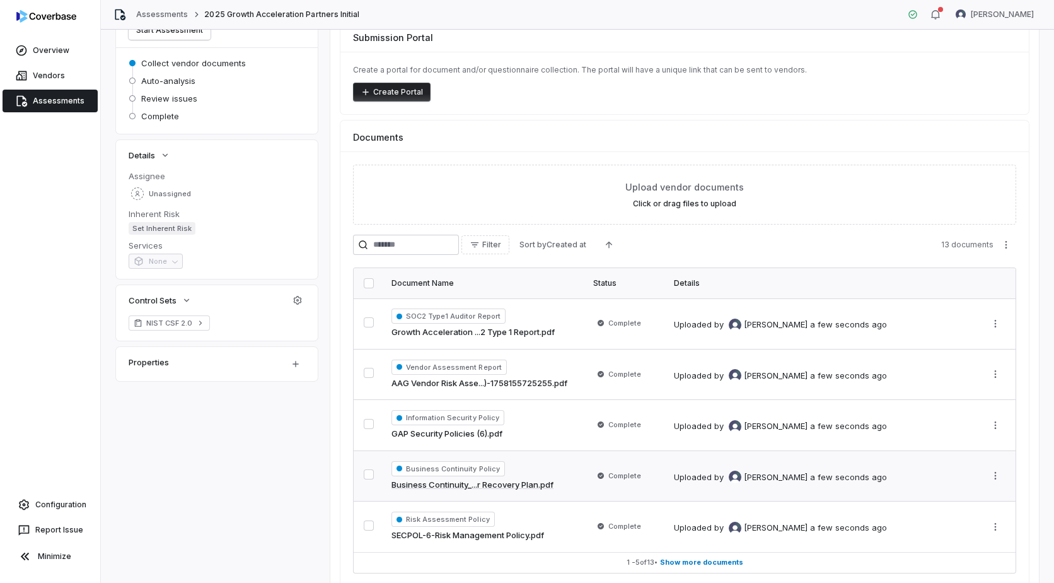
scroll to position [168, 0]
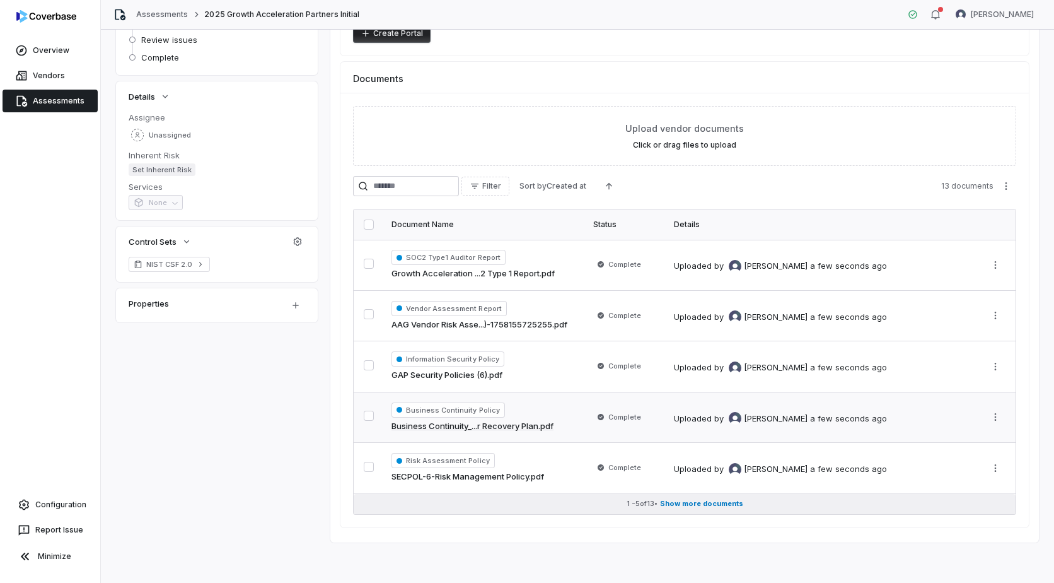
click at [701, 504] on span "Show more documents" at bounding box center [701, 503] width 83 height 9
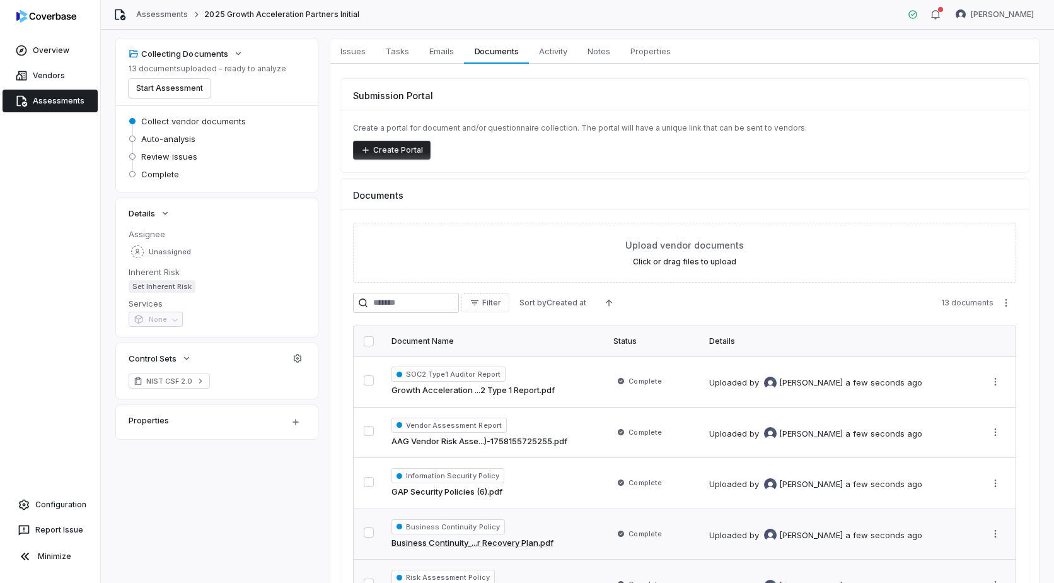
scroll to position [42, 0]
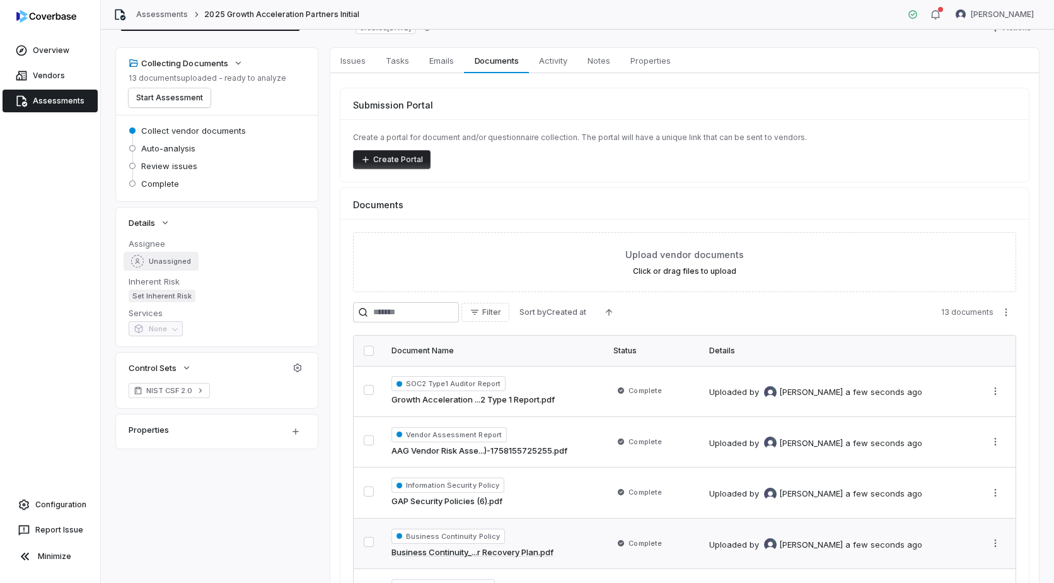
click at [172, 255] on div "Unassigned" at bounding box center [161, 261] width 60 height 13
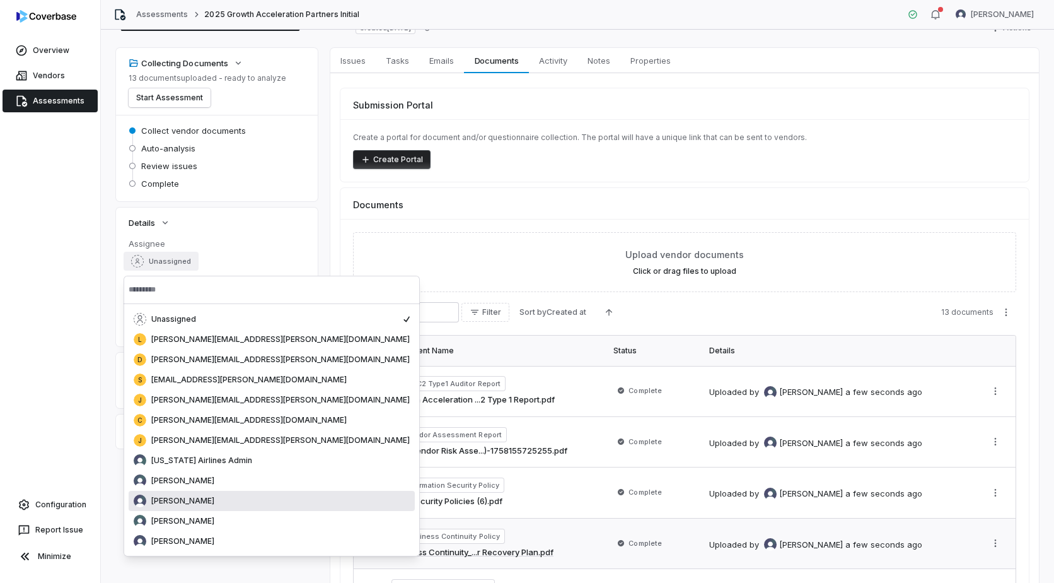
click at [185, 497] on span "[PERSON_NAME]" at bounding box center [182, 501] width 63 height 10
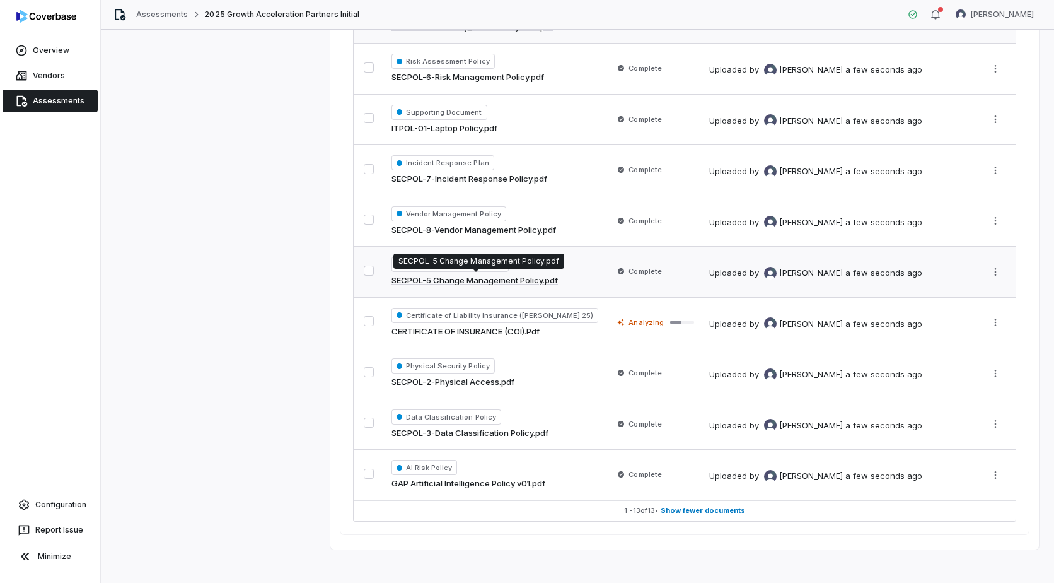
scroll to position [574, 0]
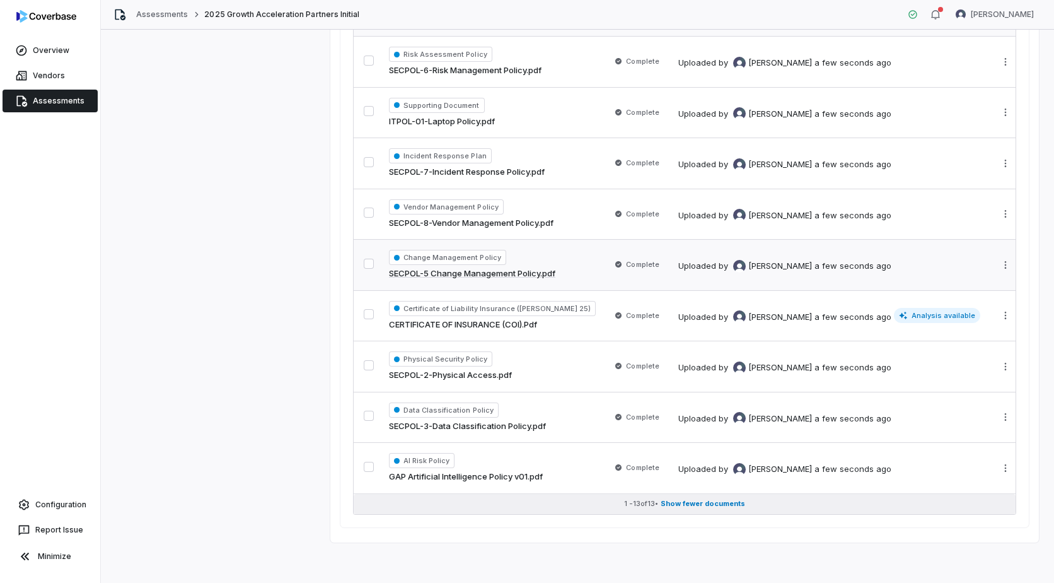
click at [685, 502] on span "Show fewer documents" at bounding box center [703, 503] width 84 height 9
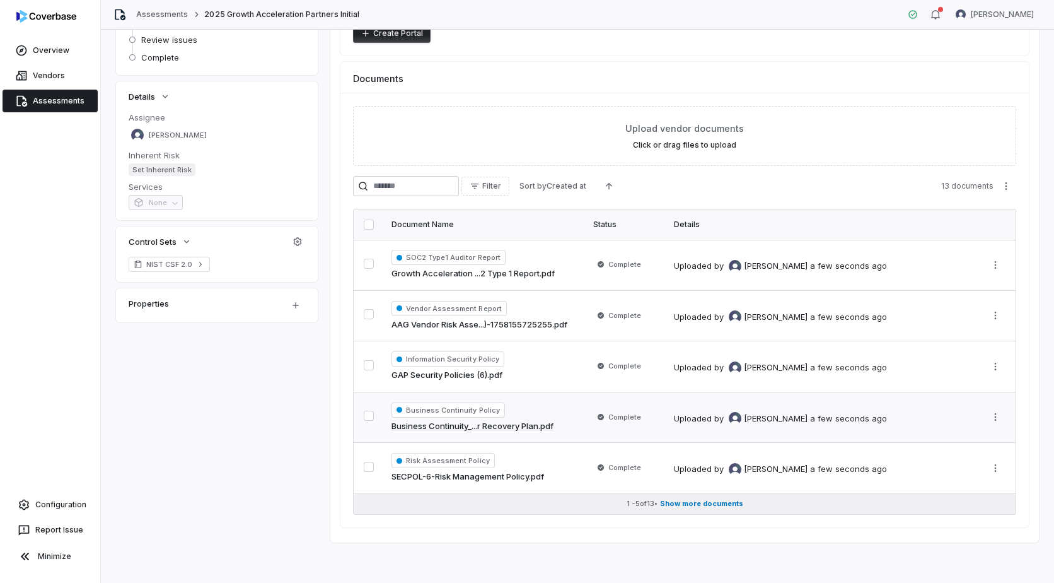
click at [685, 502] on span "Show more documents" at bounding box center [701, 503] width 83 height 9
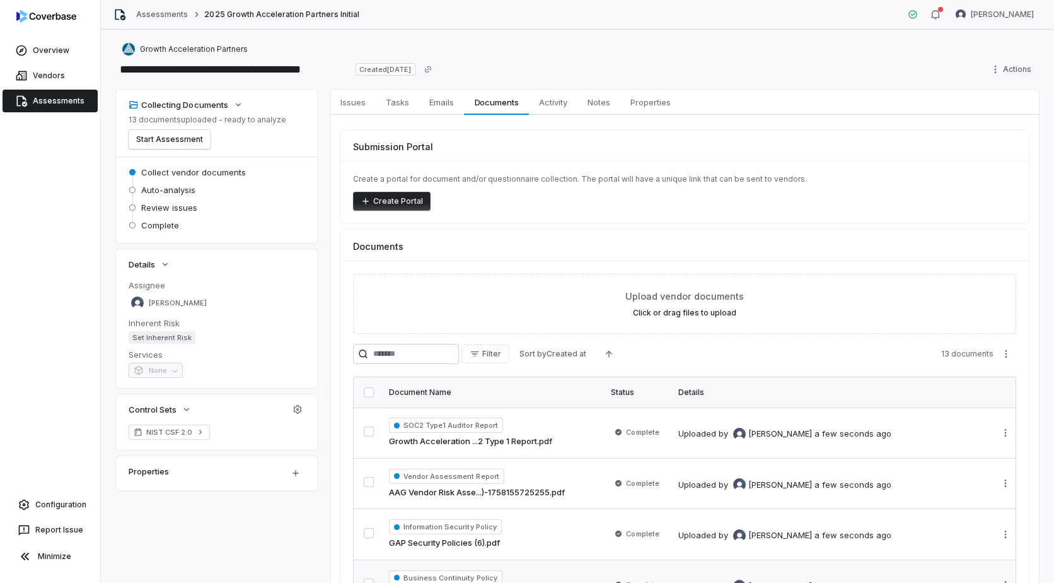
scroll to position [0, 0]
click at [180, 142] on button "Start Assessment" at bounding box center [170, 140] width 82 height 19
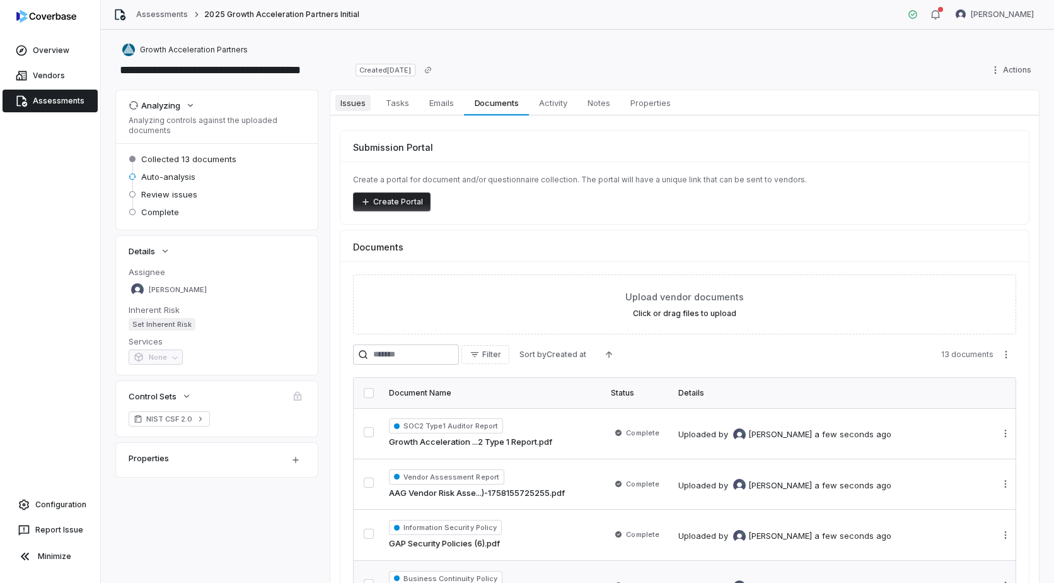
click at [353, 103] on span "Issues" at bounding box center [352, 103] width 35 height 16
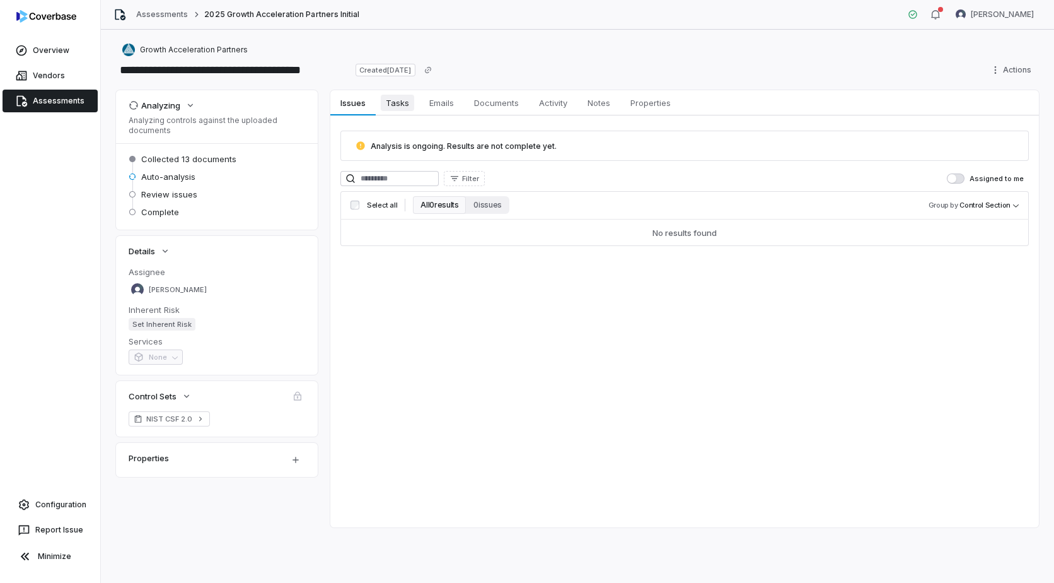
click at [396, 101] on span "Tasks" at bounding box center [397, 103] width 33 height 16
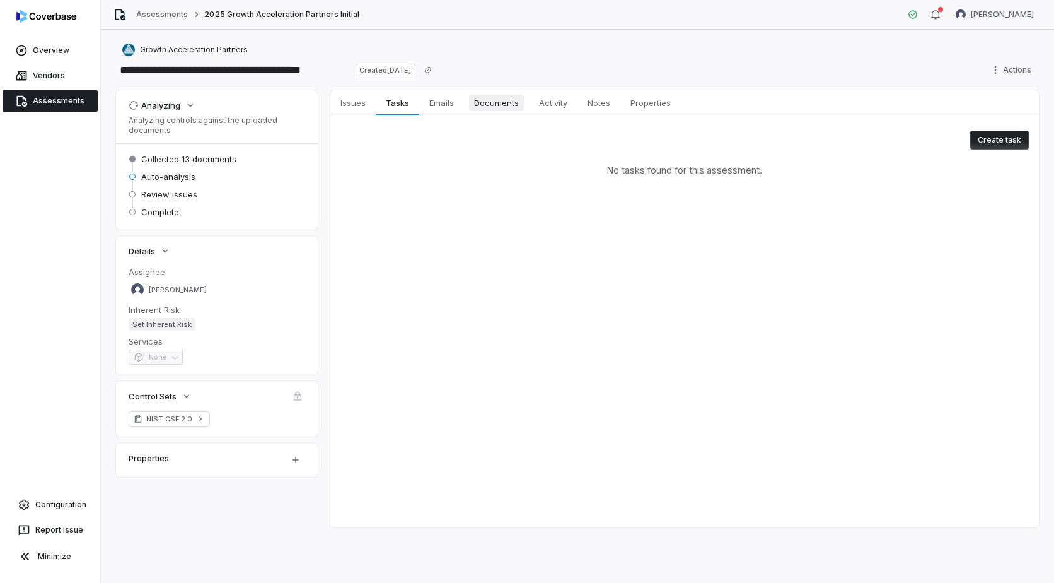
click at [502, 103] on span "Documents" at bounding box center [496, 103] width 55 height 16
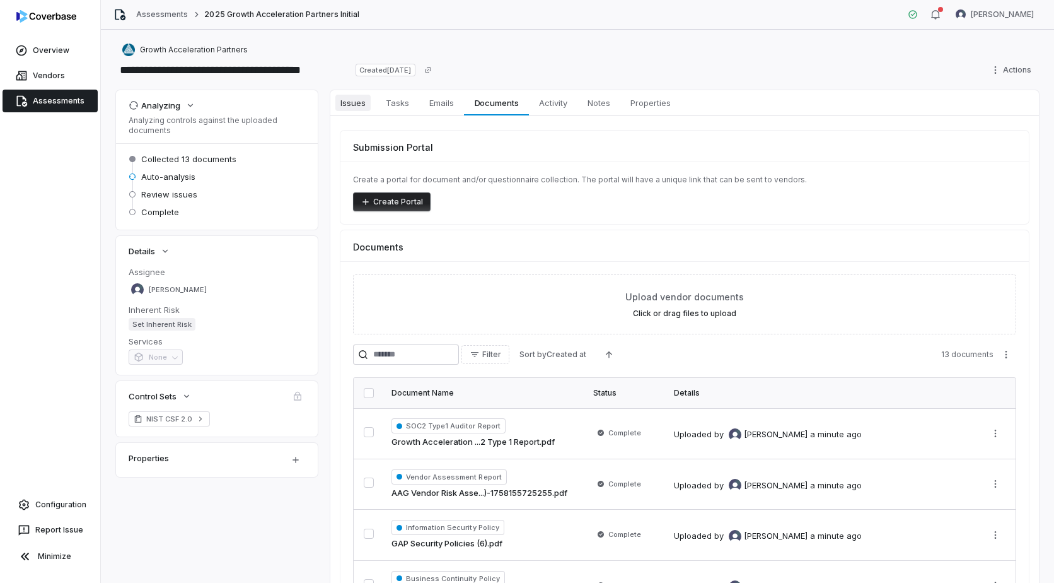
click at [348, 101] on span "Issues" at bounding box center [352, 103] width 35 height 16
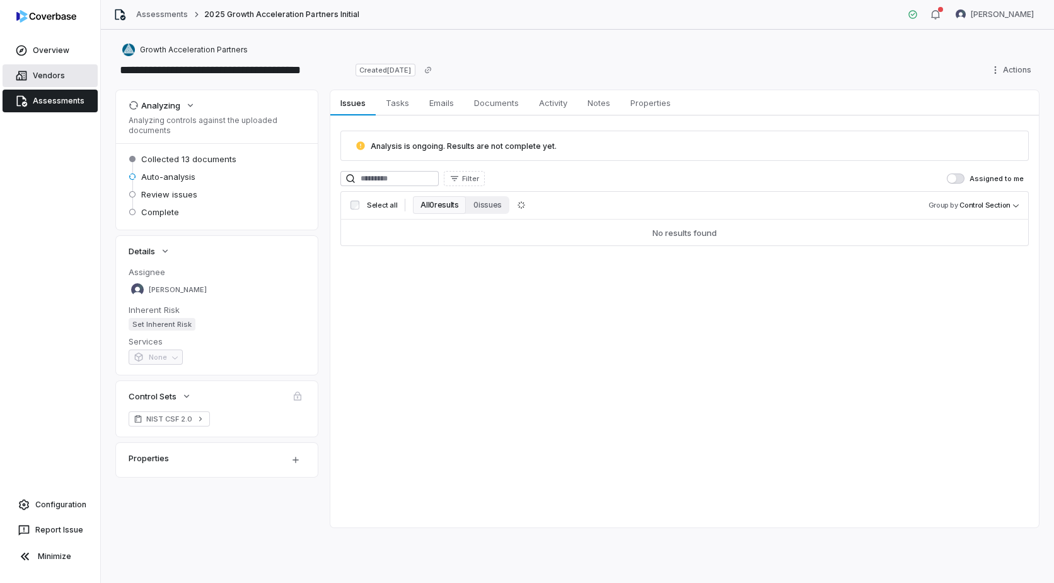
click at [57, 76] on span "Vendors" at bounding box center [49, 76] width 32 height 10
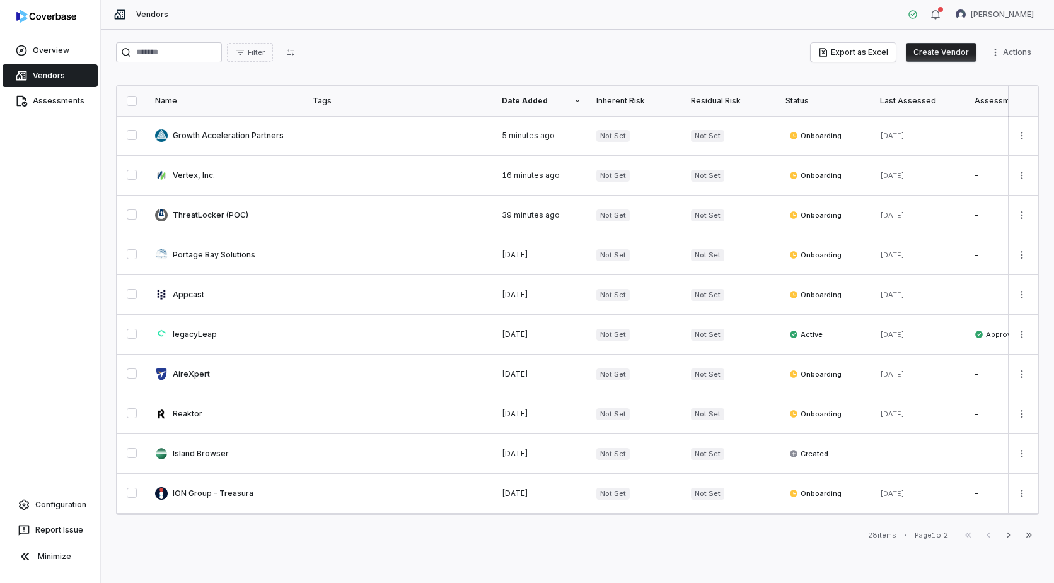
click at [951, 50] on button "Create Vendor" at bounding box center [941, 52] width 71 height 19
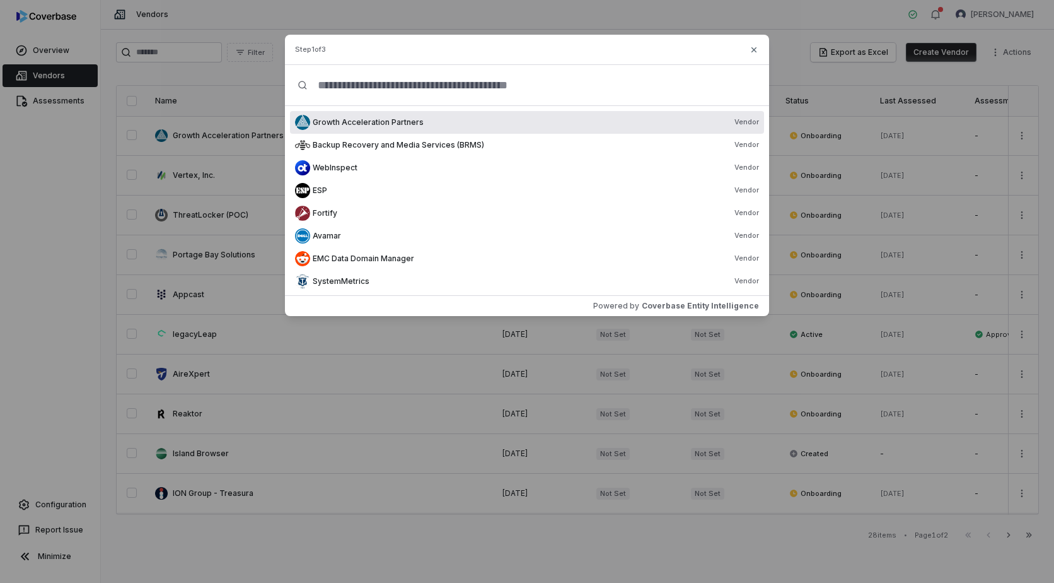
click at [359, 88] on input "text" at bounding box center [532, 85] width 449 height 40
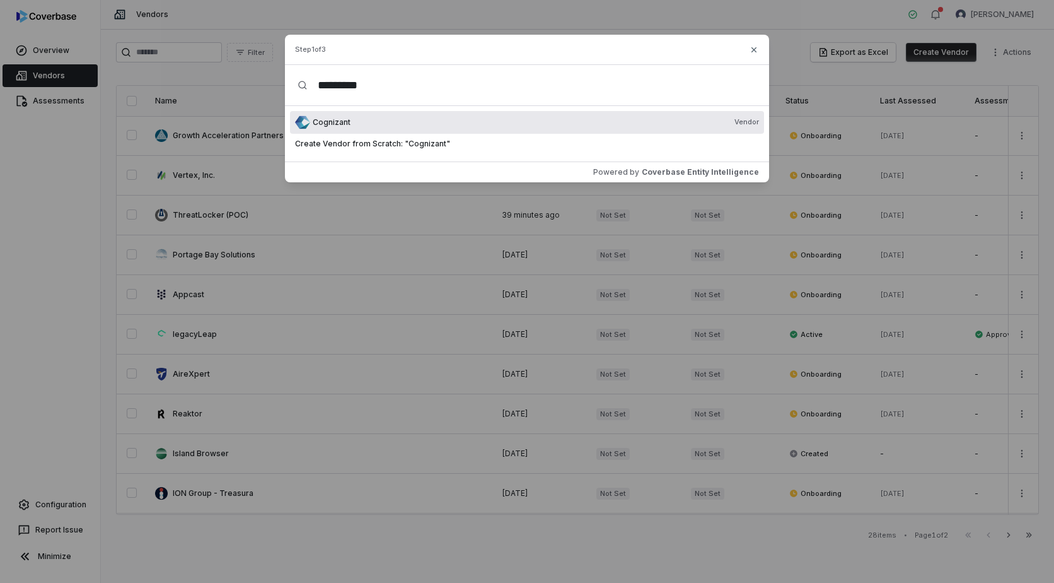
type input "*********"
click at [378, 122] on div "Cognizant Vendor" at bounding box center [536, 122] width 446 height 10
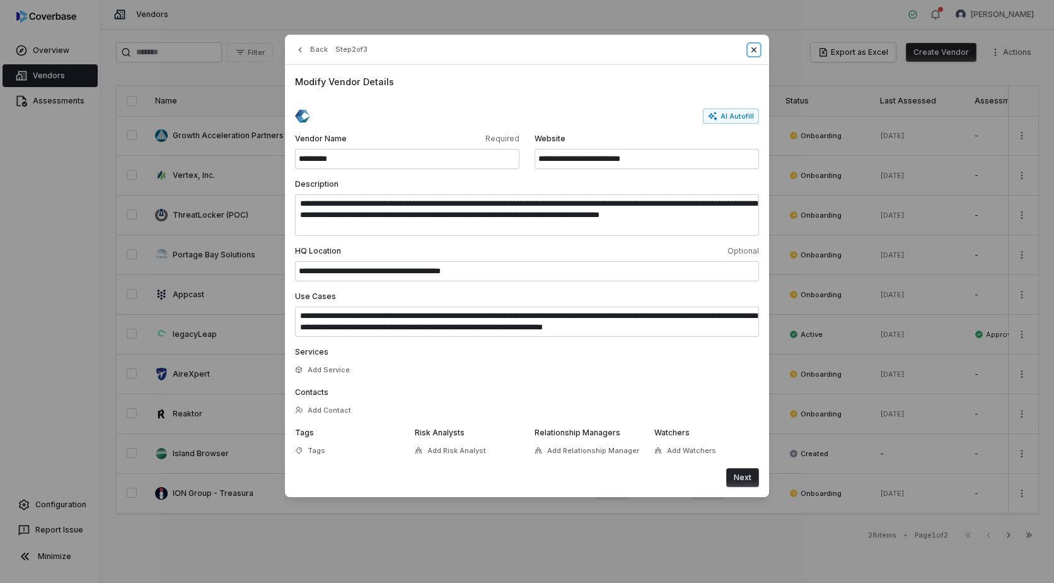
click at [749, 52] on icon "button" at bounding box center [754, 50] width 10 height 10
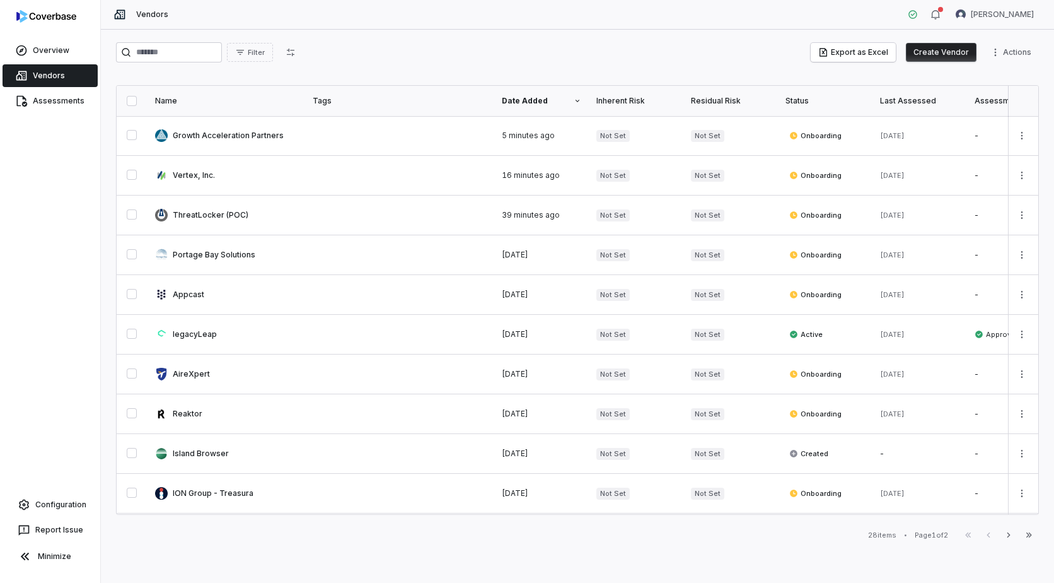
click at [55, 78] on span "Vendors" at bounding box center [49, 76] width 32 height 10
click at [66, 94] on link "Assessments" at bounding box center [50, 101] width 95 height 23
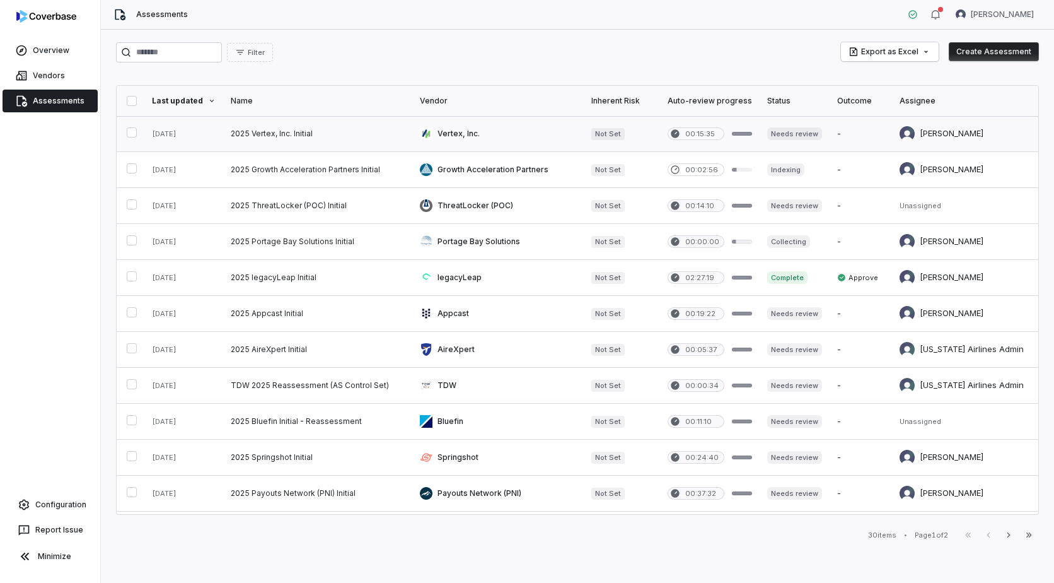
click at [315, 139] on link at bounding box center [317, 133] width 189 height 35
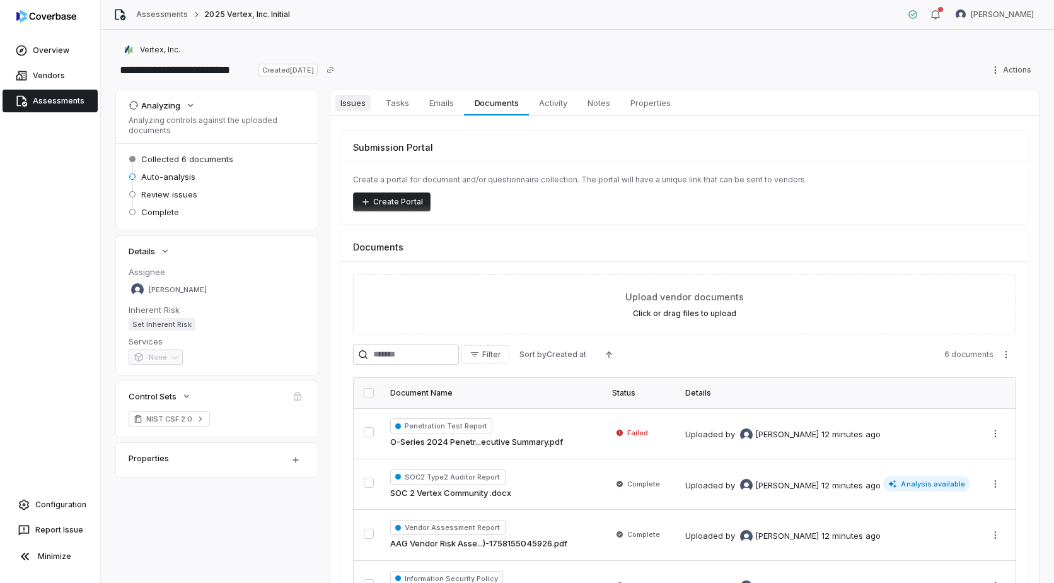
click at [355, 104] on span "Issues" at bounding box center [352, 103] width 35 height 16
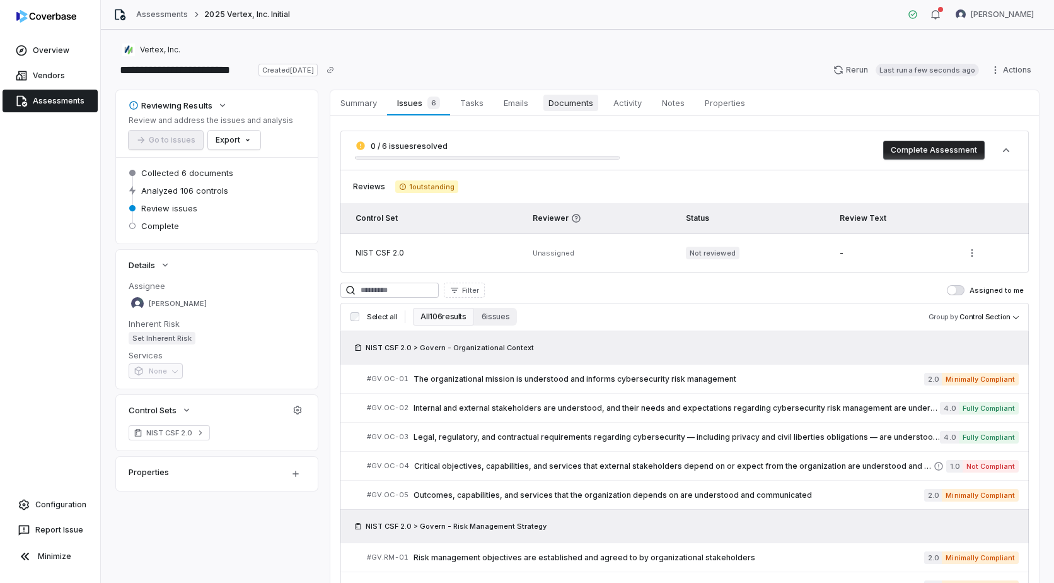
click at [567, 102] on span "Documents" at bounding box center [571, 103] width 55 height 16
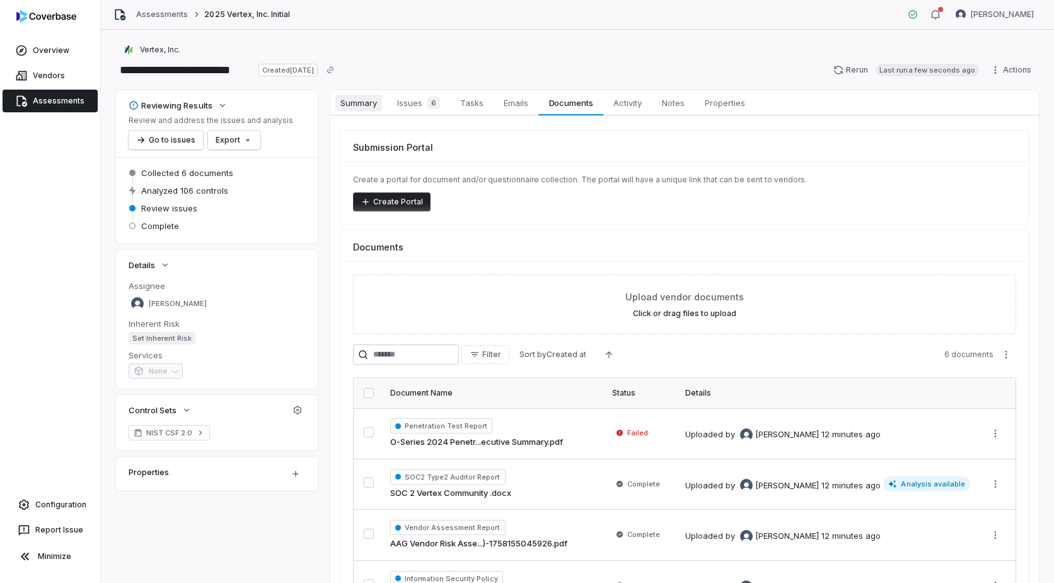
click at [361, 108] on span "Summary" at bounding box center [358, 103] width 47 height 16
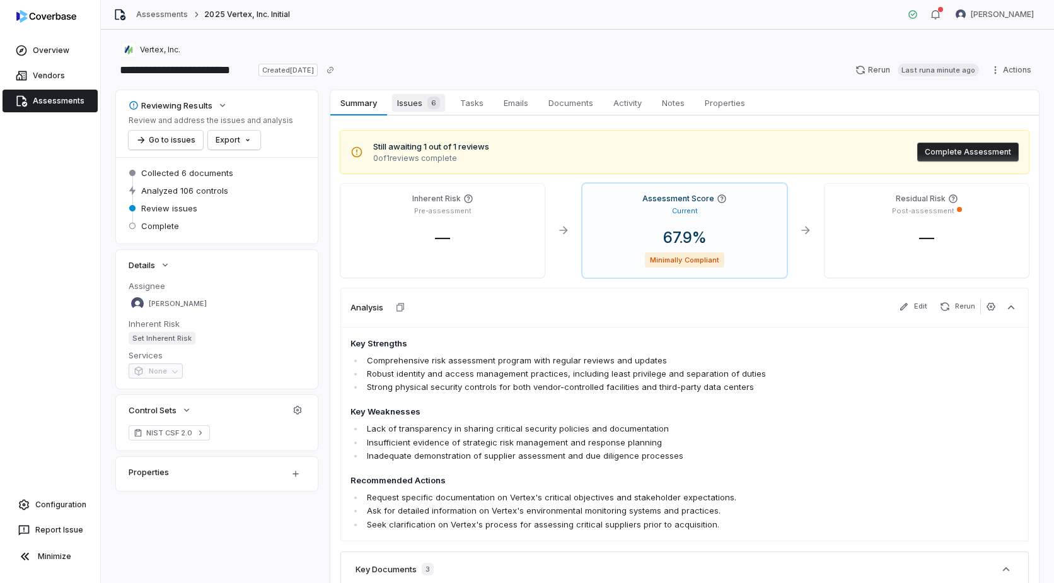
click at [414, 103] on span "Issues 6" at bounding box center [418, 103] width 53 height 18
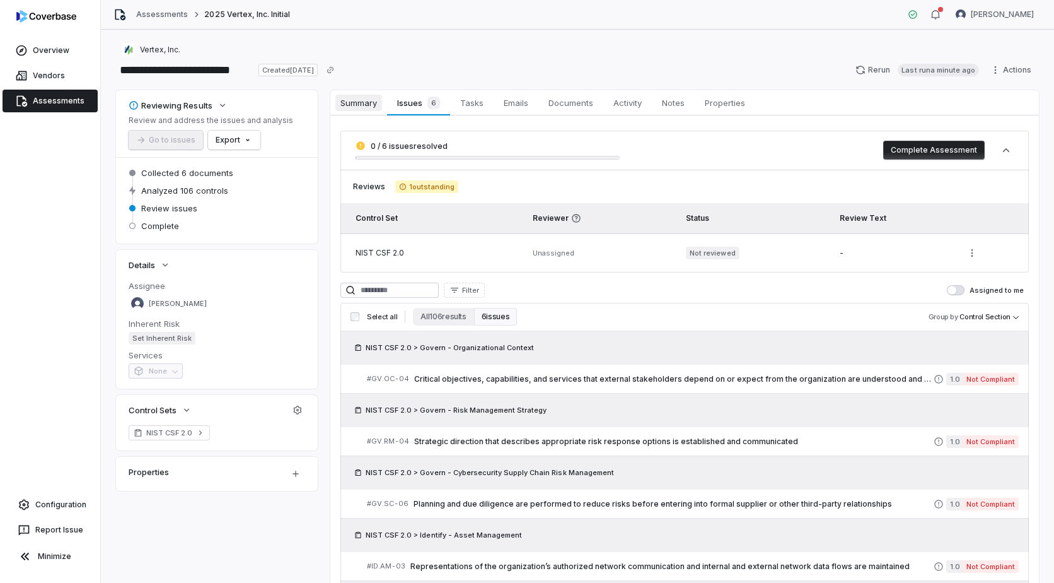
click at [361, 105] on span "Summary" at bounding box center [358, 103] width 47 height 16
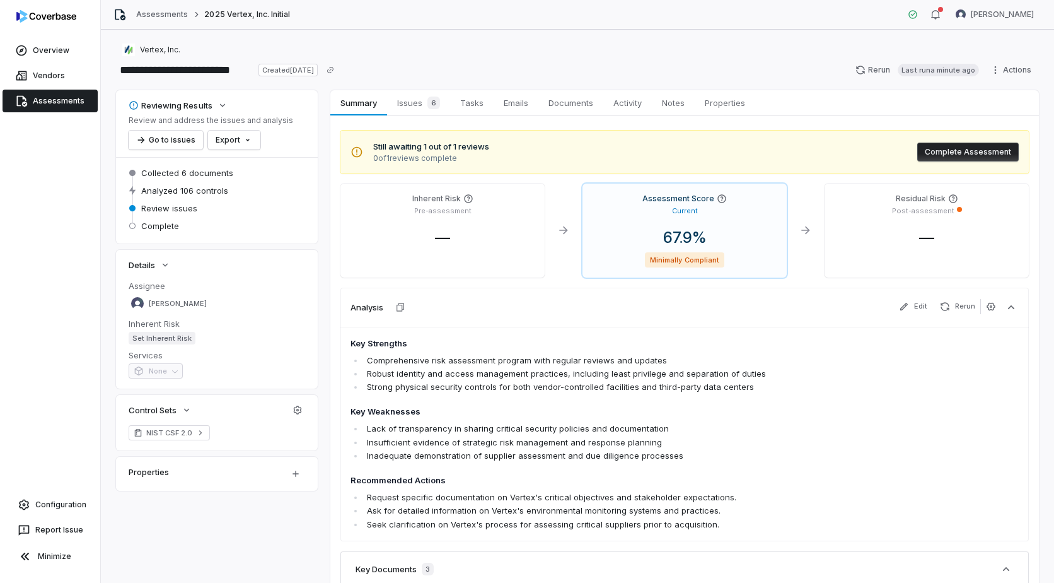
click at [60, 99] on span "Assessments" at bounding box center [59, 101] width 52 height 10
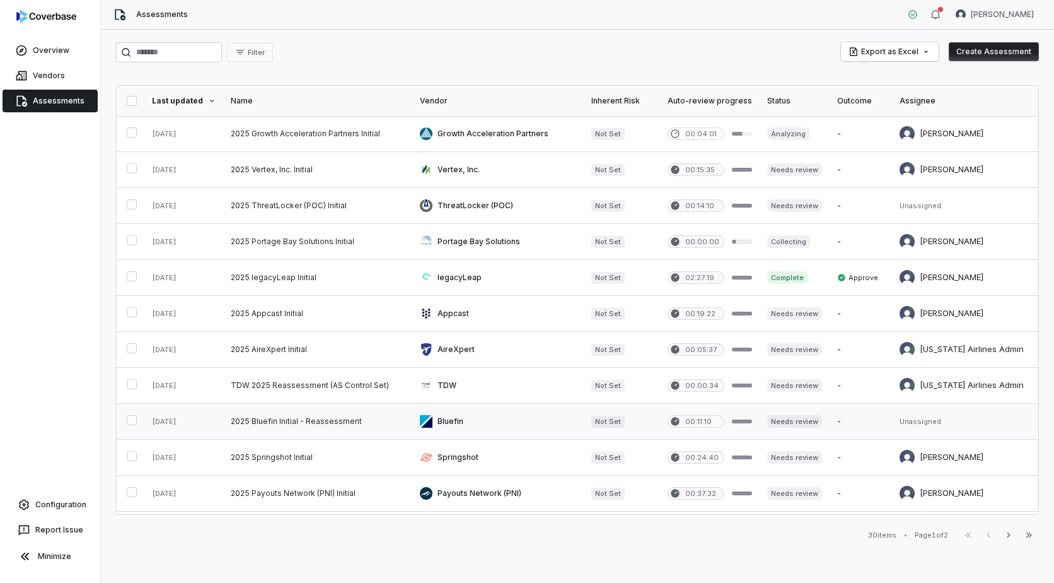
click at [406, 422] on link at bounding box center [317, 421] width 189 height 35
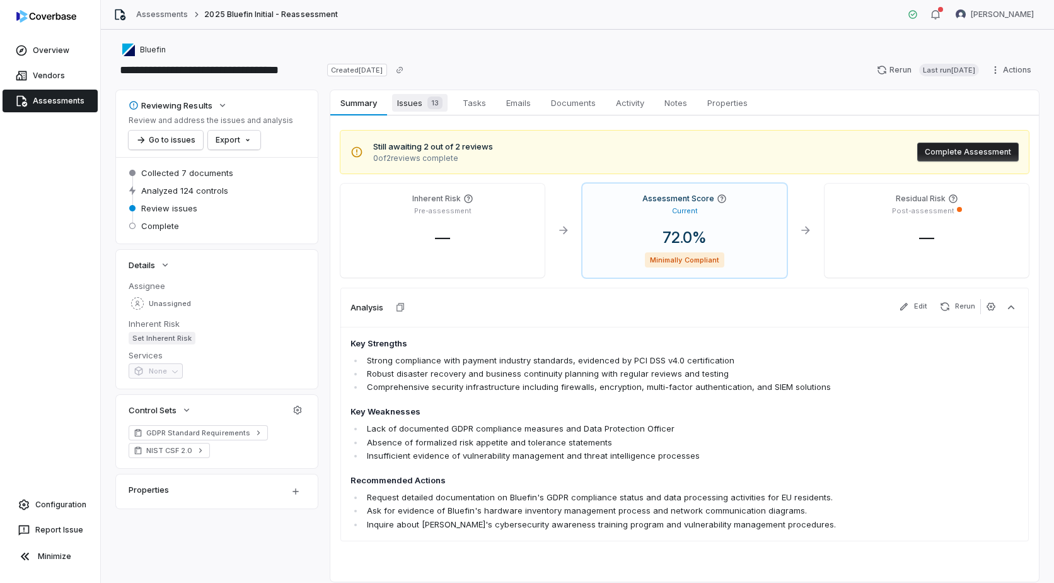
click at [410, 109] on span "Issues 13" at bounding box center [419, 103] width 55 height 18
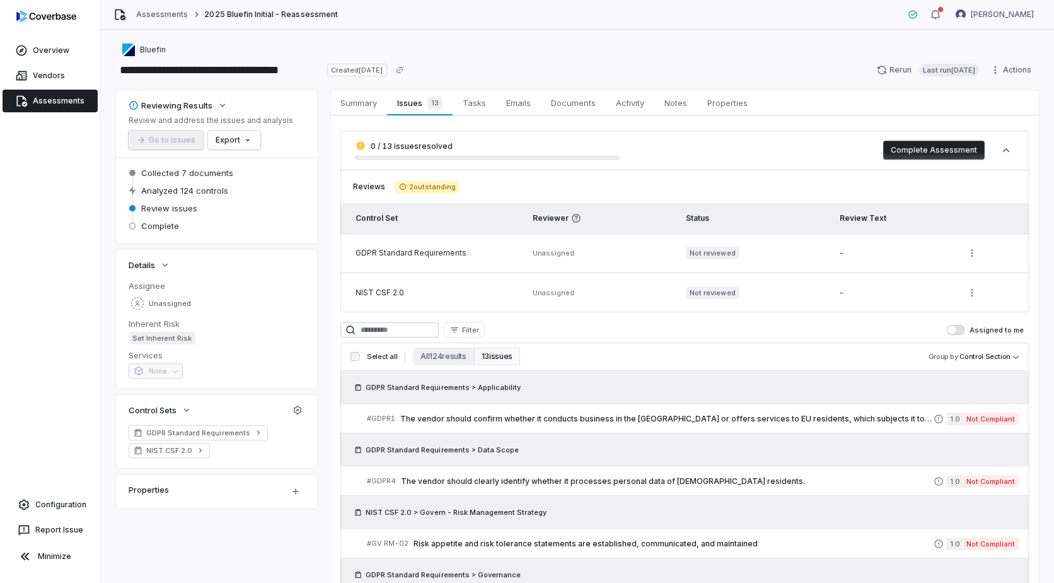
click at [50, 100] on span "Assessments" at bounding box center [59, 101] width 52 height 10
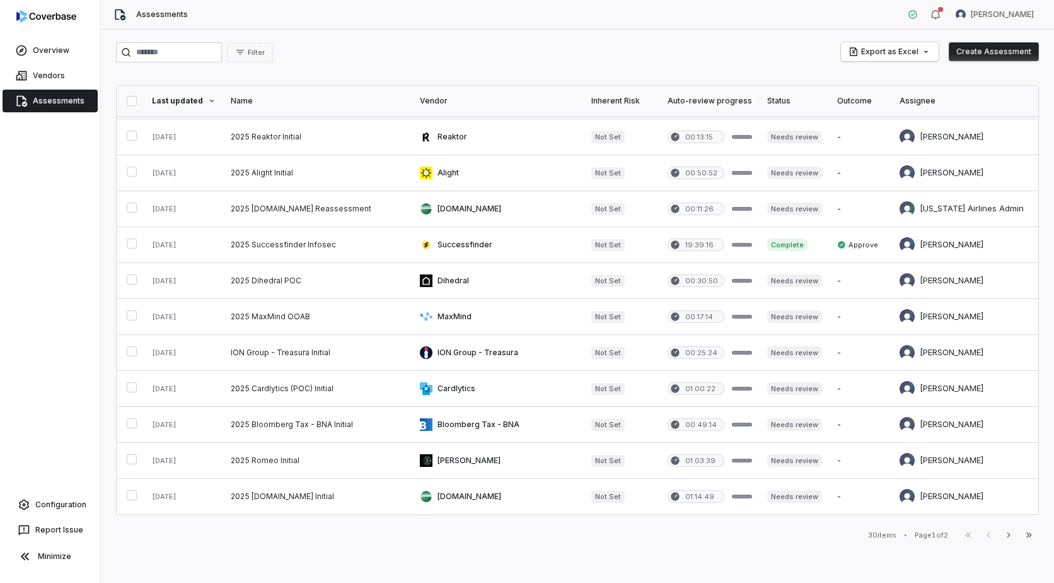
scroll to position [506, 0]
click at [1013, 535] on icon "button" at bounding box center [1009, 535] width 10 height 10
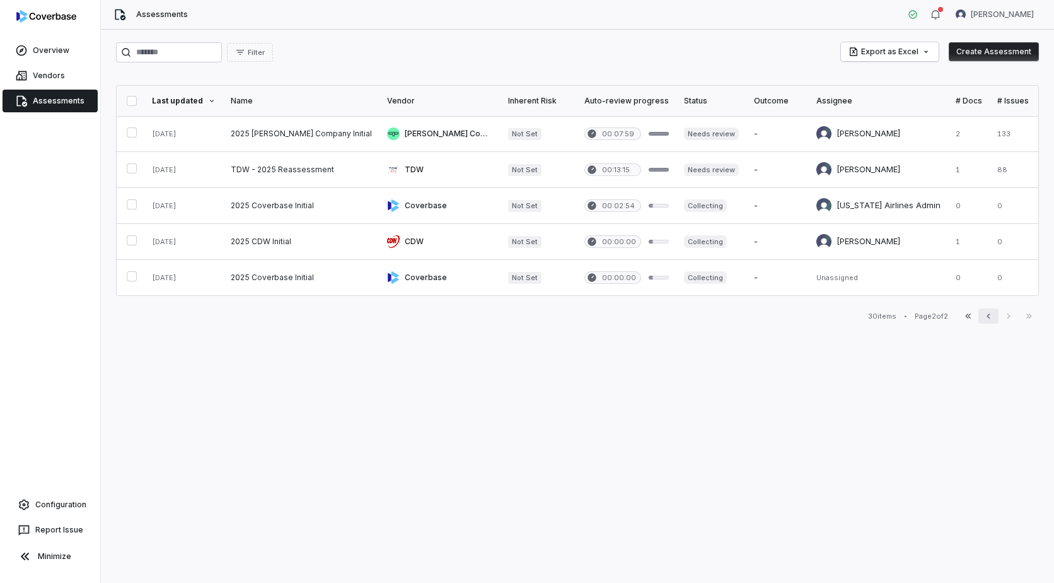
click at [990, 321] on icon "button" at bounding box center [989, 316] width 10 height 10
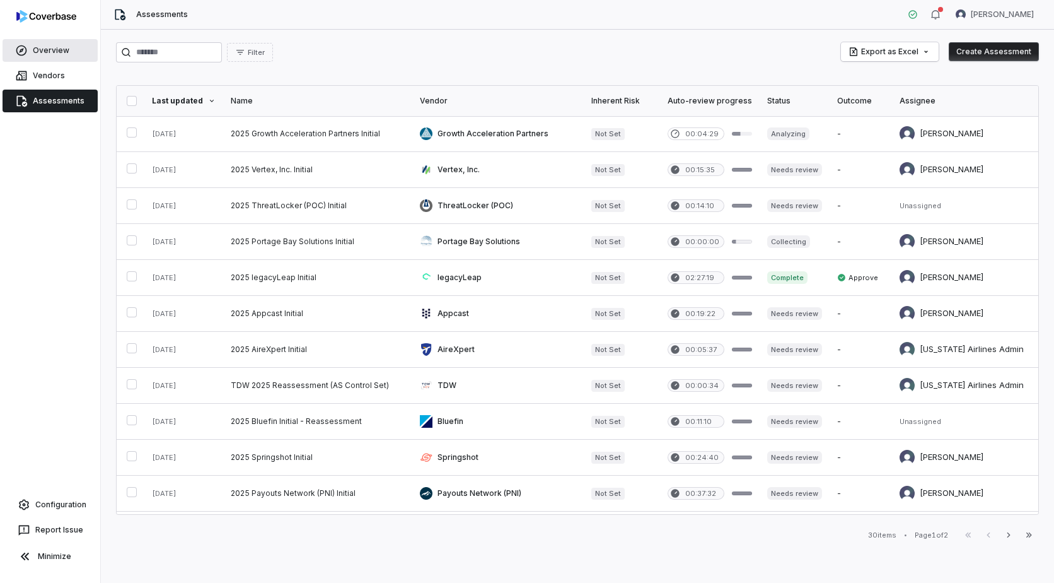
click at [42, 51] on span "Overview" at bounding box center [51, 50] width 37 height 10
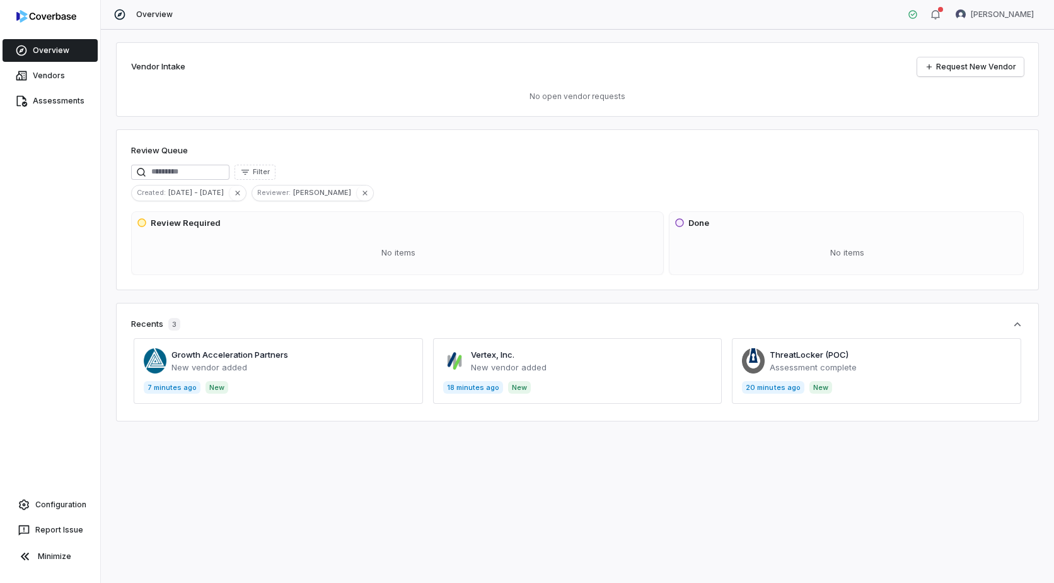
click at [852, 359] on span at bounding box center [876, 371] width 289 height 66
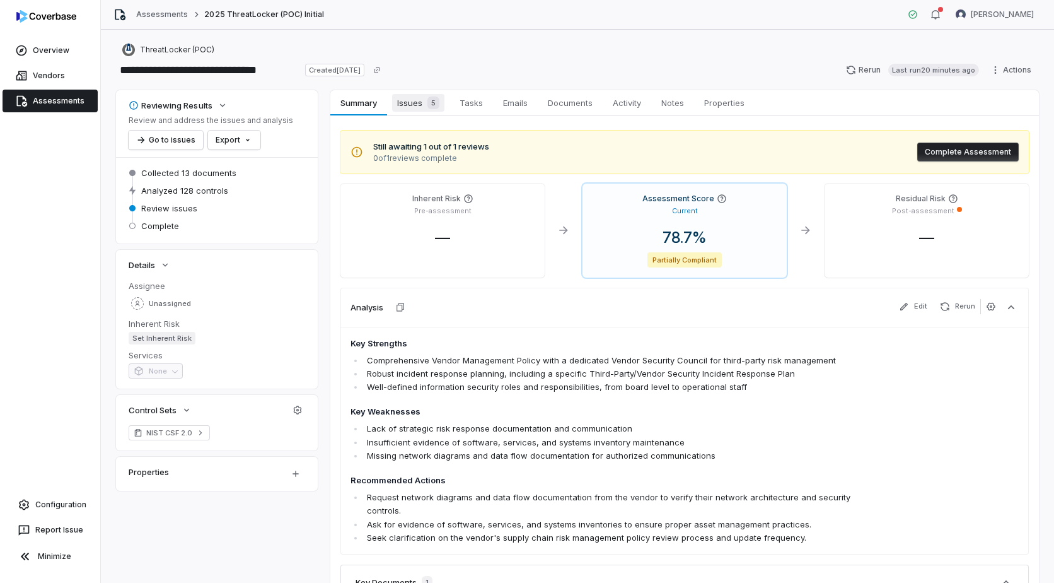
click at [419, 103] on span "Issues 5" at bounding box center [418, 103] width 52 height 18
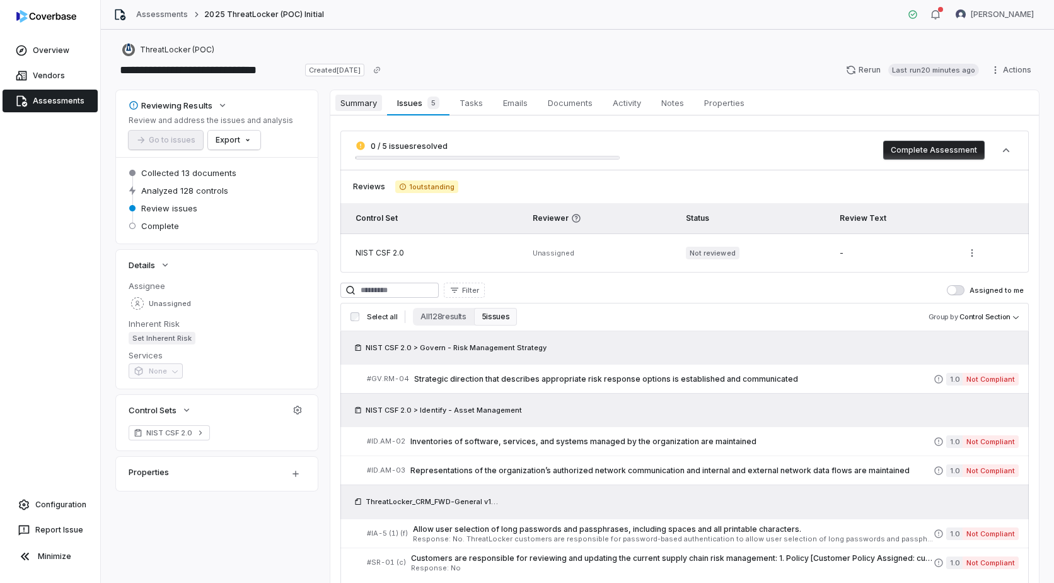
click at [357, 98] on span "Summary" at bounding box center [358, 103] width 47 height 16
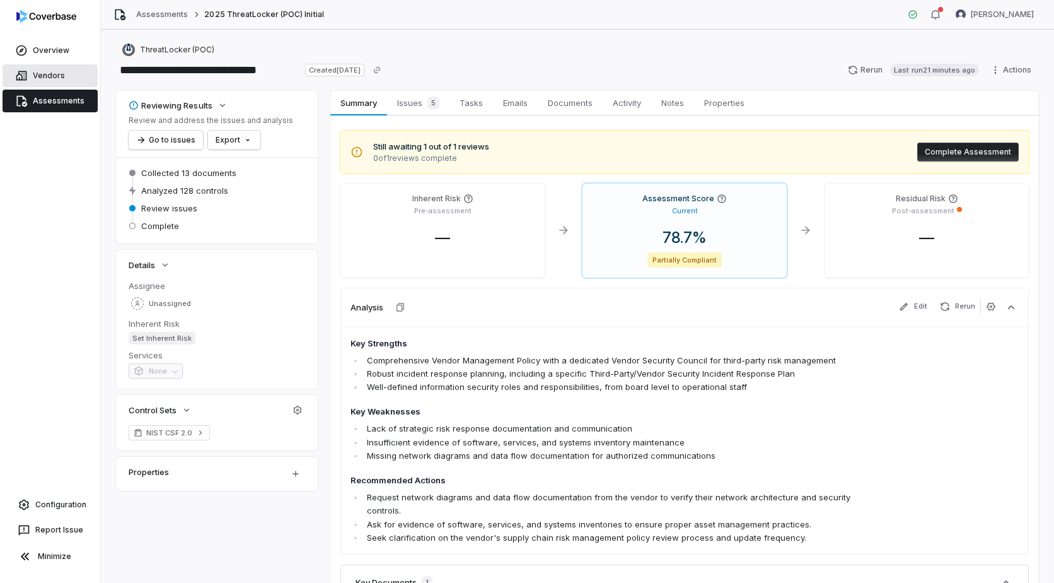
click at [42, 75] on span "Vendors" at bounding box center [49, 76] width 32 height 10
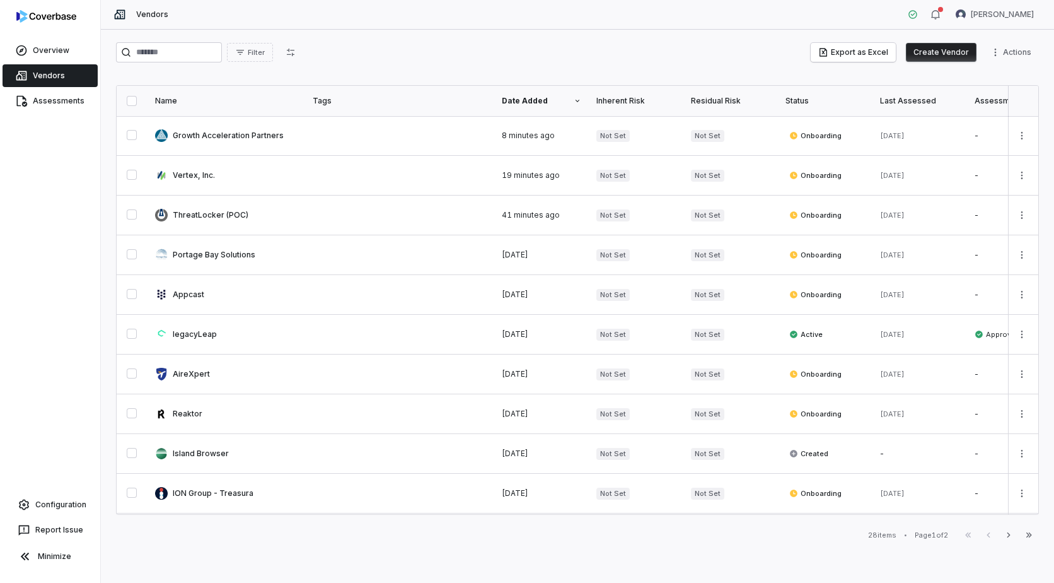
click at [237, 107] on th "Name" at bounding box center [227, 101] width 158 height 30
click at [940, 55] on button "Create Vendor" at bounding box center [941, 52] width 71 height 19
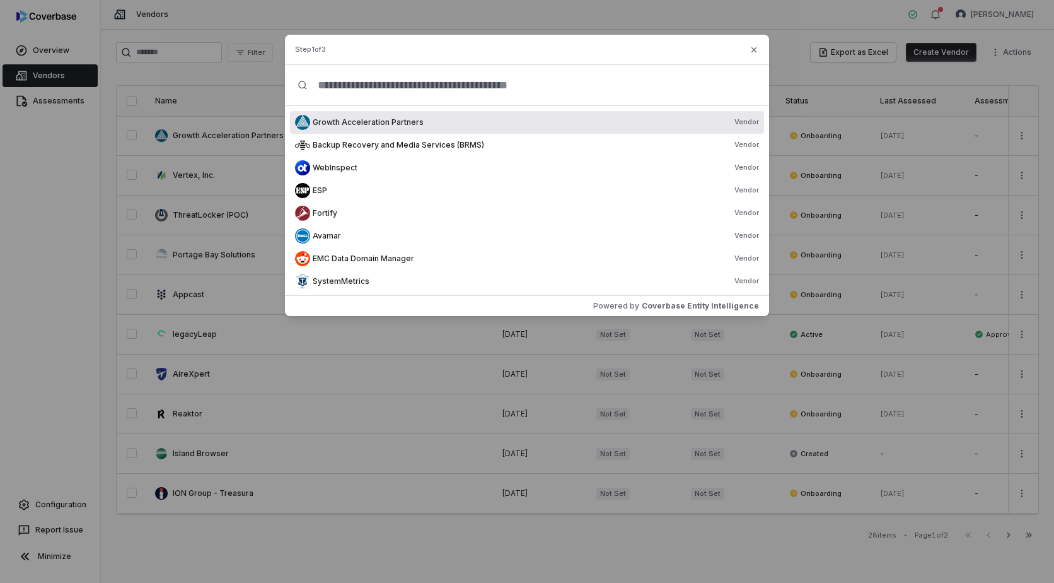
click at [402, 87] on input "text" at bounding box center [532, 85] width 449 height 40
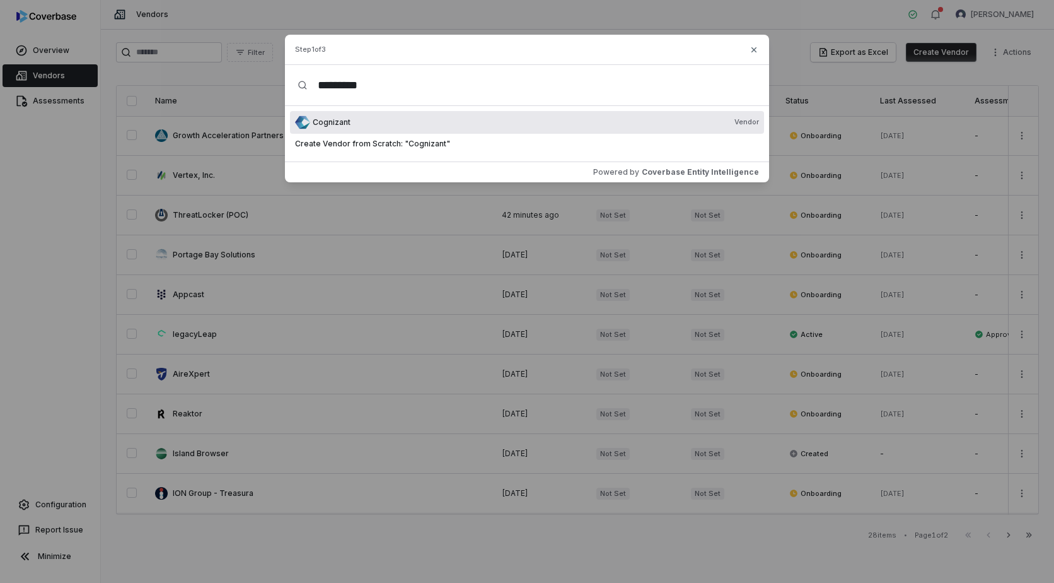
type input "*********"
click at [358, 124] on div "Cognizant Vendor" at bounding box center [536, 122] width 446 height 10
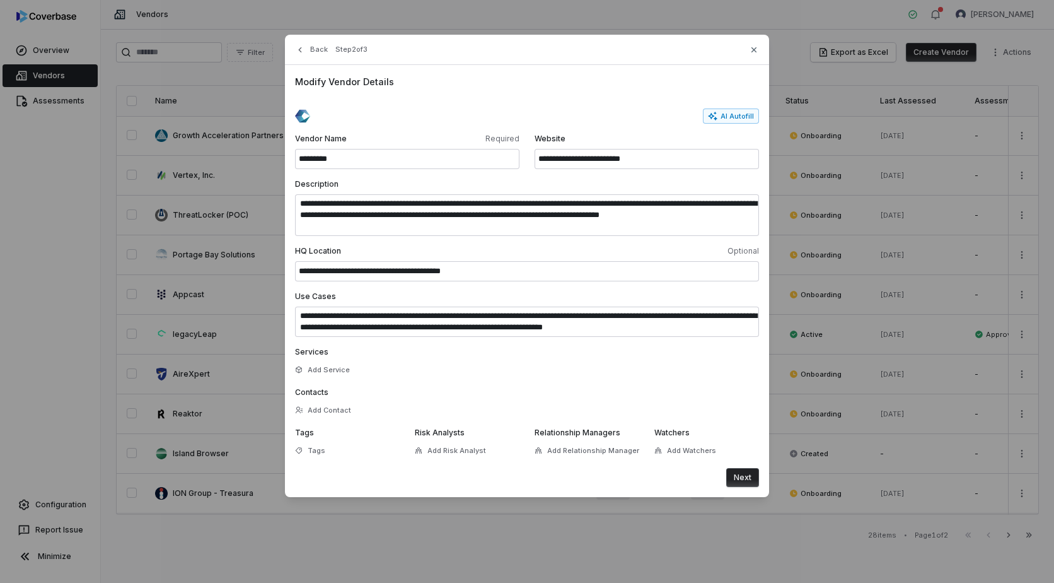
click at [744, 475] on button "Next" at bounding box center [742, 477] width 33 height 19
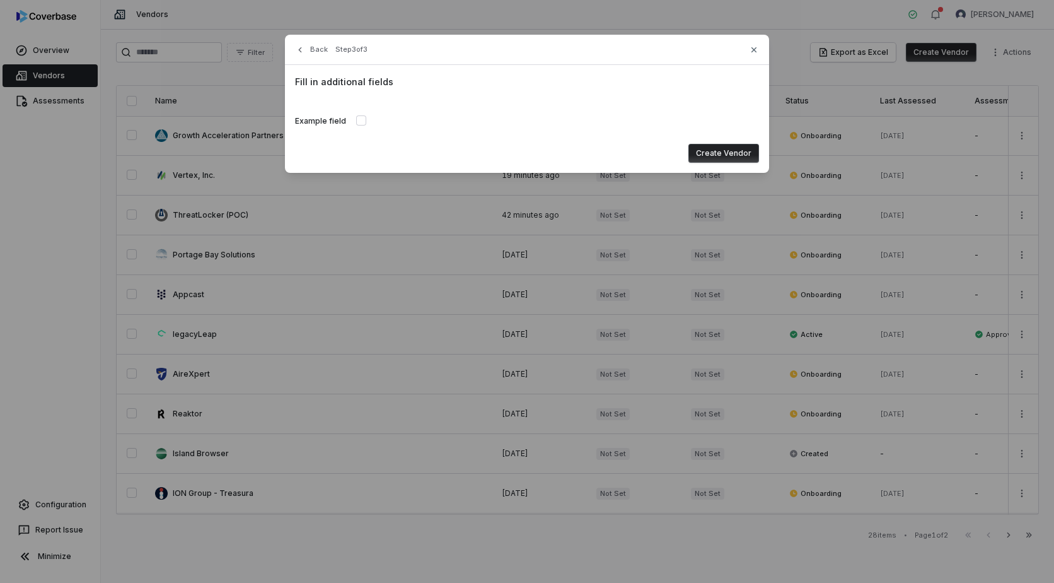
click at [731, 151] on button "Create Vendor" at bounding box center [724, 153] width 71 height 19
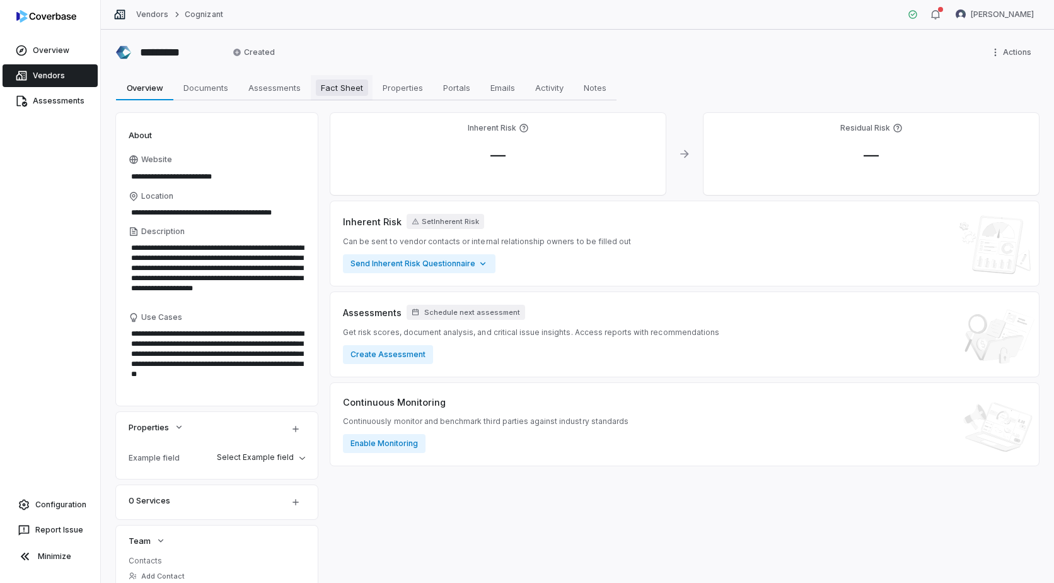
click at [322, 86] on span "Fact Sheet" at bounding box center [342, 87] width 52 height 16
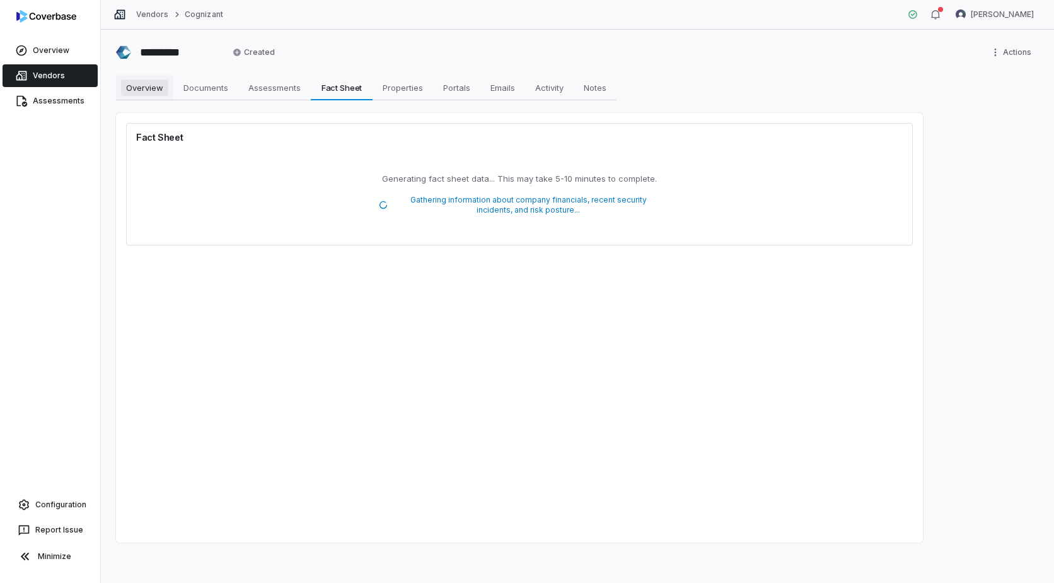
click at [161, 83] on span "Overview" at bounding box center [144, 87] width 47 height 16
type textarea "*"
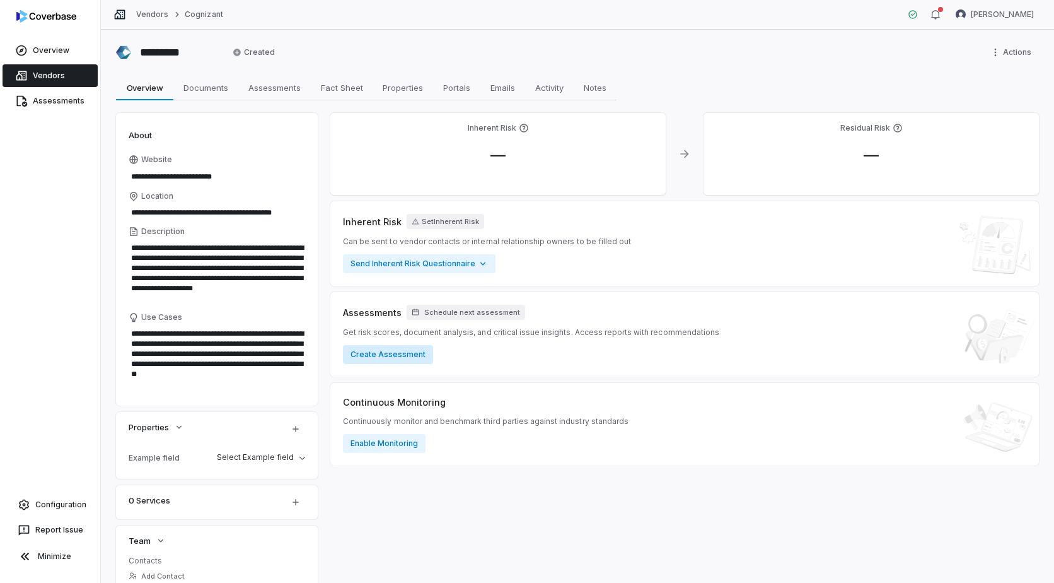
click at [380, 354] on button "Create Assessment" at bounding box center [388, 354] width 90 height 19
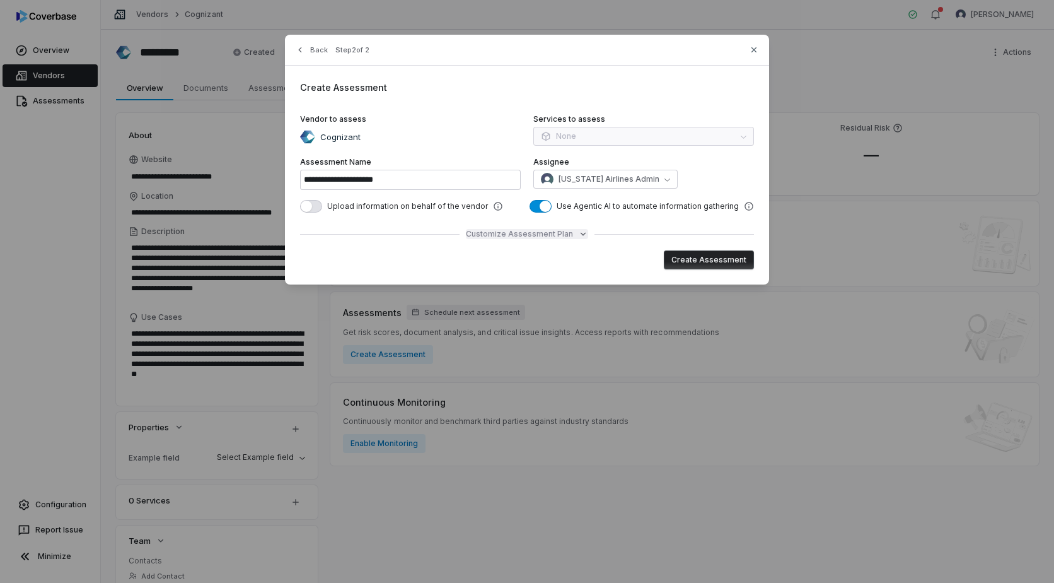
click at [544, 230] on span "Customize Assessment Plan" at bounding box center [519, 234] width 107 height 10
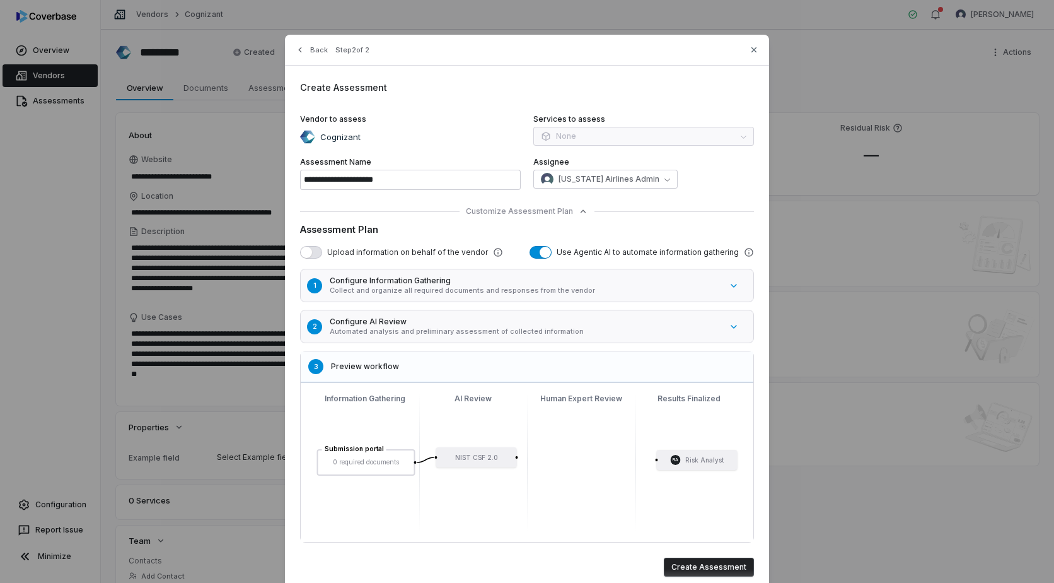
click at [310, 253] on button "button" at bounding box center [311, 252] width 22 height 13
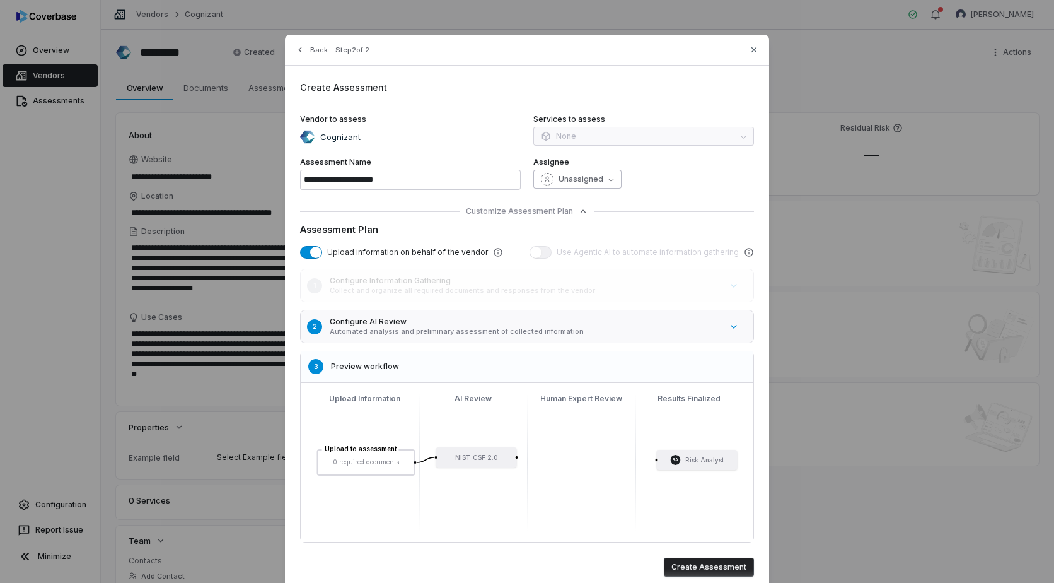
click at [577, 177] on span "Unassigned" at bounding box center [581, 179] width 45 height 10
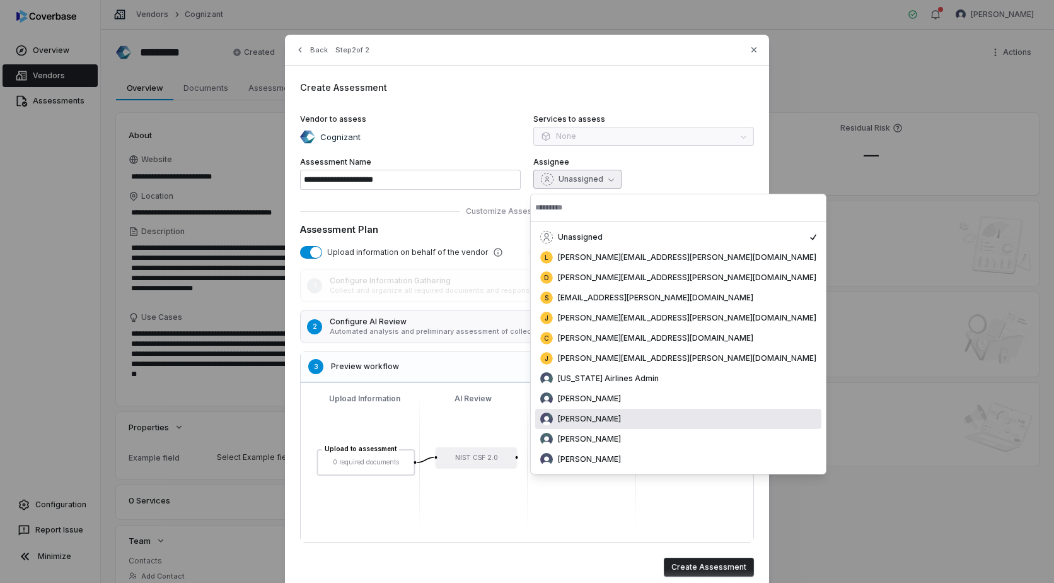
click at [600, 411] on div "[PERSON_NAME]" at bounding box center [678, 419] width 286 height 20
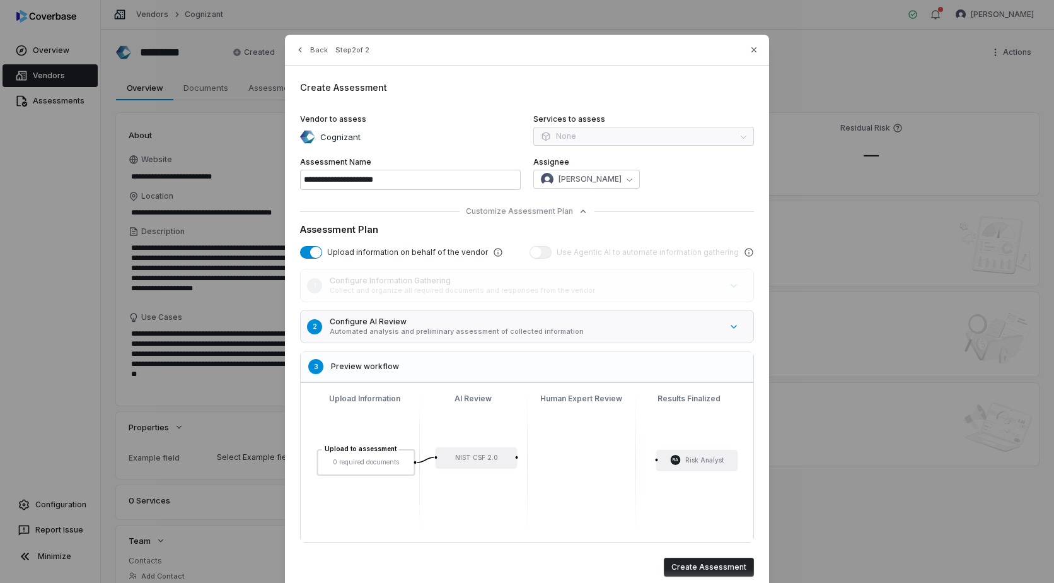
click at [696, 566] on button "Create Assessment" at bounding box center [709, 566] width 90 height 19
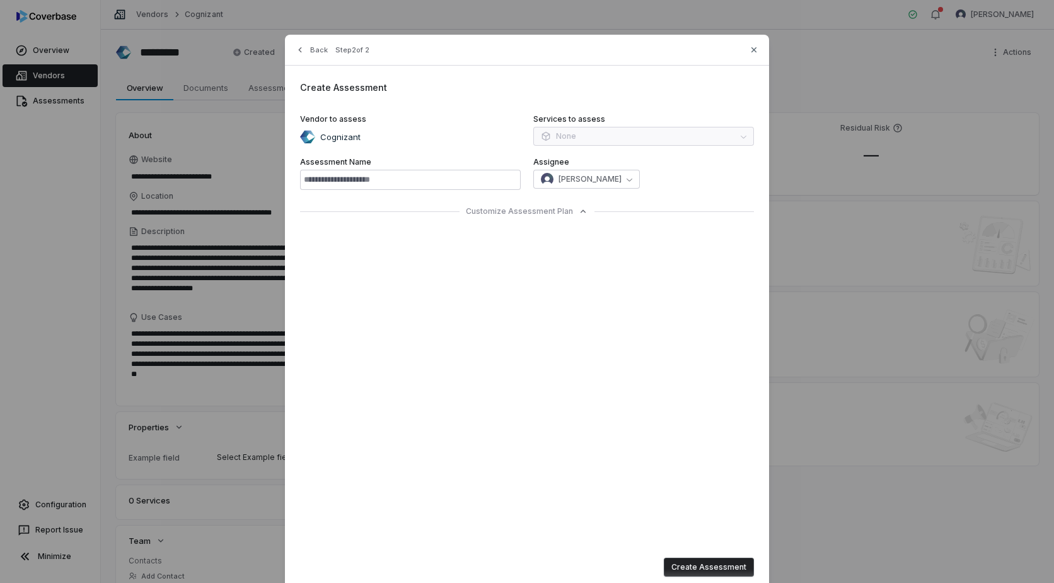
type input "**********"
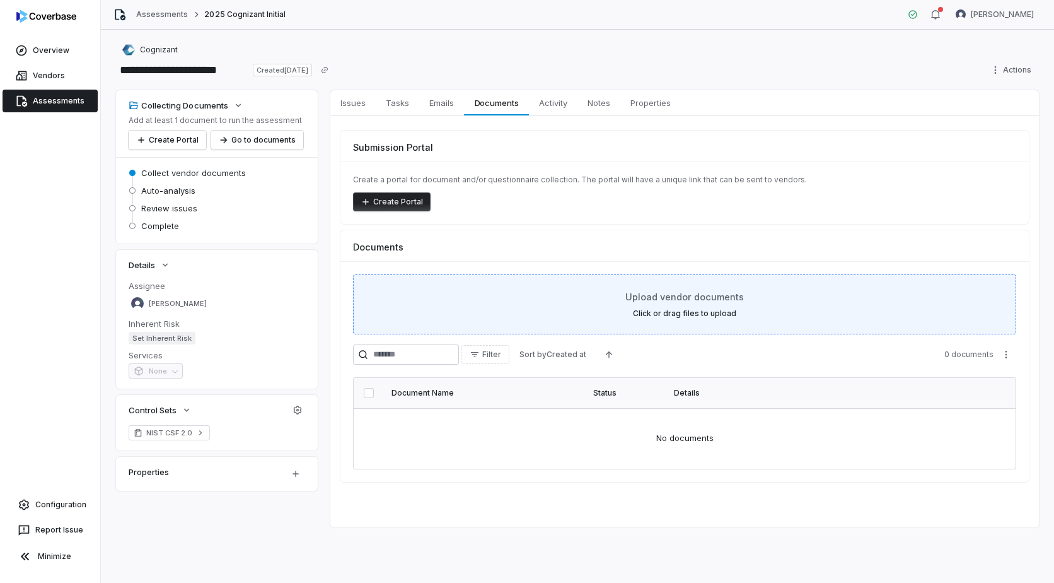
click at [671, 300] on span "Upload vendor documents" at bounding box center [684, 296] width 119 height 13
click at [646, 306] on div "Upload vendor documents Click or drag files to upload" at bounding box center [685, 304] width 632 height 28
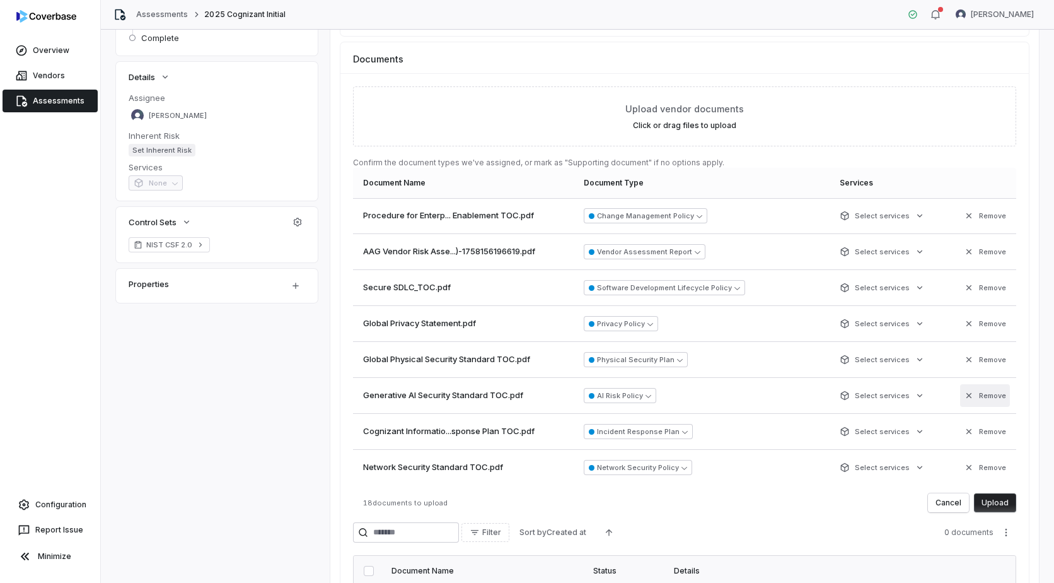
scroll to position [189, 0]
click at [996, 500] on button "Upload" at bounding box center [995, 501] width 42 height 19
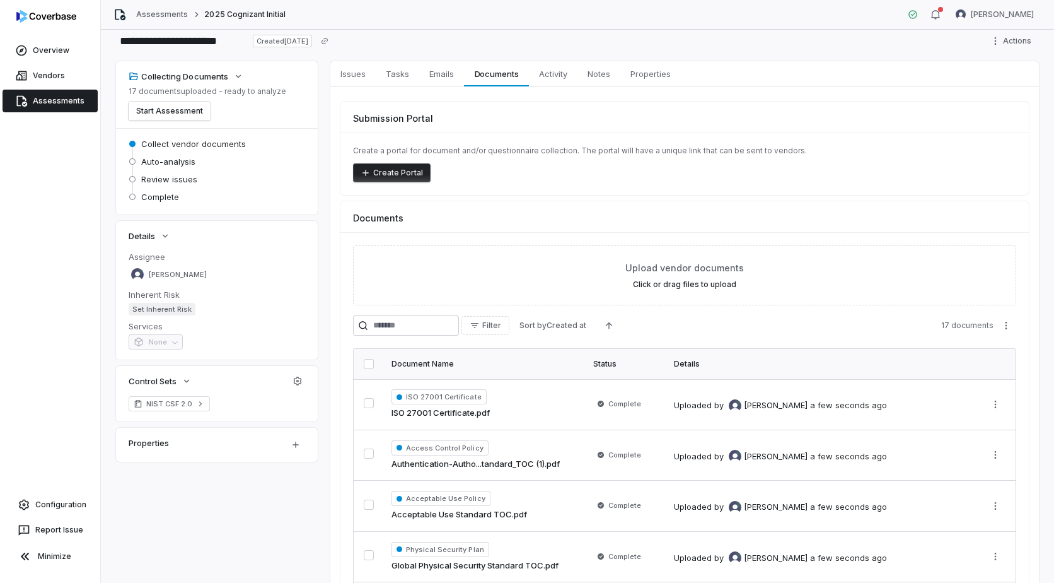
scroll to position [0, 0]
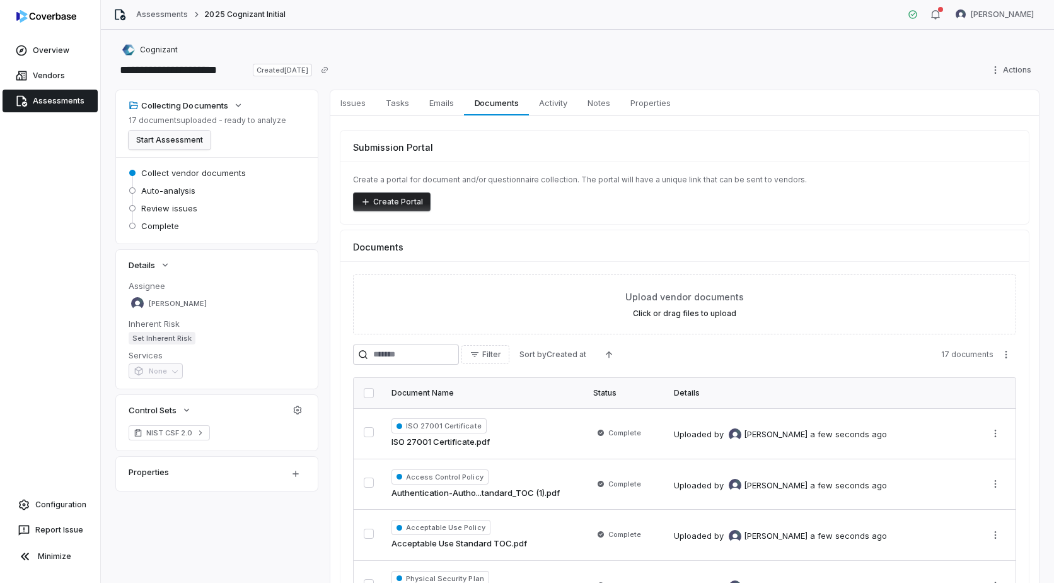
click at [187, 139] on button "Start Assessment" at bounding box center [170, 140] width 82 height 19
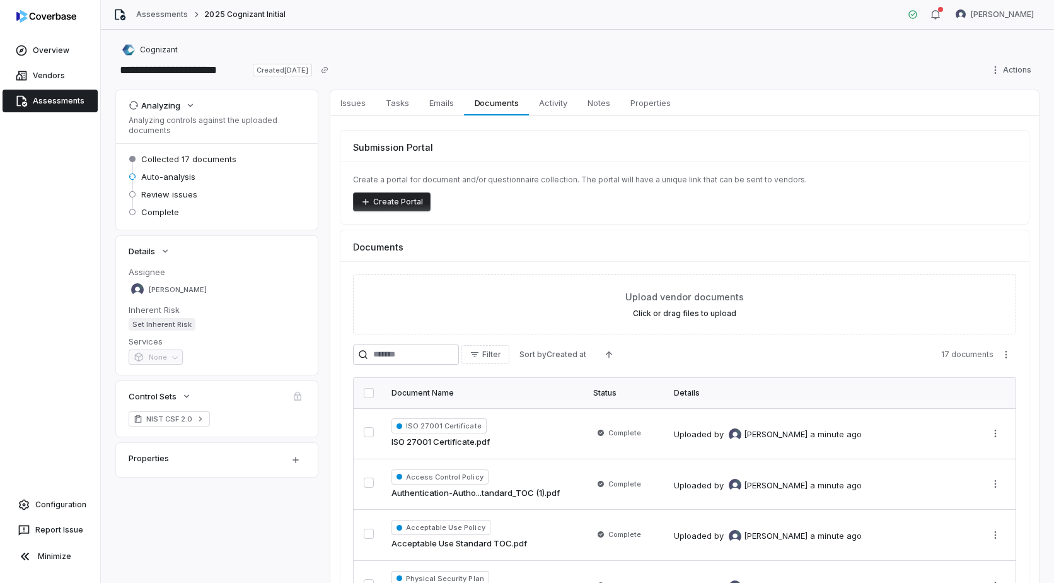
click at [45, 105] on span "Assessments" at bounding box center [59, 101] width 52 height 10
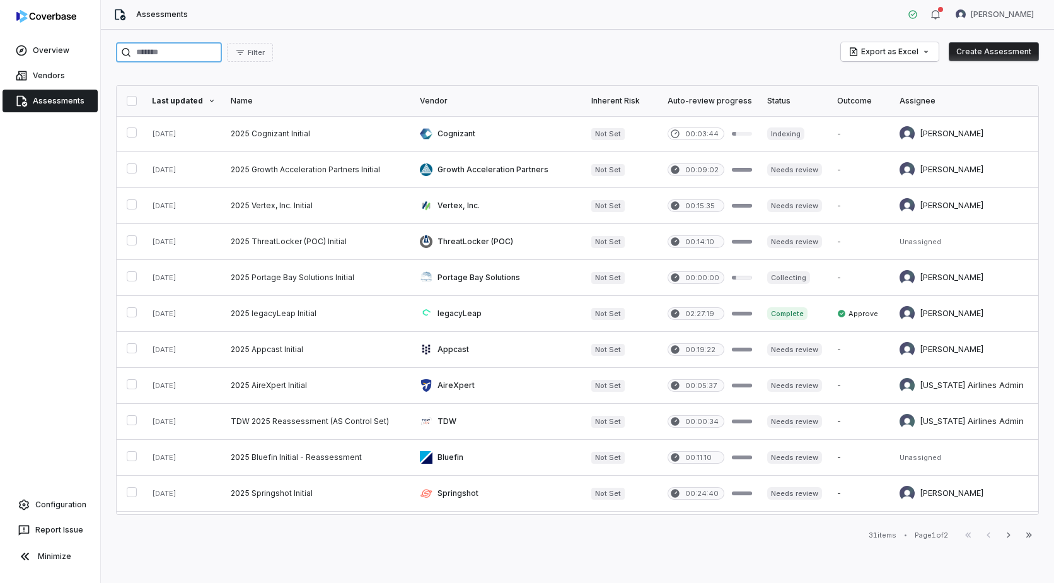
click at [153, 57] on input "search" at bounding box center [169, 52] width 106 height 20
paste input "**********"
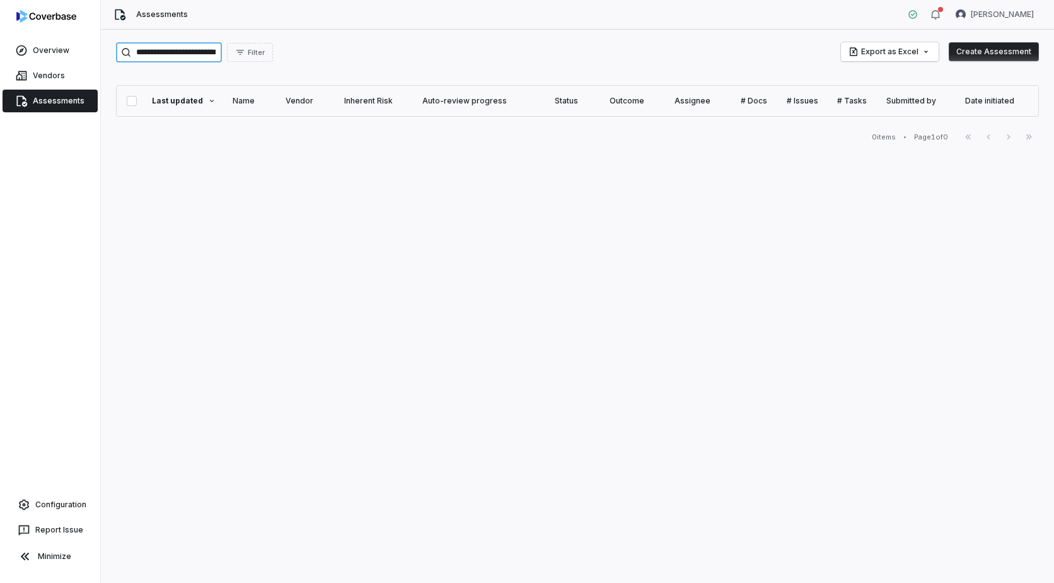
type input "**********"
click at [1013, 46] on button "Create Assessment" at bounding box center [994, 51] width 90 height 19
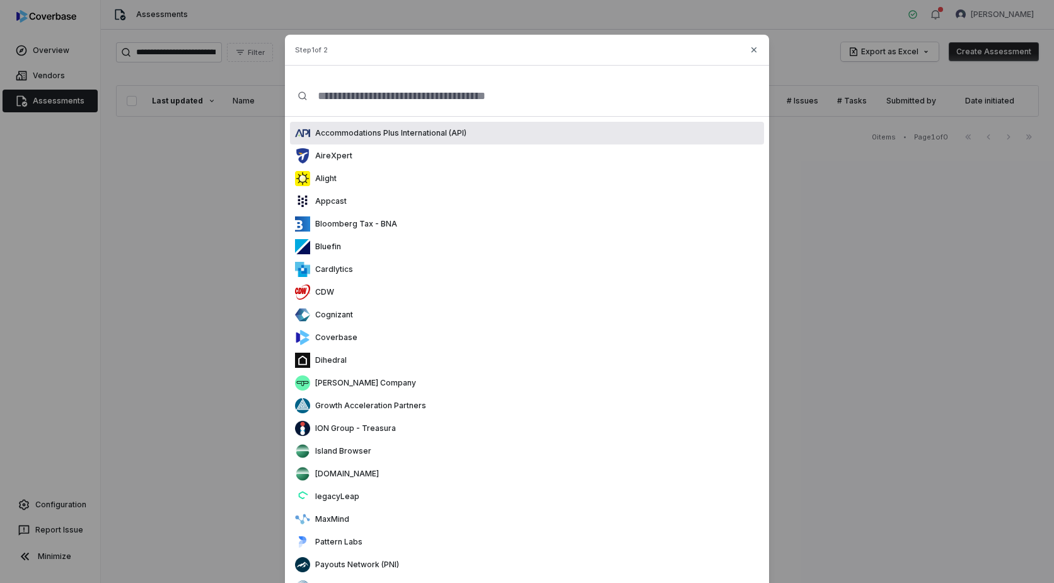
click at [390, 102] on input "text" at bounding box center [532, 96] width 449 height 40
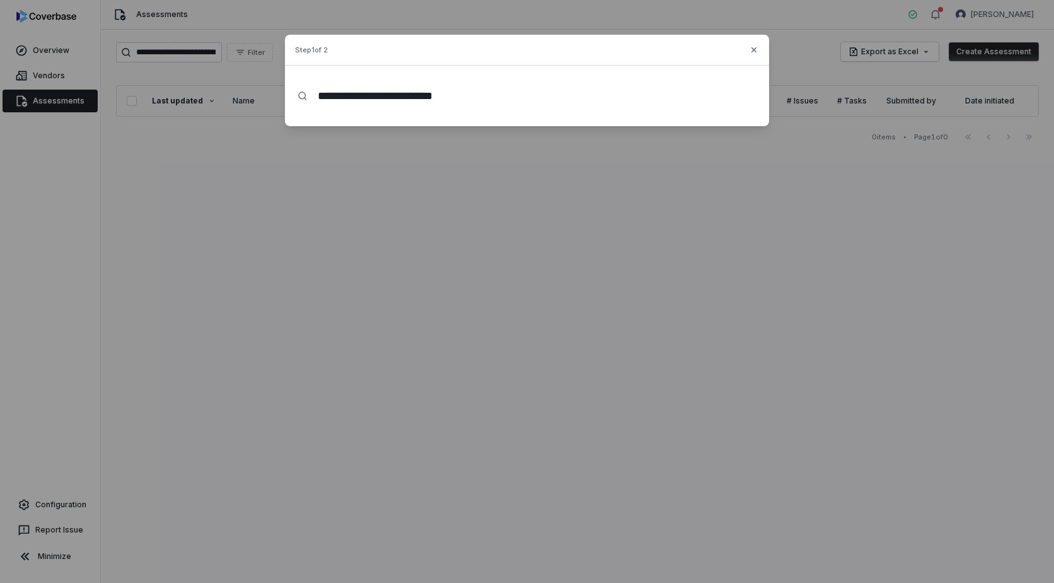
type input "**********"
click at [501, 154] on div "**********" at bounding box center [527, 80] width 1054 height 161
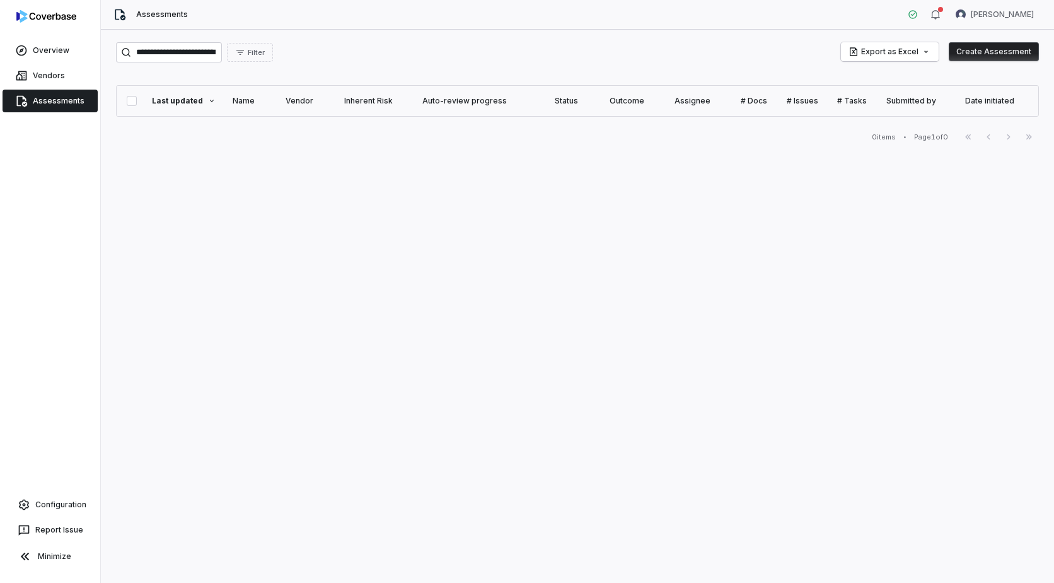
click at [990, 52] on button "Create Assessment" at bounding box center [994, 51] width 90 height 19
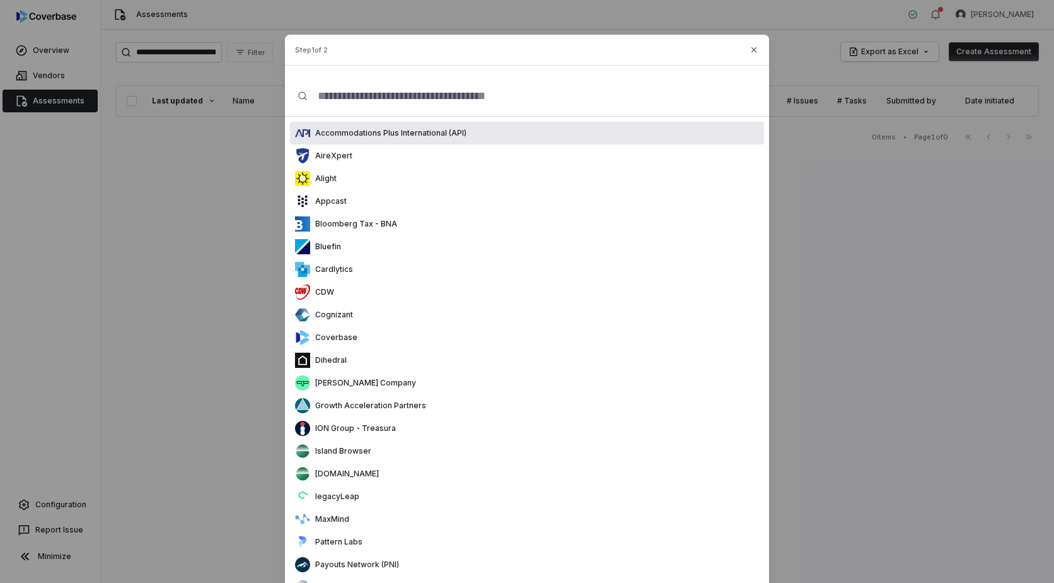
click at [54, 83] on div "Step 1 of 2 Accommodations Plus International (API) AireXpert Alight Appcast Bl…" at bounding box center [527, 409] width 1054 height 818
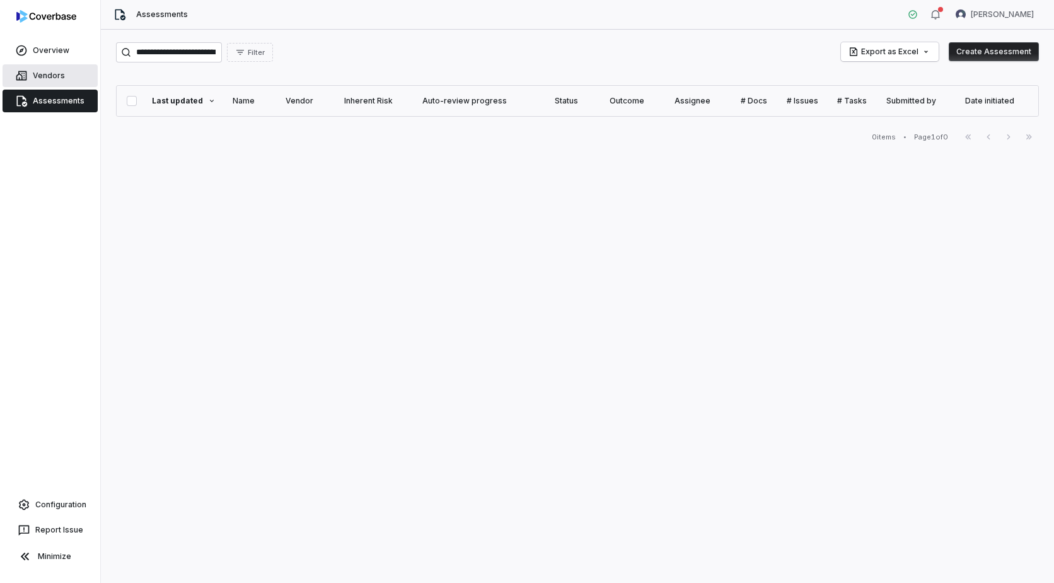
click at [54, 76] on span "Vendors" at bounding box center [49, 76] width 32 height 10
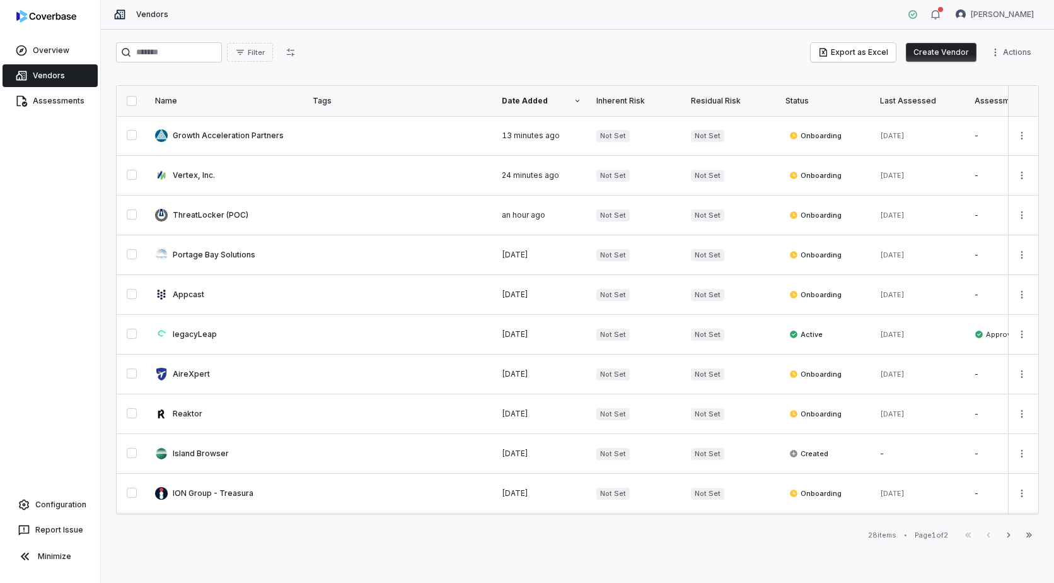
click at [951, 54] on button "Create Vendor" at bounding box center [941, 52] width 71 height 19
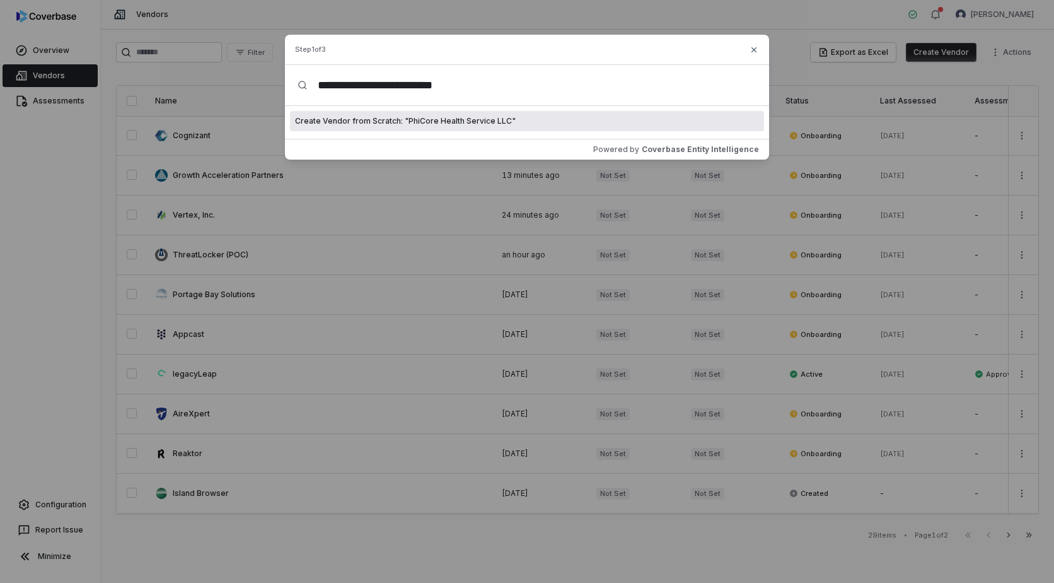
type input "**********"
click at [424, 122] on span "Create Vendor from Scratch: " PhiCore Health Service LLC "" at bounding box center [405, 121] width 221 height 10
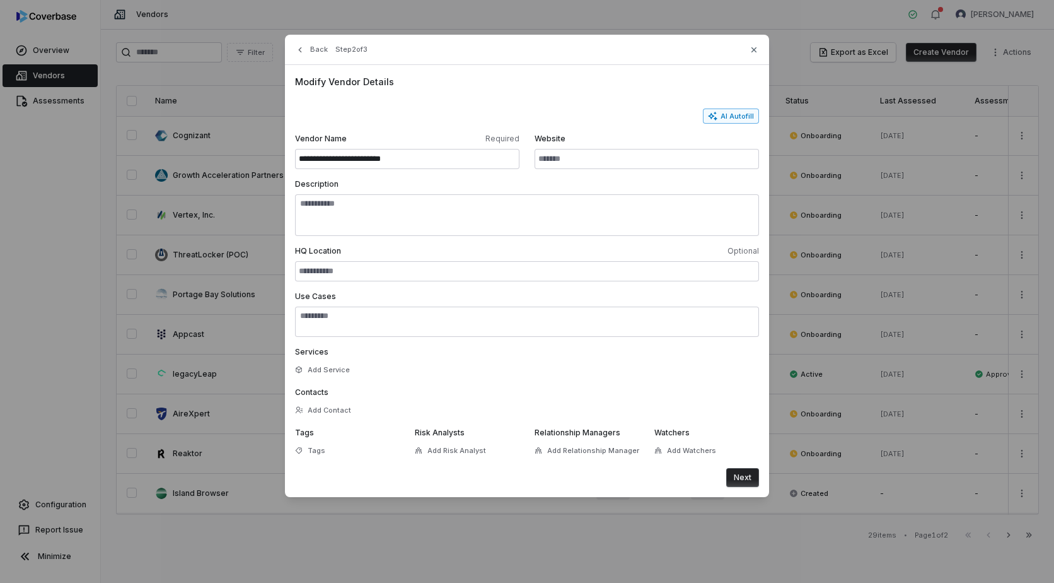
click at [735, 117] on button "AI Autofill" at bounding box center [731, 115] width 56 height 15
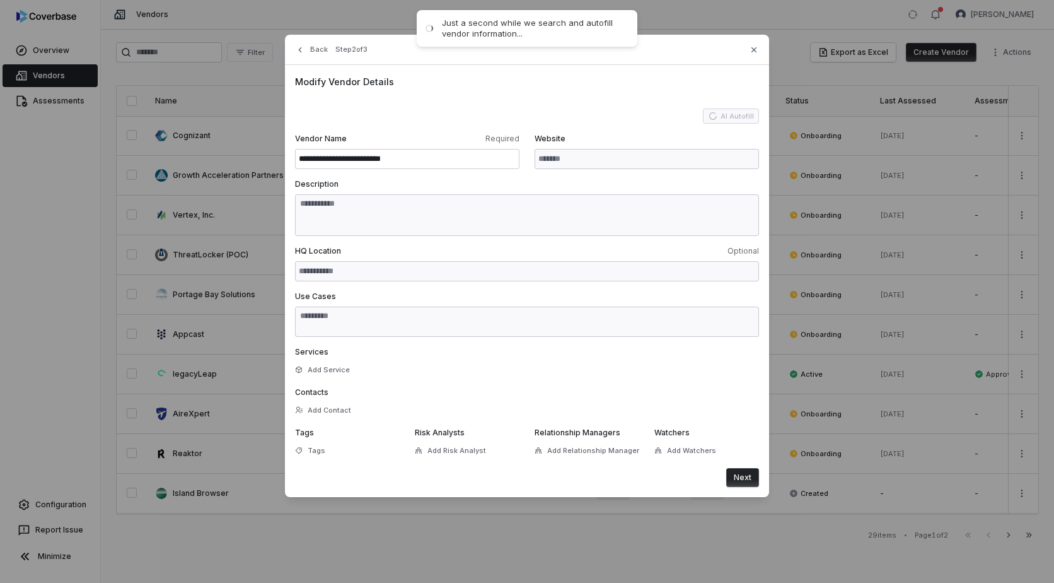
type input "**********"
type input "*********"
type textarea "**********"
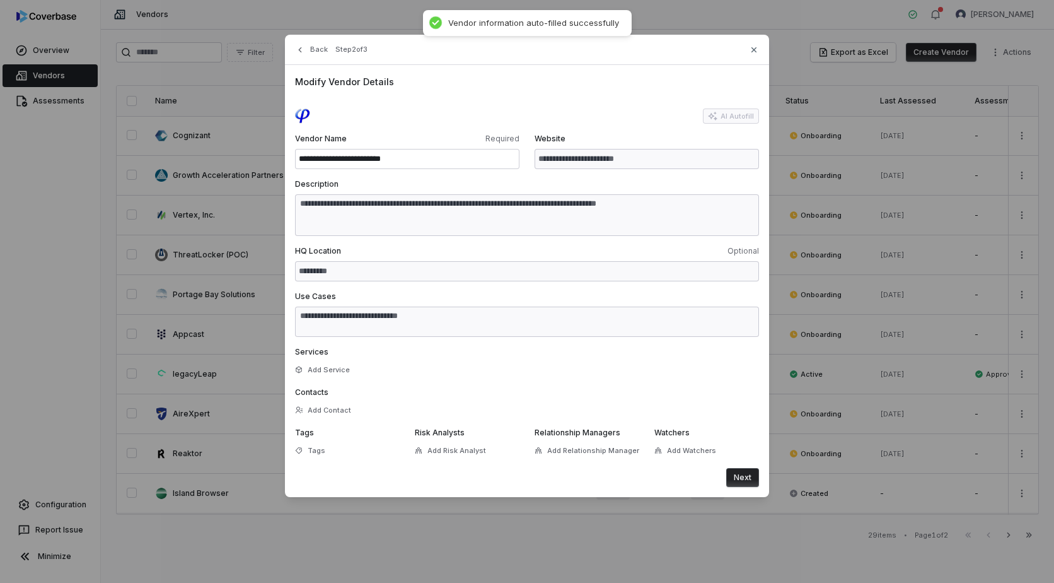
type textarea "**********"
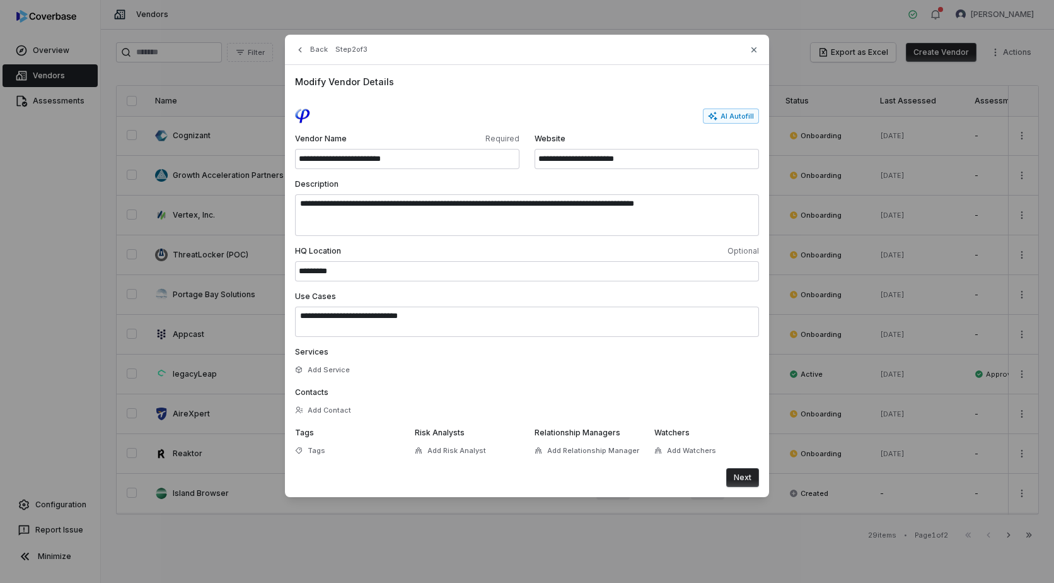
click at [744, 479] on button "Next" at bounding box center [742, 477] width 33 height 19
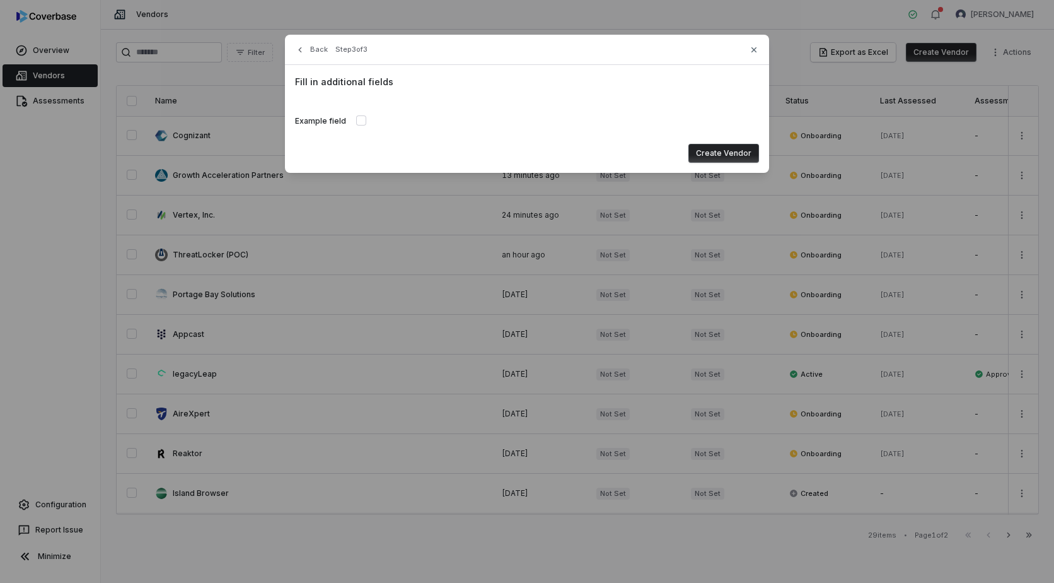
click at [732, 159] on button "Create Vendor" at bounding box center [724, 153] width 71 height 19
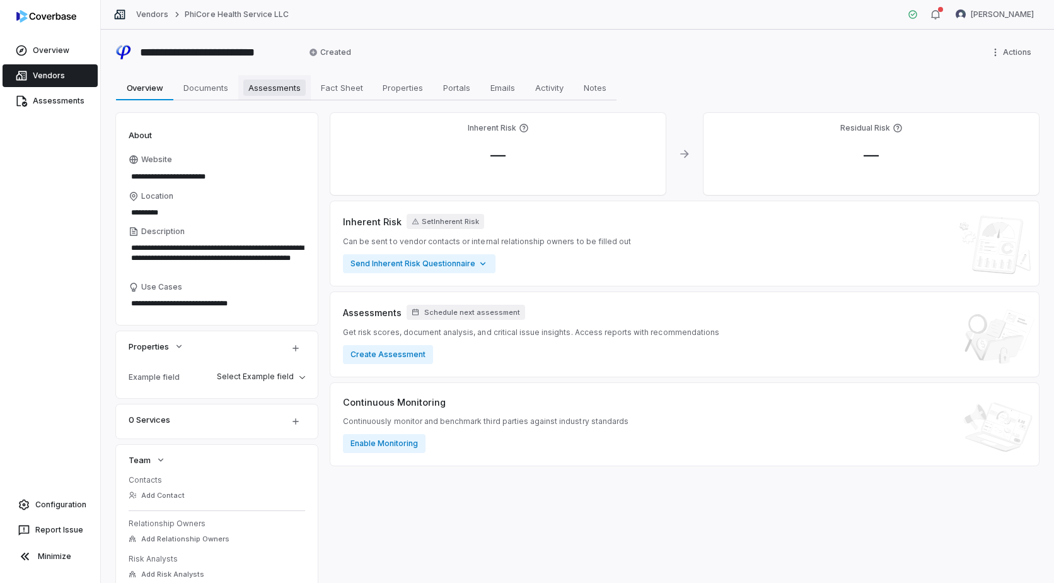
click at [277, 92] on span "Assessments" at bounding box center [274, 87] width 62 height 16
type textarea "*"
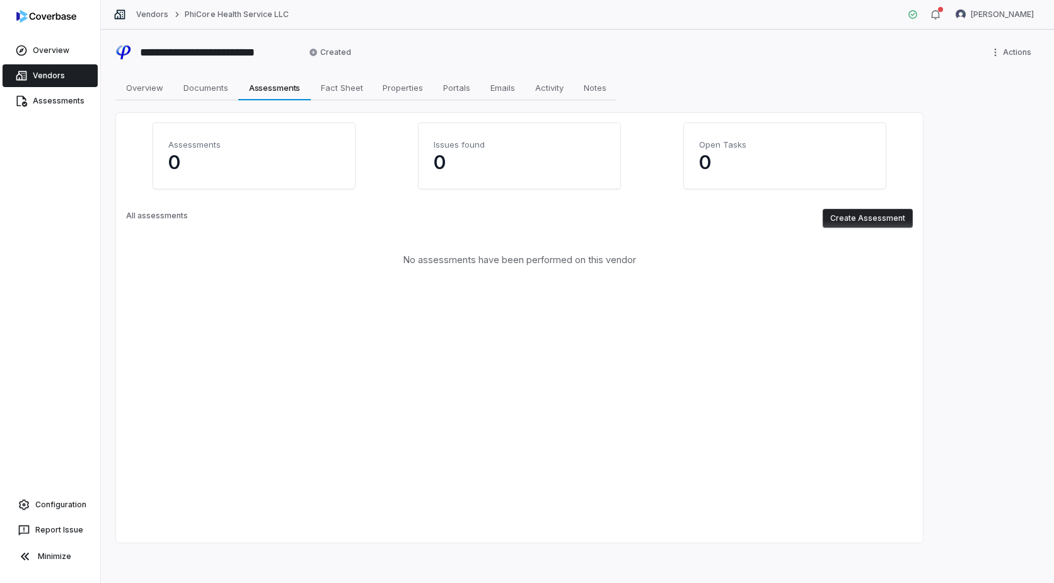
click at [881, 214] on button "Create Assessment" at bounding box center [868, 218] width 90 height 19
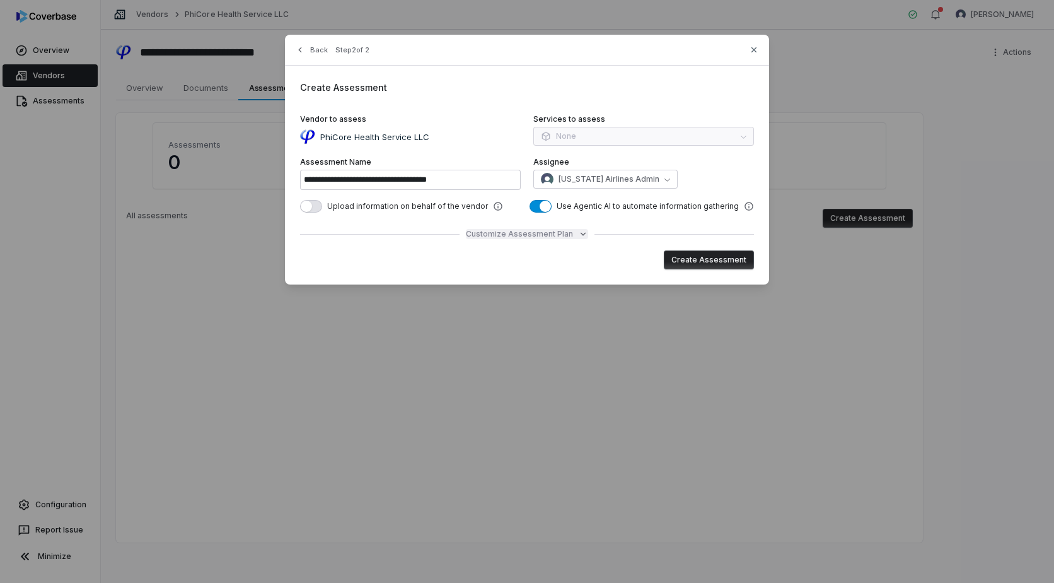
click at [561, 234] on span "Customize Assessment Plan" at bounding box center [519, 234] width 107 height 10
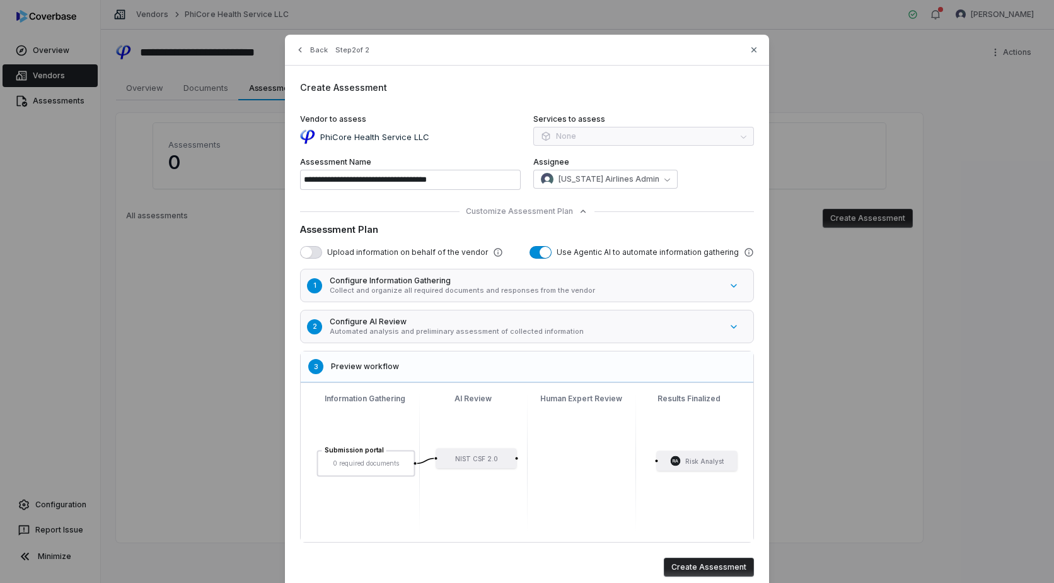
click at [309, 249] on button "button" at bounding box center [311, 252] width 22 height 13
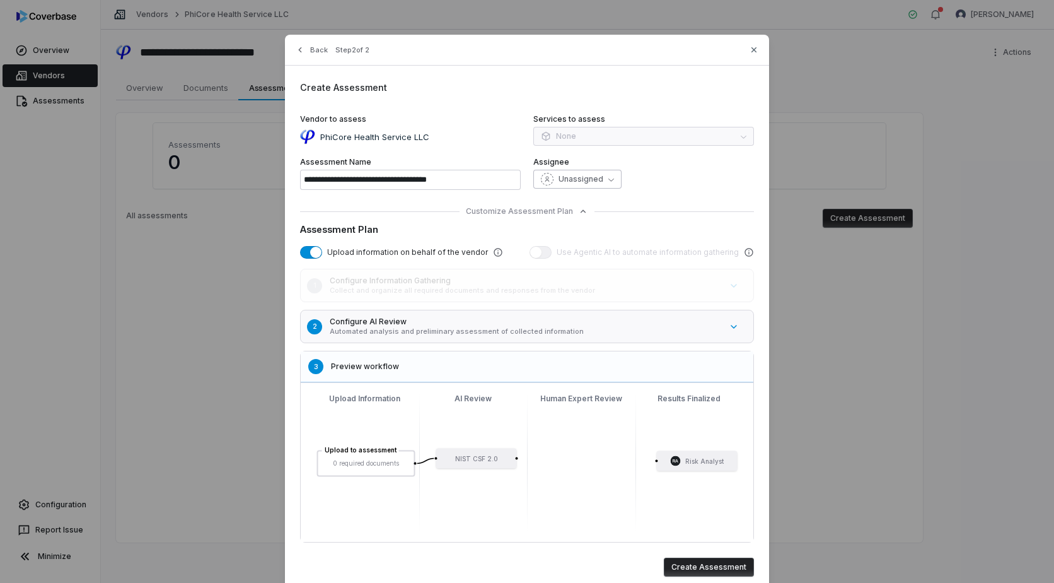
click at [590, 177] on span "Unassigned" at bounding box center [581, 179] width 45 height 10
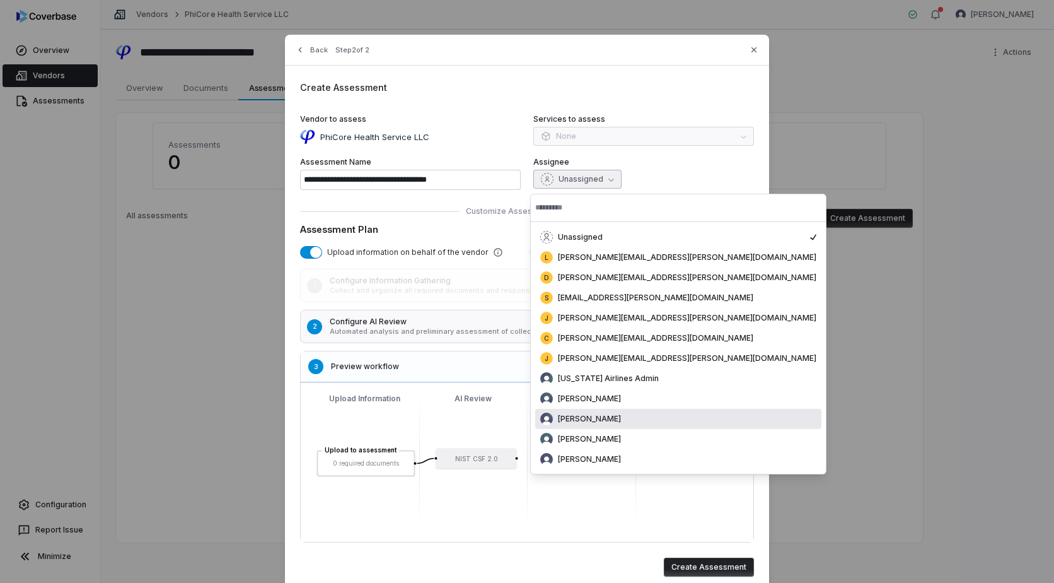
click at [595, 416] on span "[PERSON_NAME]" at bounding box center [589, 419] width 63 height 10
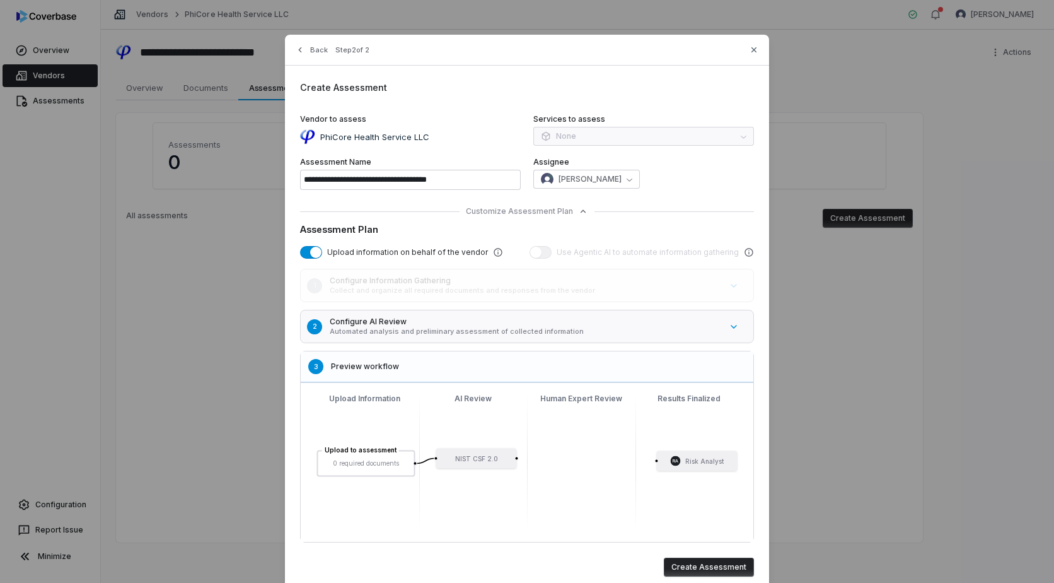
click at [706, 567] on button "Create Assessment" at bounding box center [709, 566] width 90 height 19
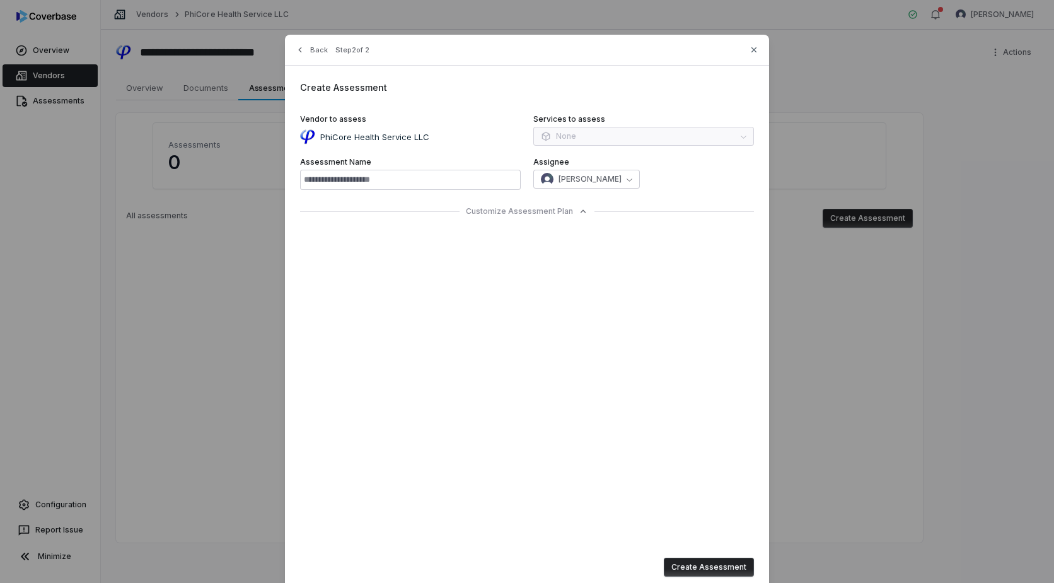
type input "**********"
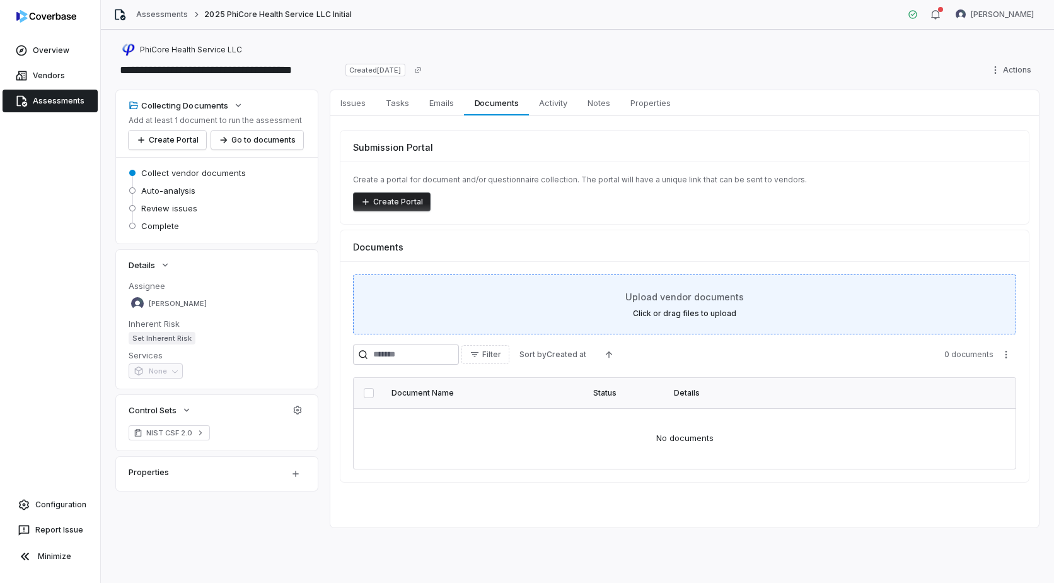
click at [685, 304] on div "Upload vendor documents Click or drag files to upload" at bounding box center [685, 304] width 632 height 28
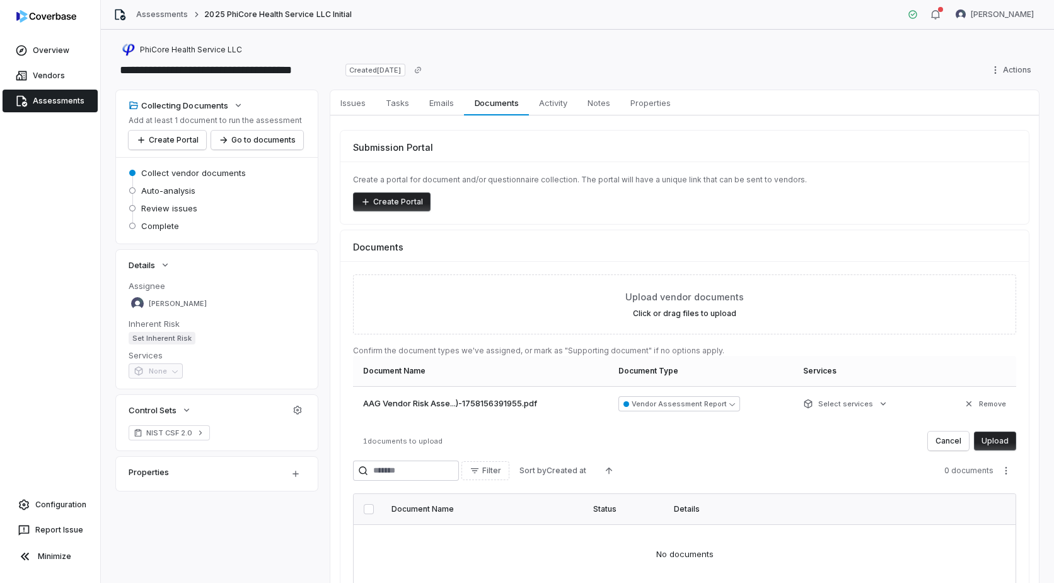
click at [982, 439] on button "Upload" at bounding box center [995, 440] width 42 height 19
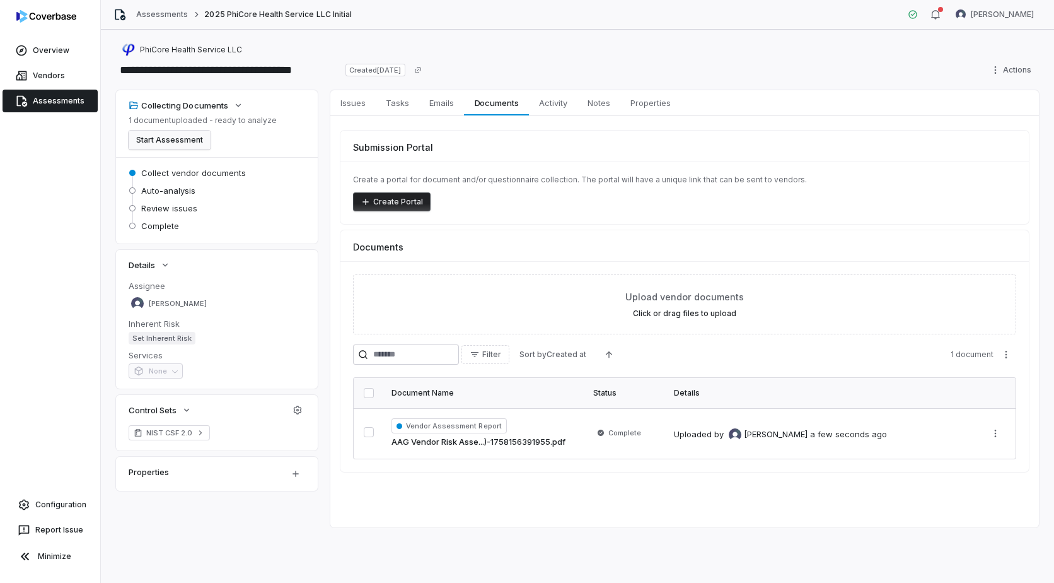
click at [172, 142] on button "Start Assessment" at bounding box center [170, 140] width 82 height 19
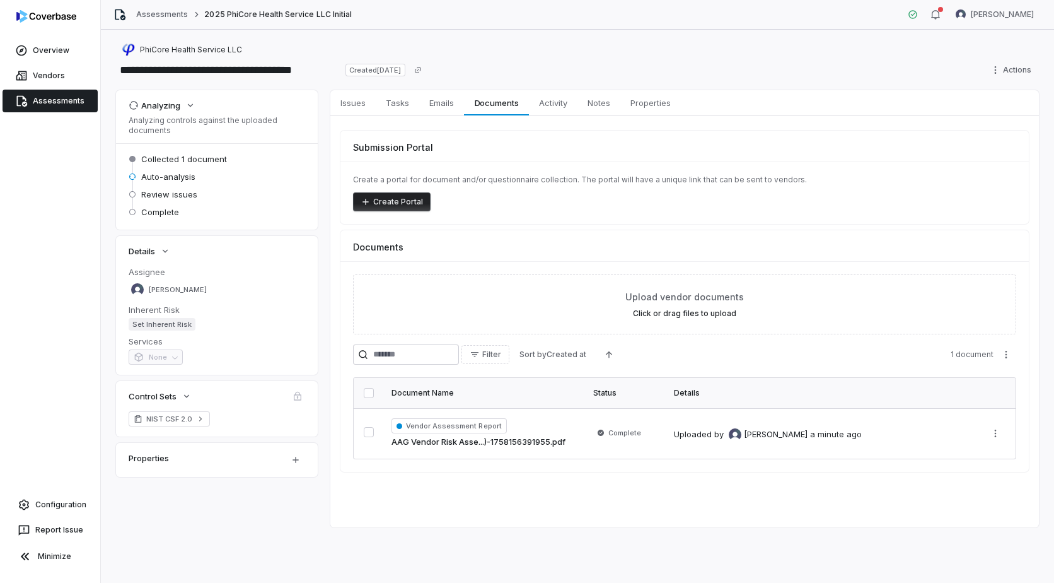
click at [322, 326] on div "Analyzing Analyzing controls against the uploaded documents Collected 1 documen…" at bounding box center [577, 308] width 923 height 437
click at [348, 110] on span "Issues" at bounding box center [352, 103] width 35 height 16
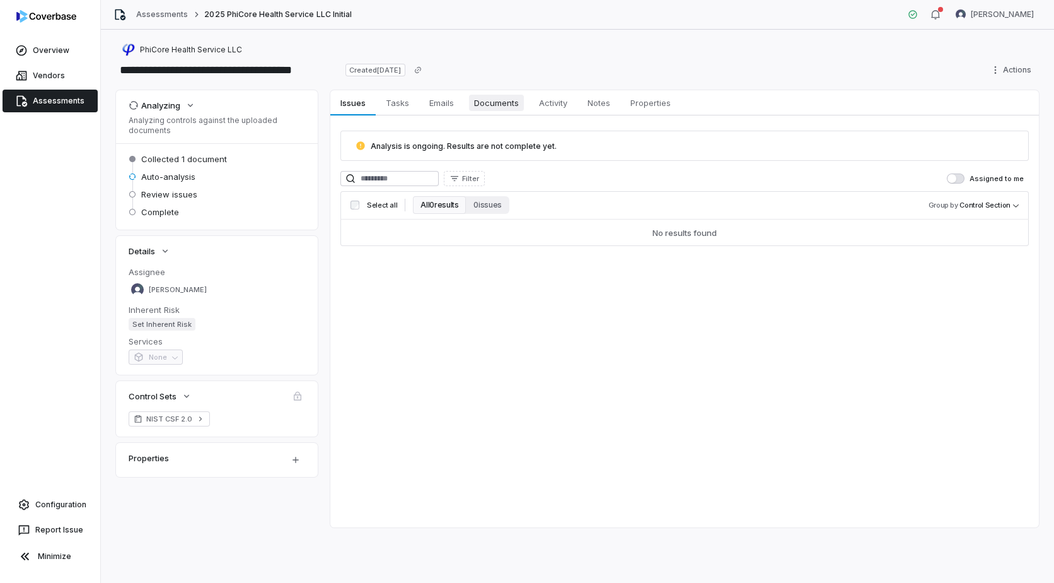
click at [497, 103] on span "Documents" at bounding box center [496, 103] width 55 height 16
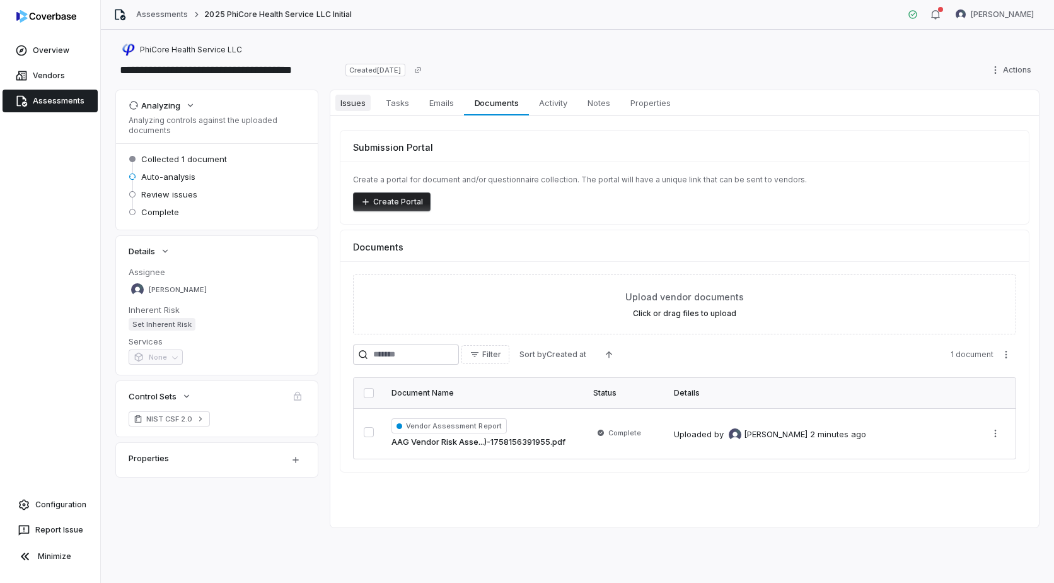
click at [350, 108] on span "Issues" at bounding box center [352, 103] width 35 height 16
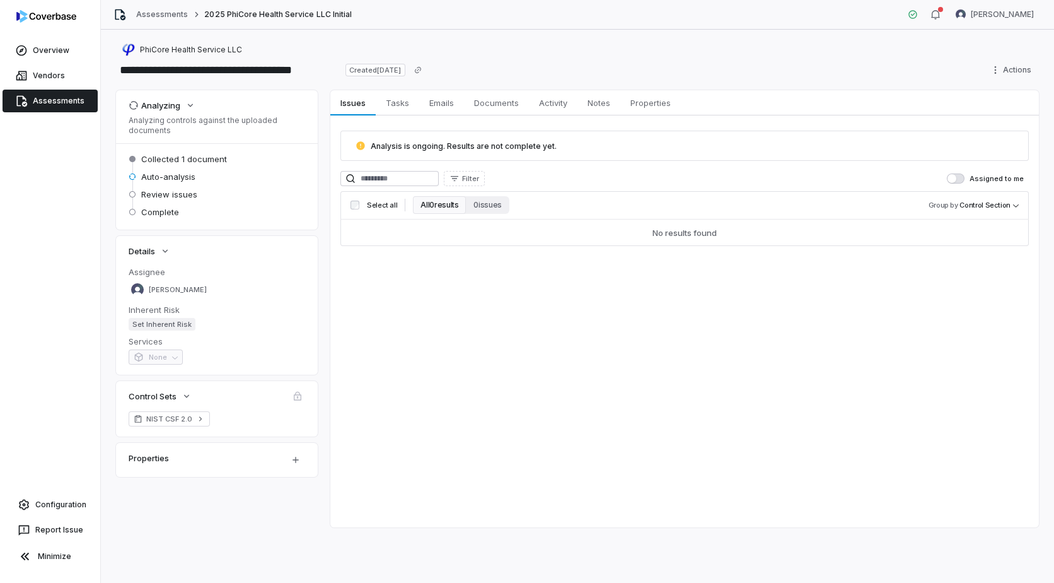
click at [38, 97] on span "Assessments" at bounding box center [59, 101] width 52 height 10
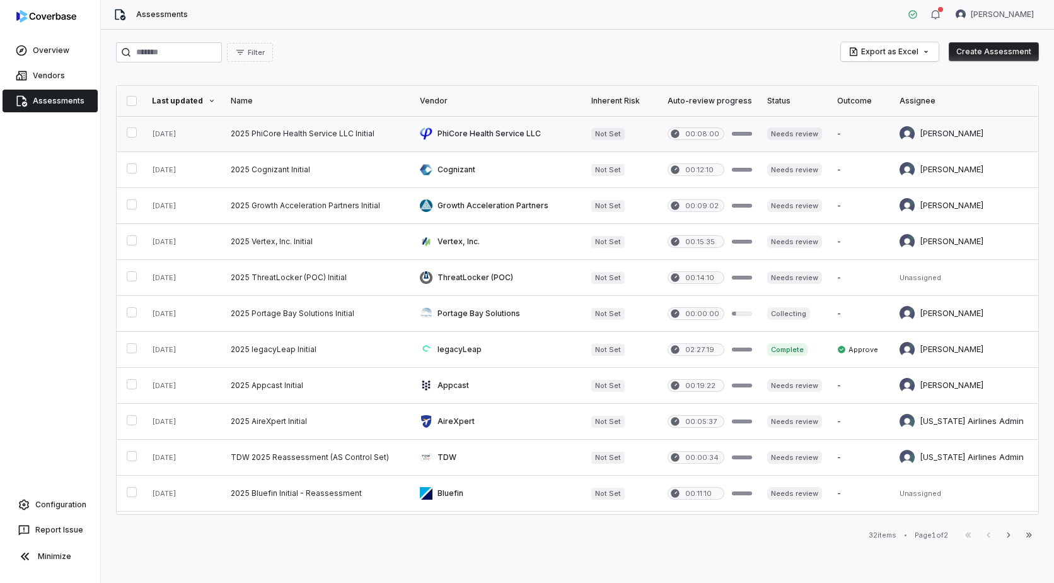
click at [287, 134] on link at bounding box center [317, 133] width 189 height 35
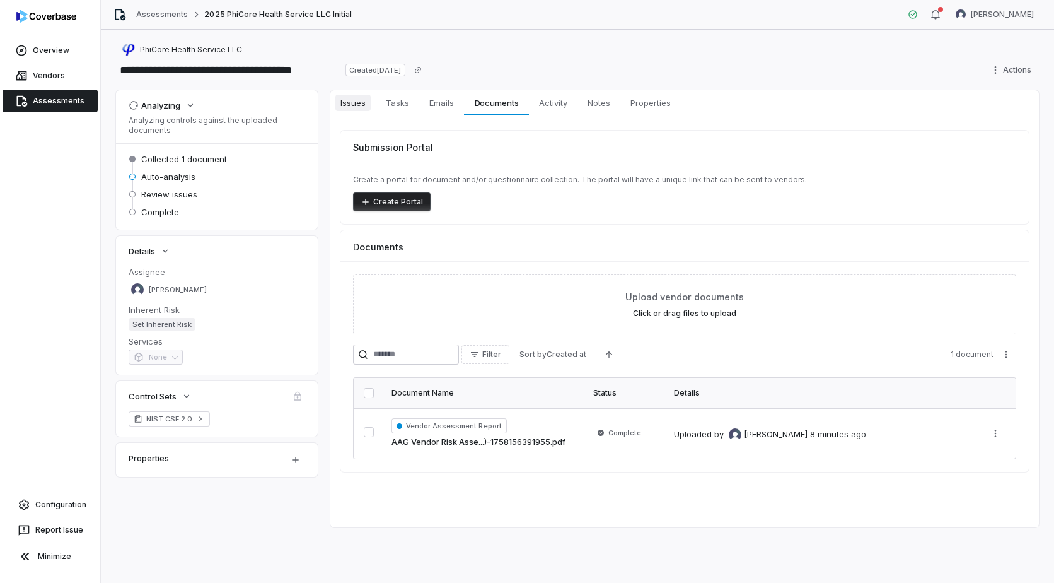
click at [367, 108] on span "Issues" at bounding box center [352, 103] width 35 height 16
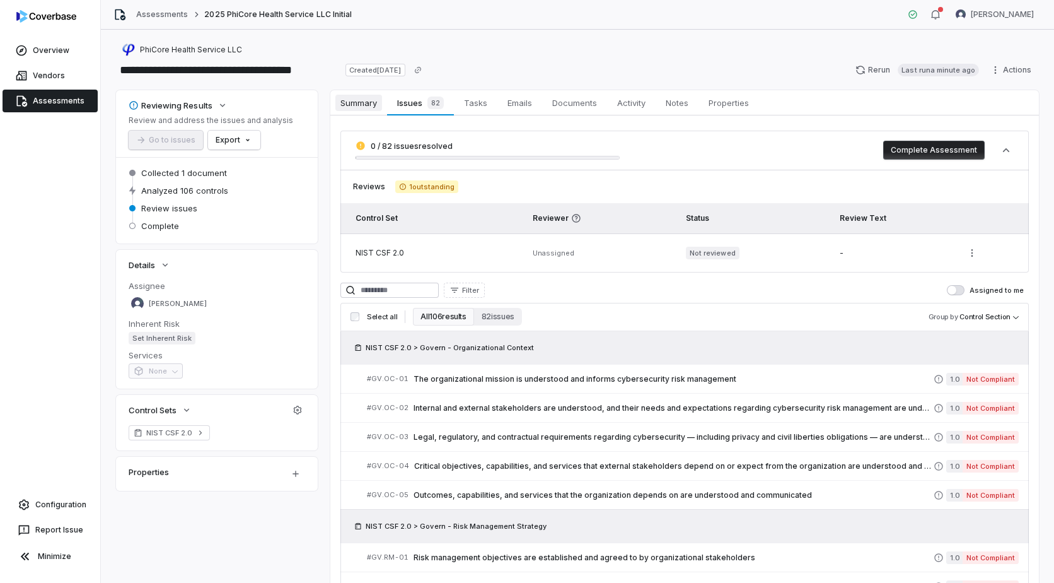
click at [358, 108] on span "Summary" at bounding box center [358, 103] width 47 height 16
